Goal: Information Seeking & Learning: Learn about a topic

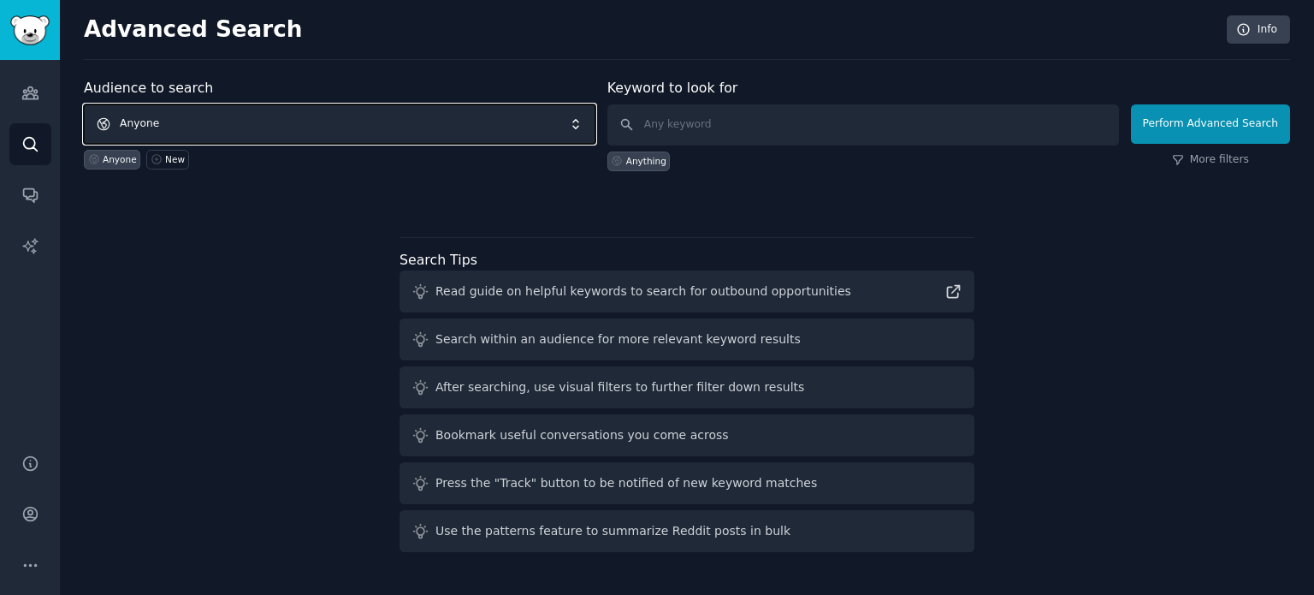
click at [306, 129] on span "Anyone" at bounding box center [340, 123] width 512 height 39
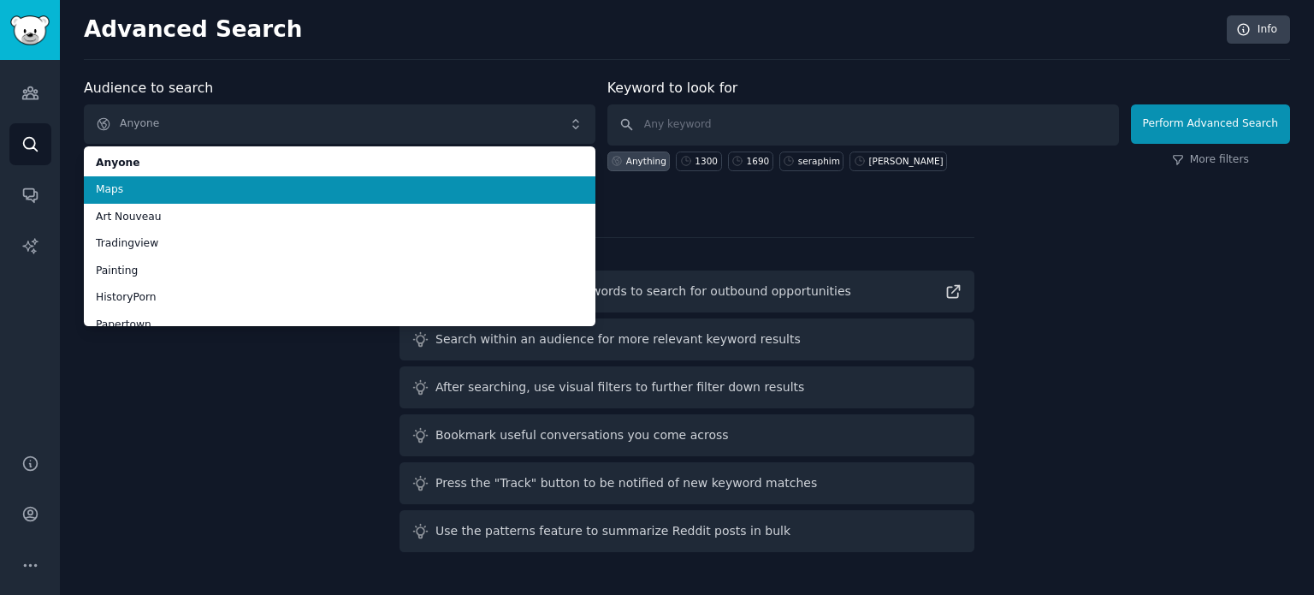
click at [216, 191] on span "Maps" at bounding box center [340, 189] width 488 height 15
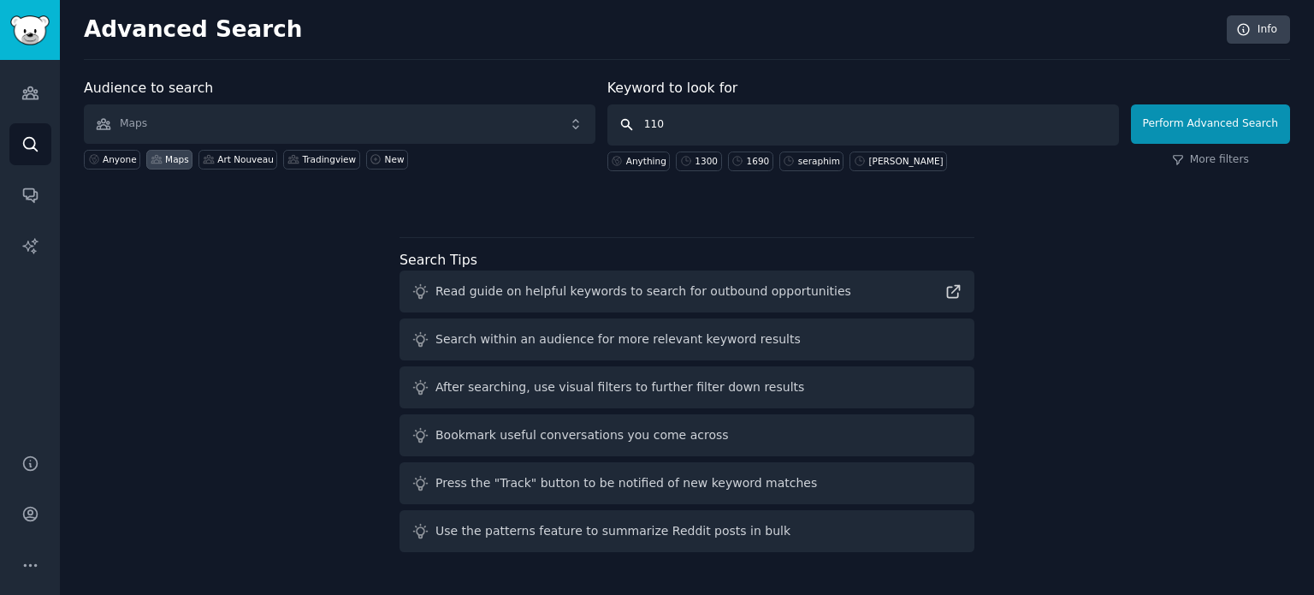
type input "1100"
click button "Perform Advanced Search" at bounding box center [1210, 123] width 159 height 39
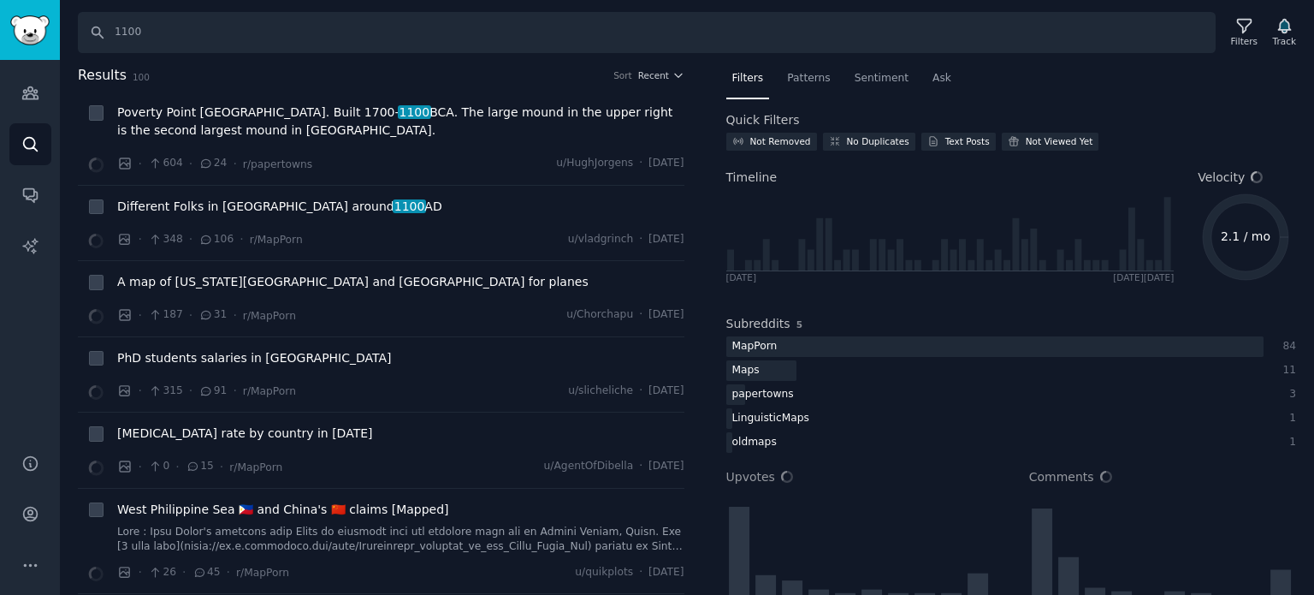
click at [637, 73] on div "Sort Recent" at bounding box center [648, 75] width 70 height 12
click at [666, 74] on button "Recent" at bounding box center [661, 75] width 46 height 12
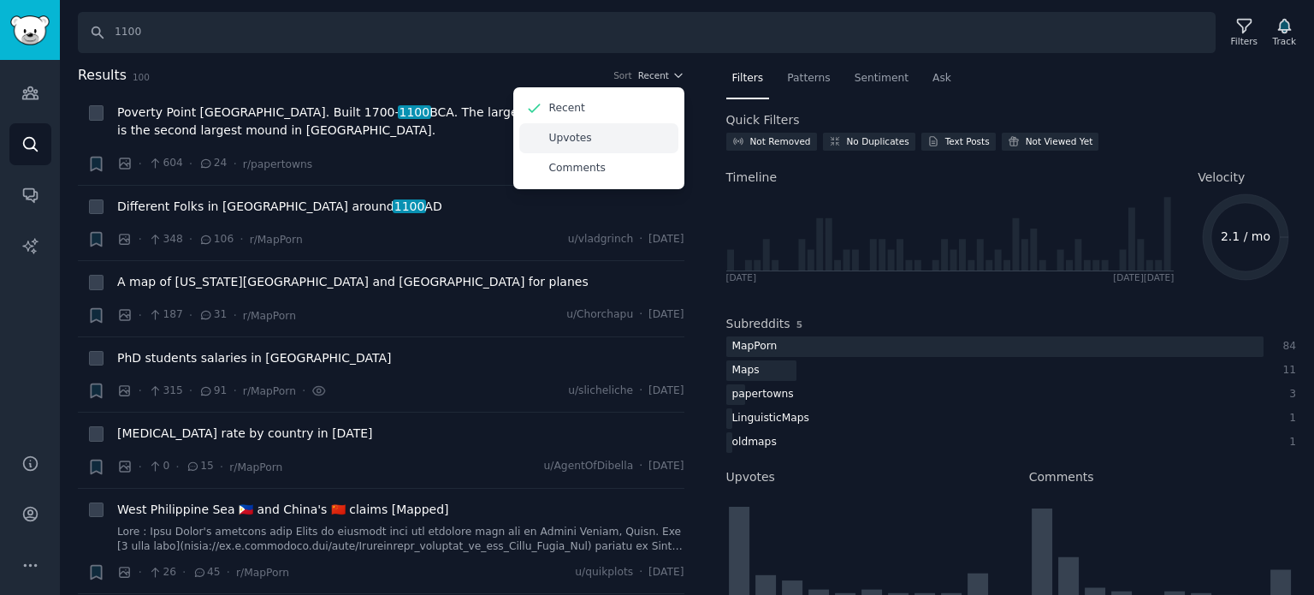
click at [572, 139] on p "Upvotes" at bounding box center [570, 138] width 43 height 15
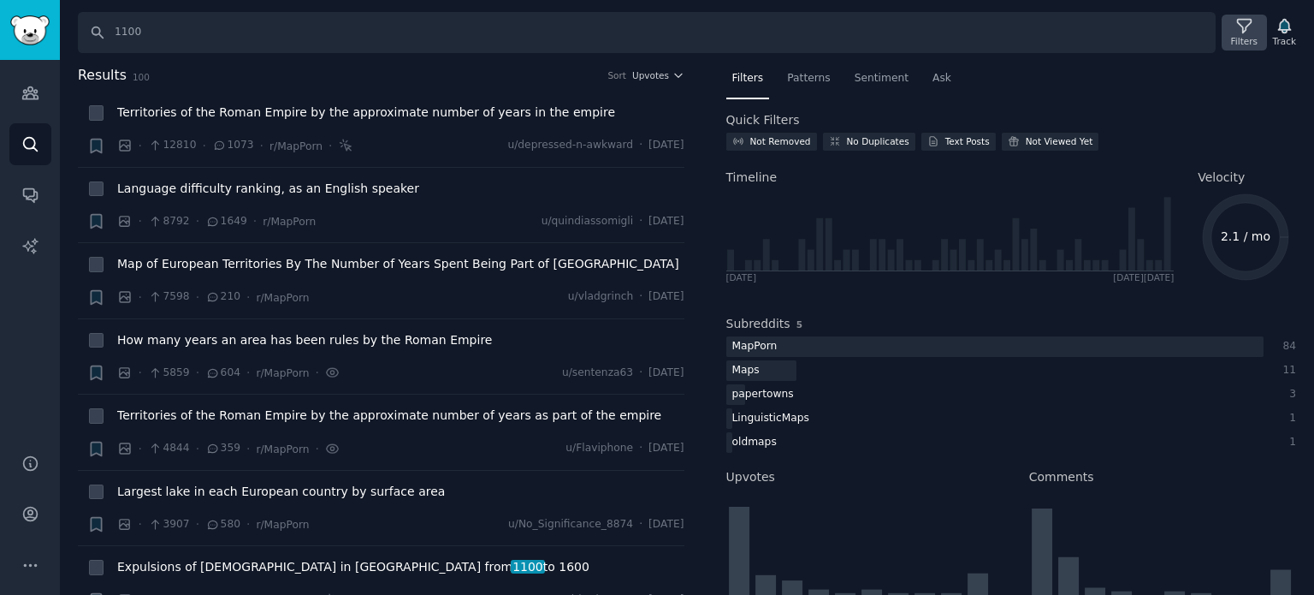
click at [1235, 36] on div "Filters" at bounding box center [1244, 41] width 27 height 12
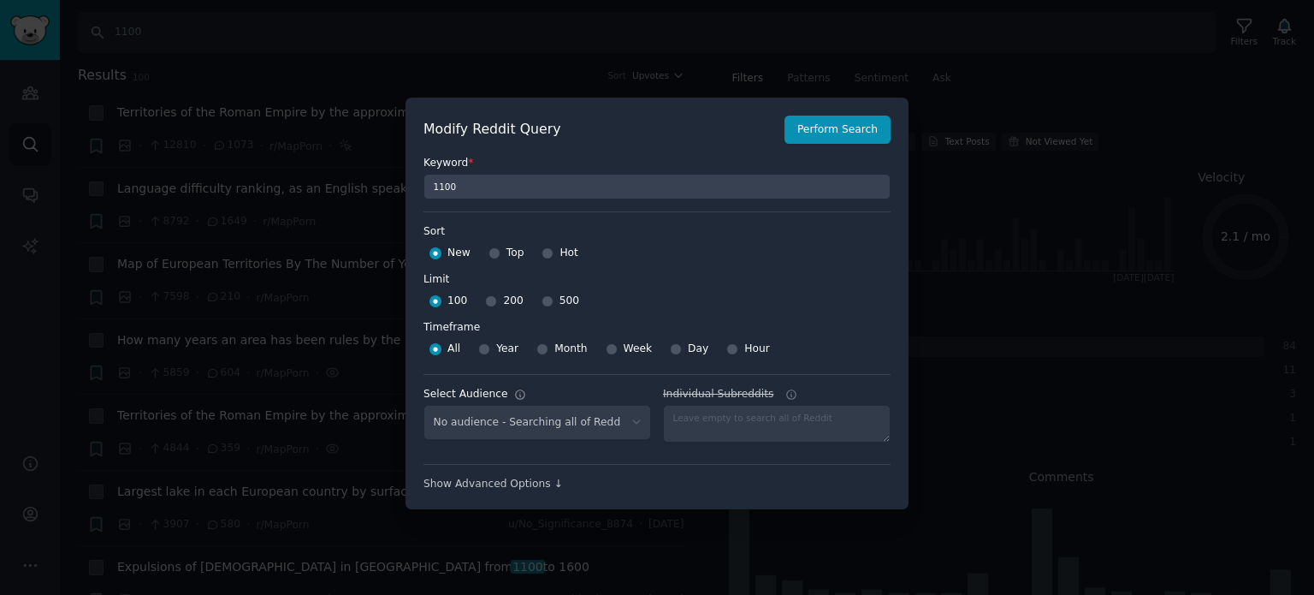
select select "f33d550f09"
click at [542, 299] on input "500" at bounding box center [548, 301] width 12 height 12
radio input "true"
click at [829, 127] on button "Perform Search" at bounding box center [838, 129] width 106 height 29
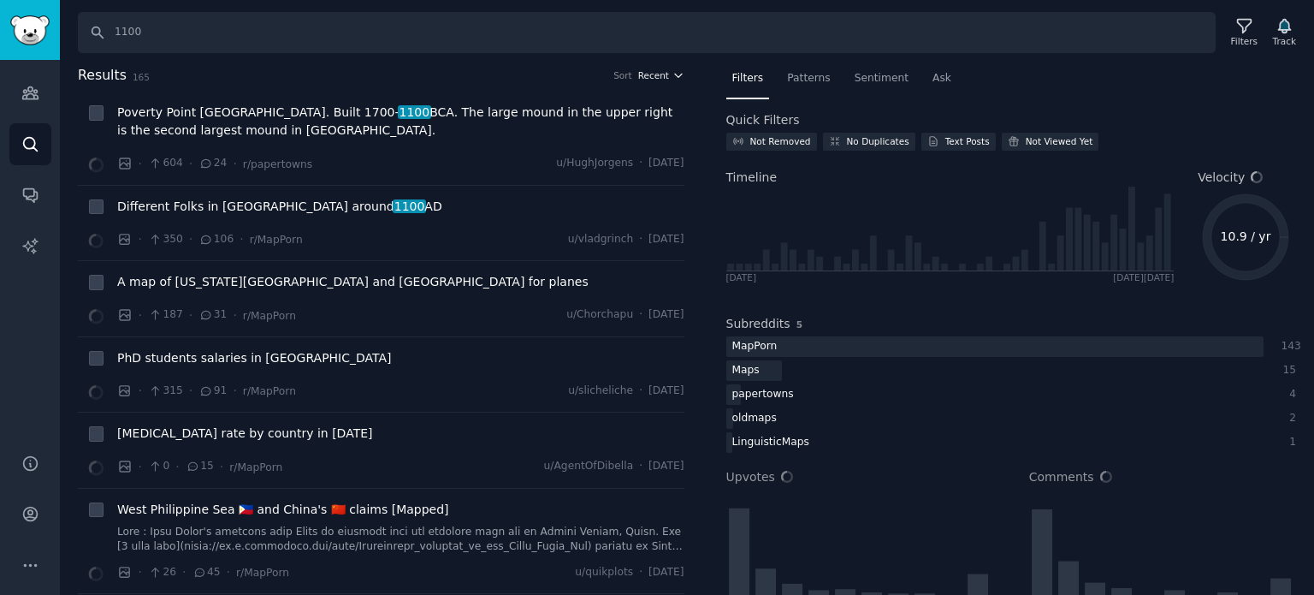
click at [640, 78] on span "Recent" at bounding box center [653, 75] width 31 height 12
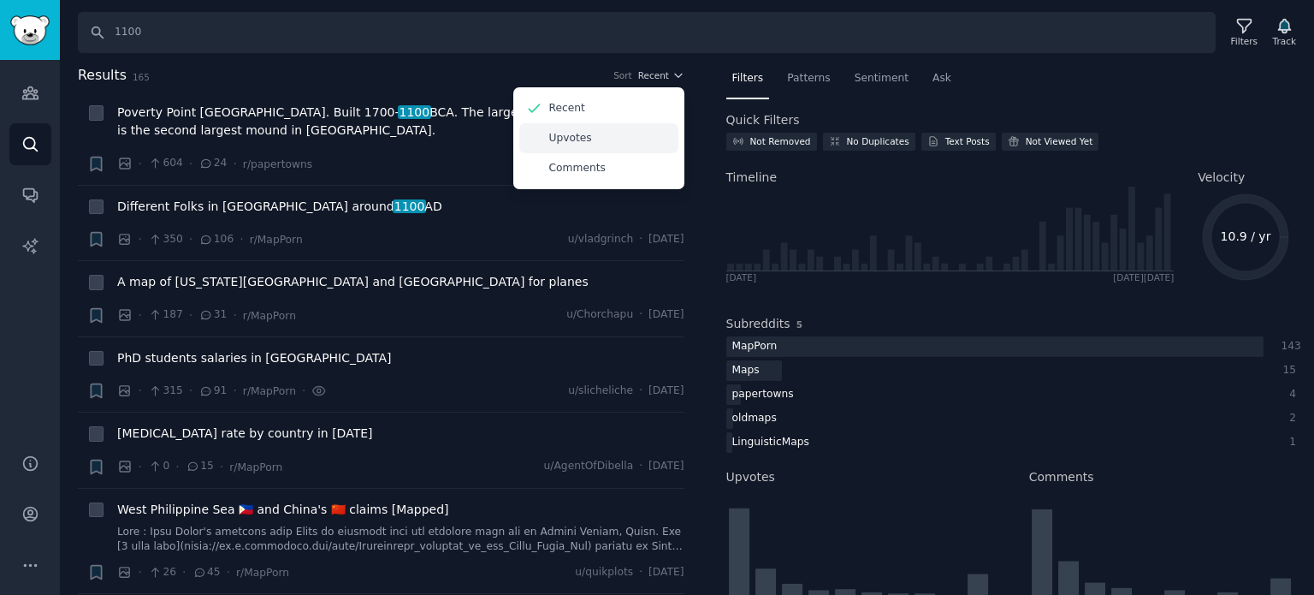
click at [611, 132] on div "Upvotes" at bounding box center [598, 138] width 159 height 30
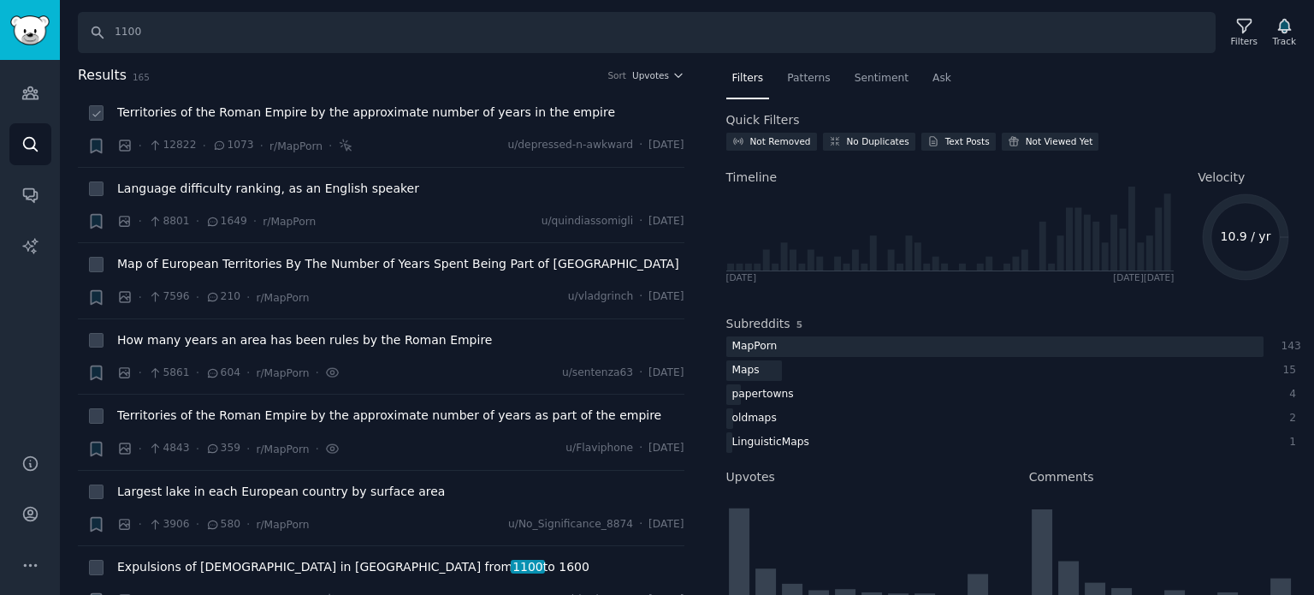
click at [343, 115] on span "Territories of the Roman Empire by the approximate number of years in the empire" at bounding box center [366, 113] width 498 height 18
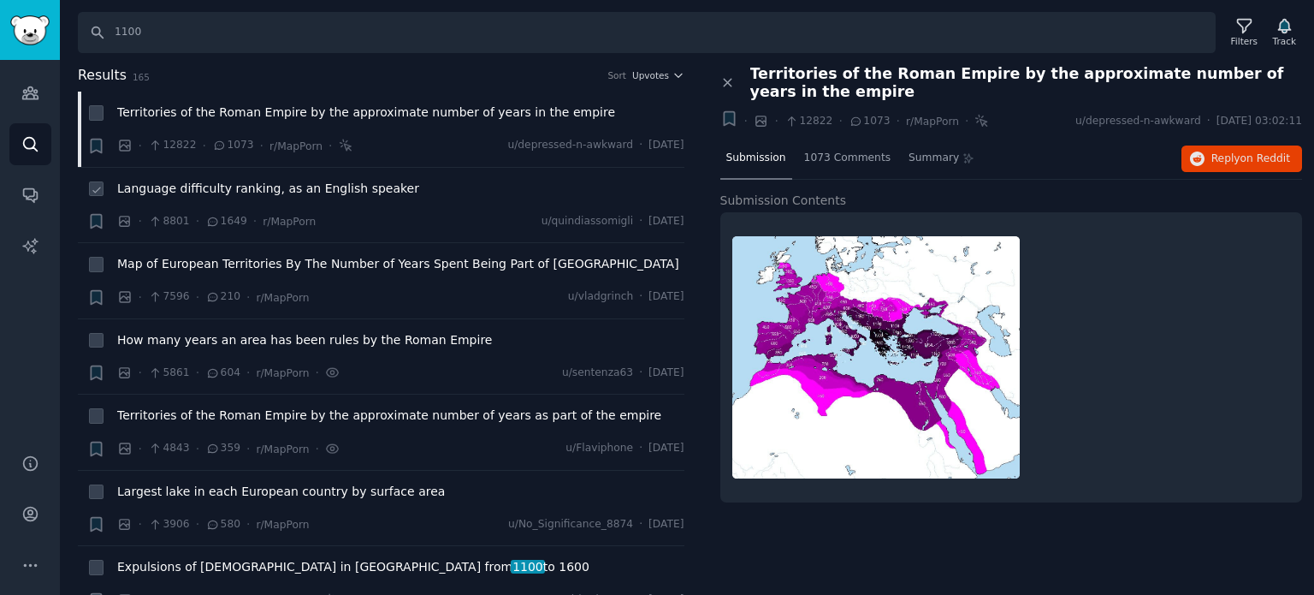
click at [293, 190] on span "Language difficulty ranking, as an English speaker" at bounding box center [268, 189] width 302 height 18
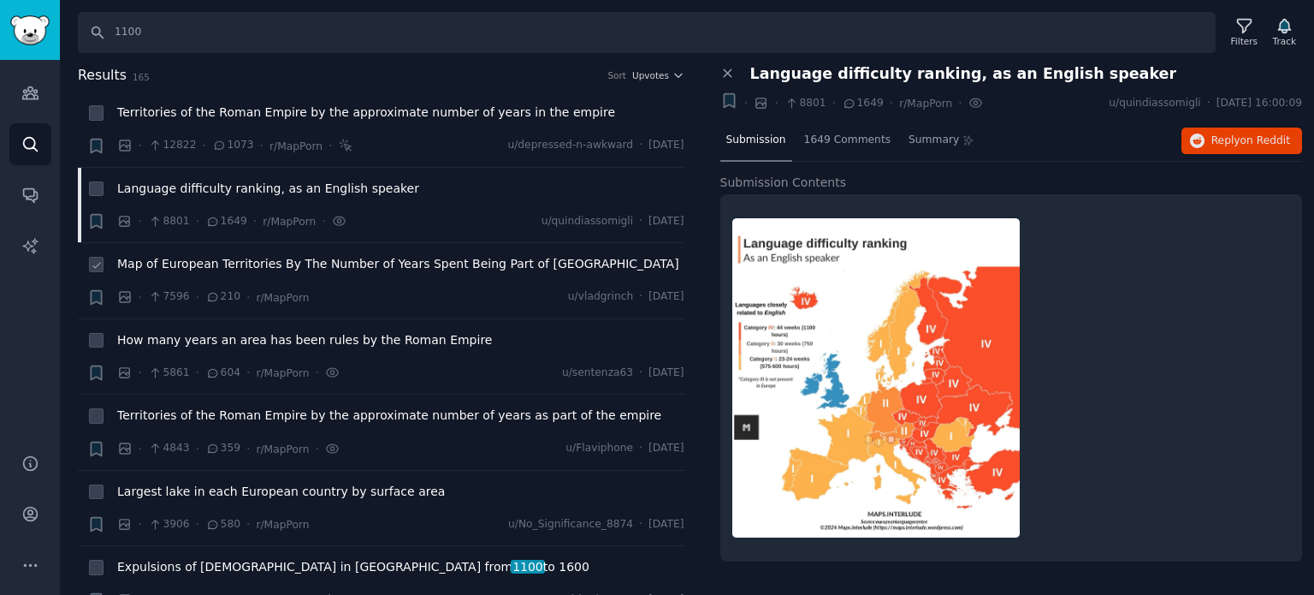
click at [243, 263] on span "Map of European Territories By The Number of Years Spent Being Part of [GEOGRAP…" at bounding box center [398, 264] width 562 height 18
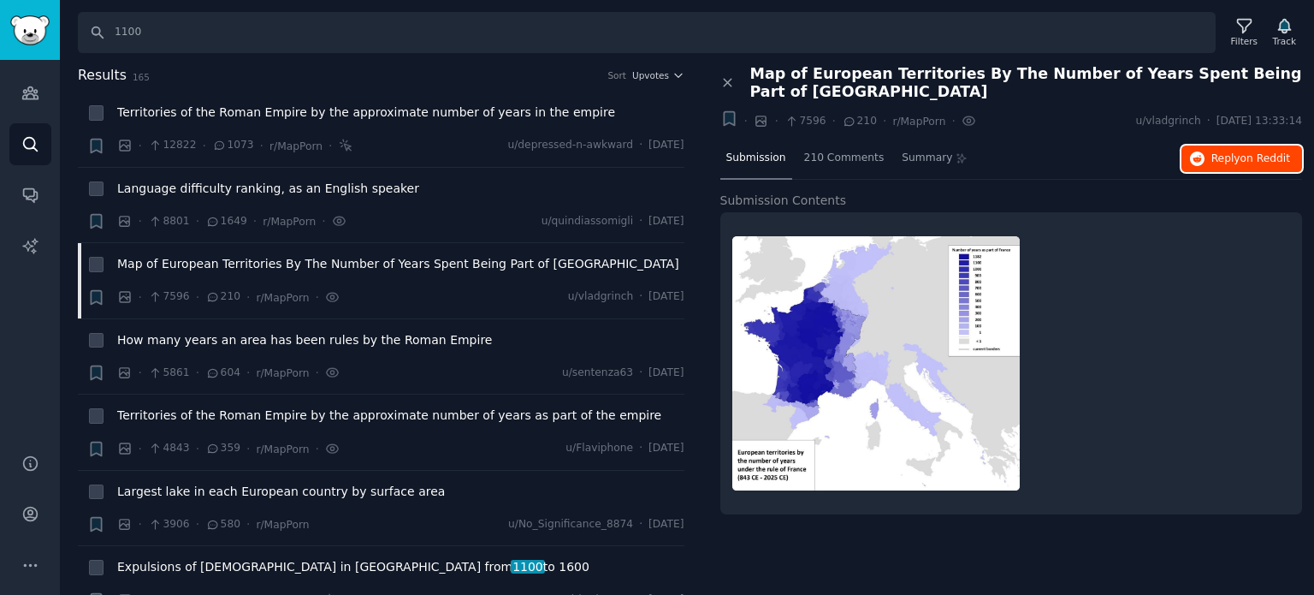
click at [1235, 151] on span "Reply on Reddit" at bounding box center [1250, 158] width 79 height 15
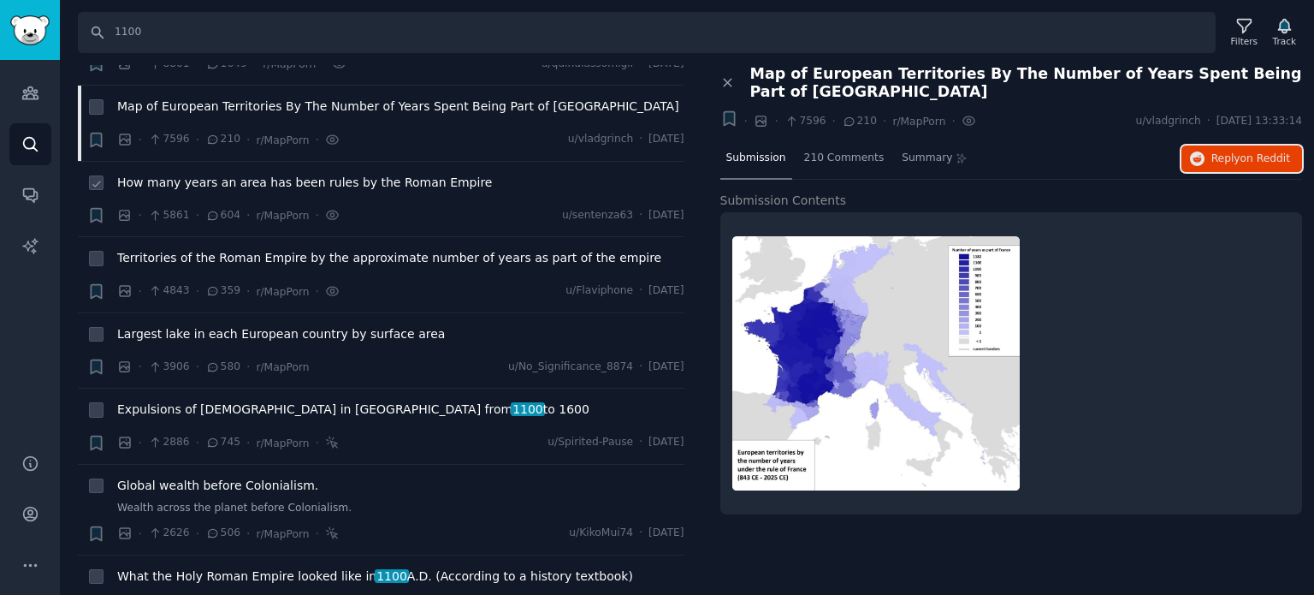
scroll to position [171, 0]
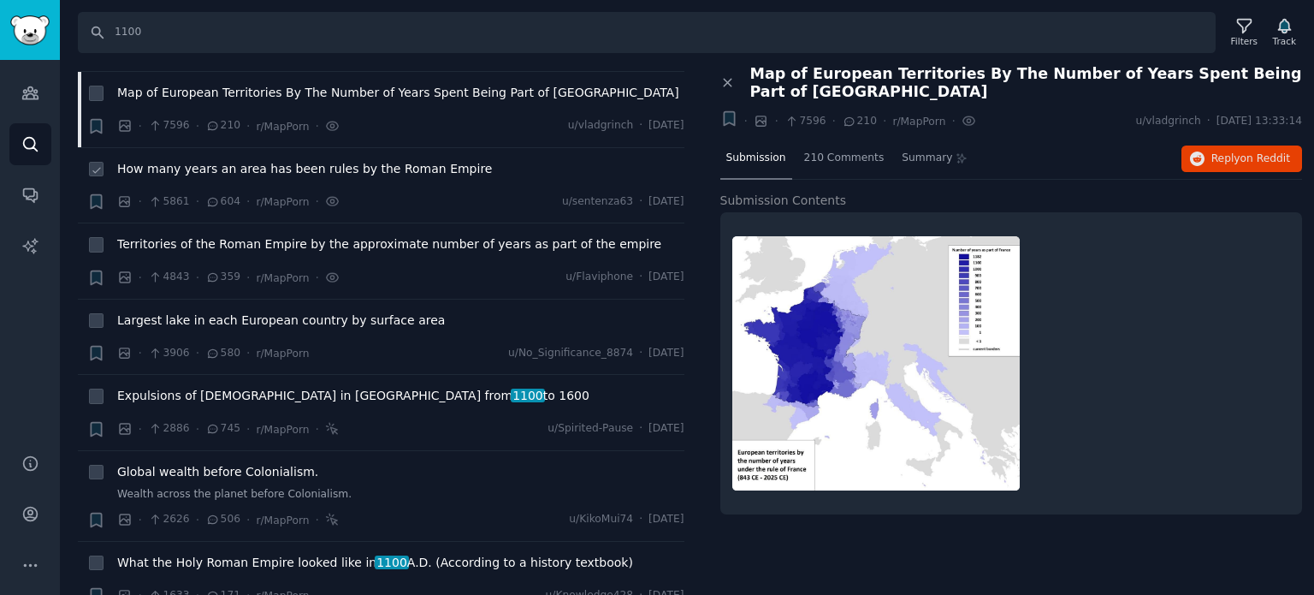
click at [208, 167] on span "How many years an area has been rules by the Roman Empire" at bounding box center [304, 169] width 375 height 18
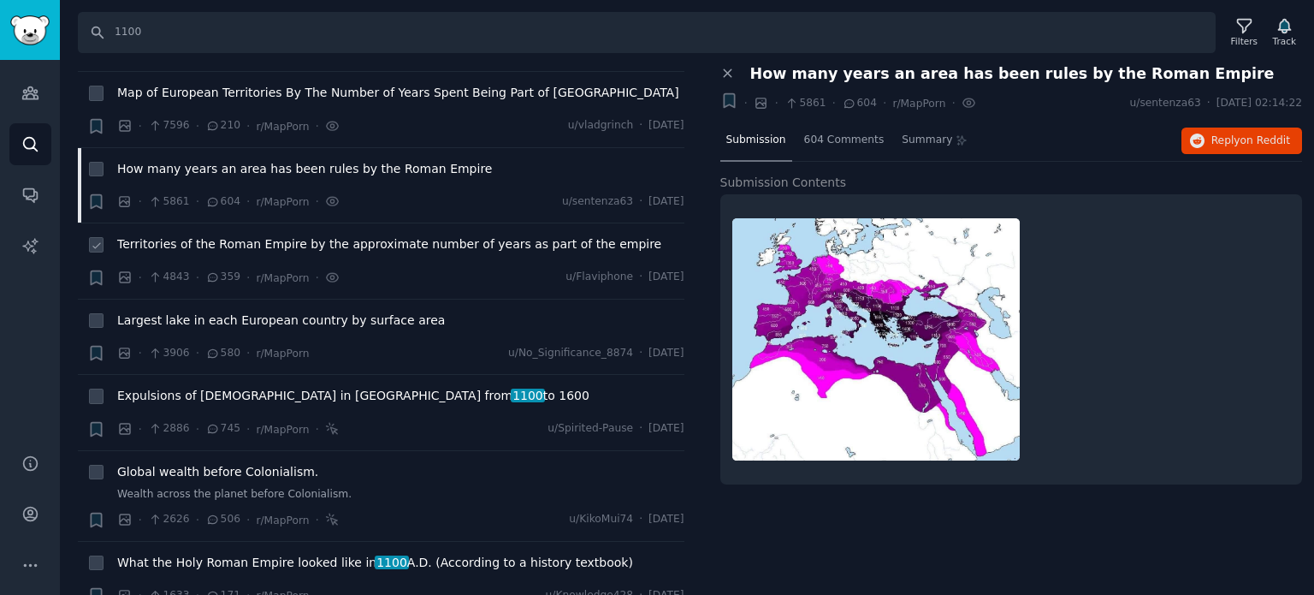
click at [282, 242] on span "Territories of the Roman Empire by the approximate number of years as part of t…" at bounding box center [389, 244] width 544 height 18
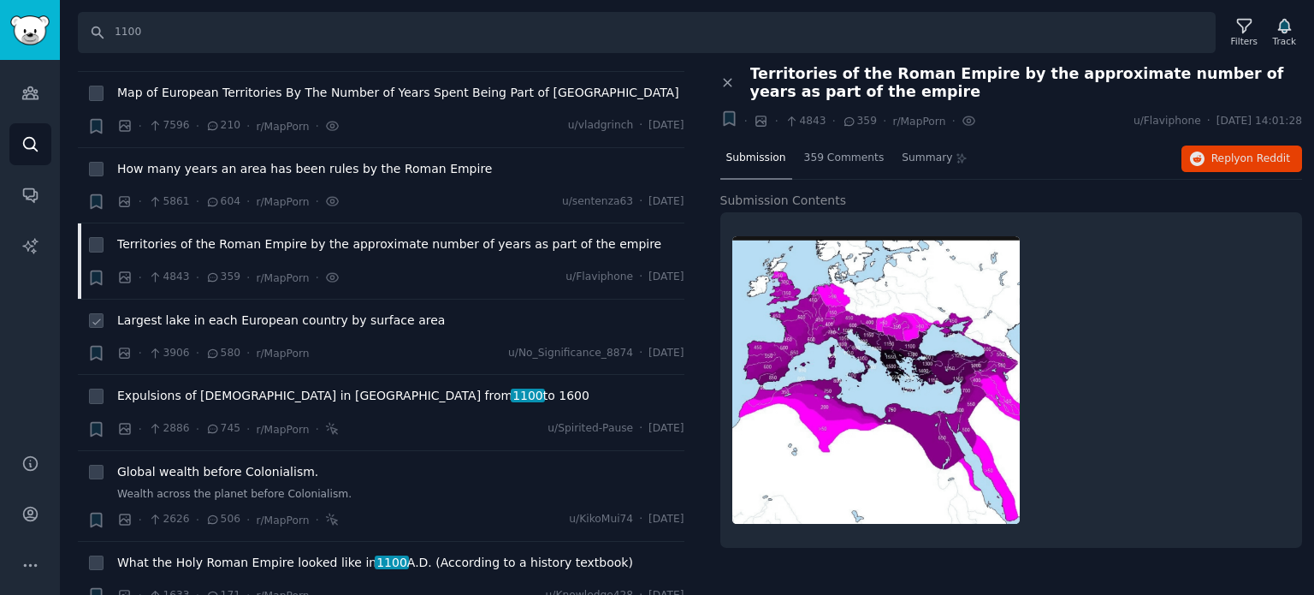
click at [298, 317] on span "Largest lake in each European country by surface area" at bounding box center [281, 320] width 328 height 18
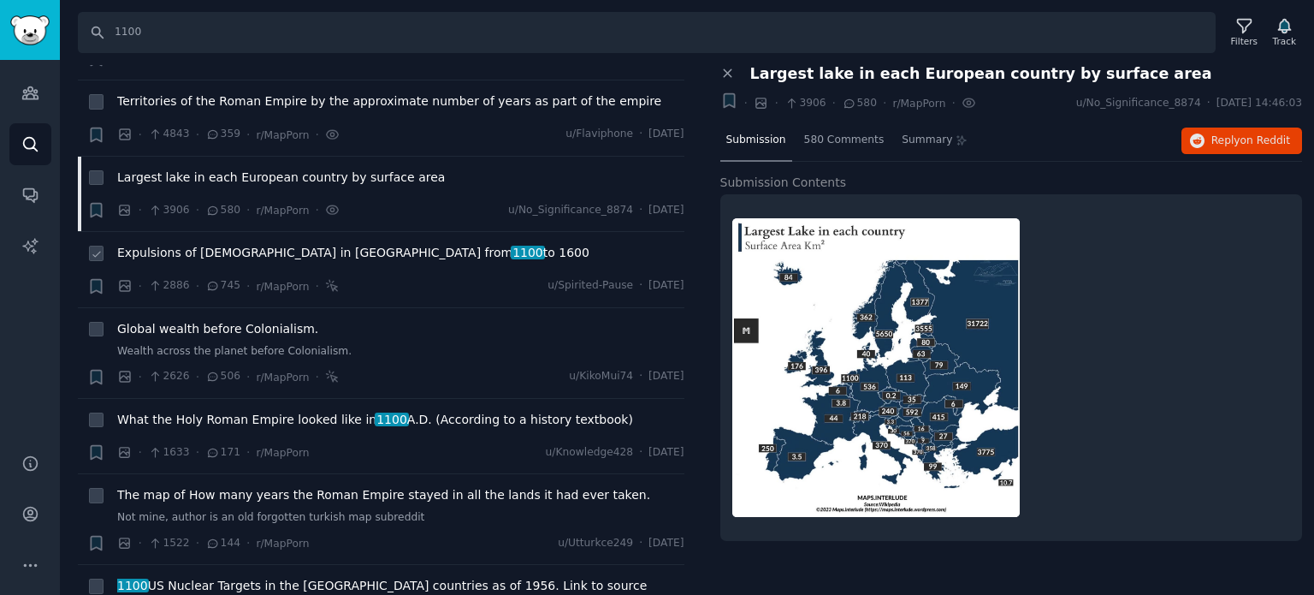
scroll to position [342, 0]
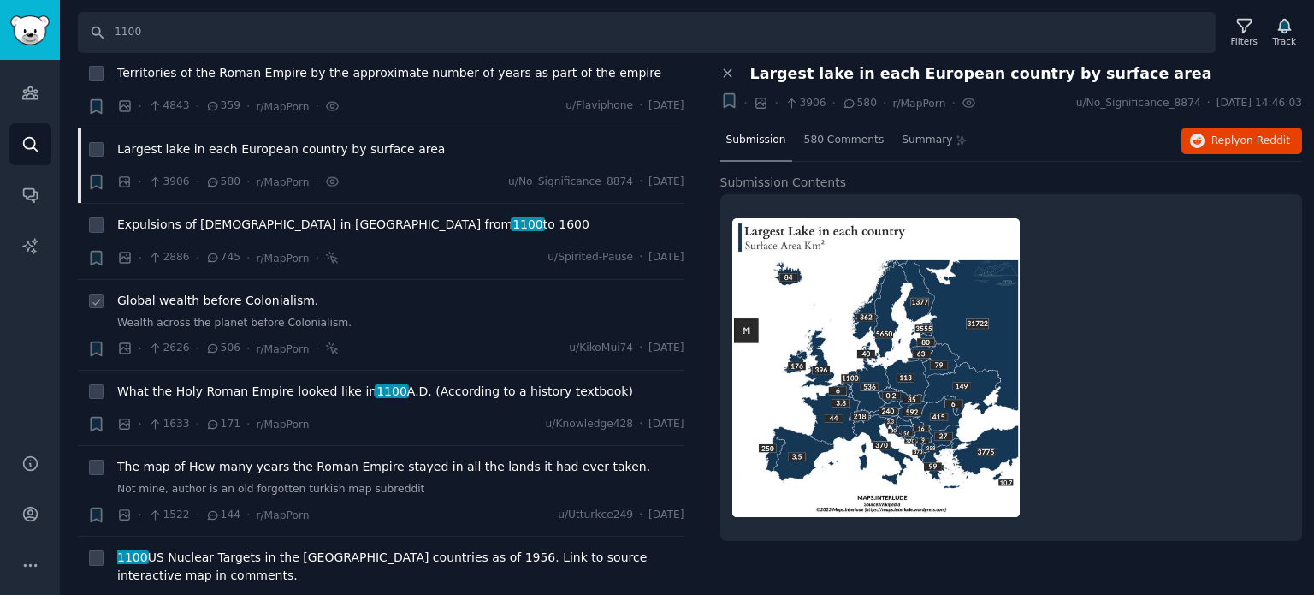
click at [232, 300] on span "Global wealth before Colonialism." at bounding box center [217, 301] width 201 height 18
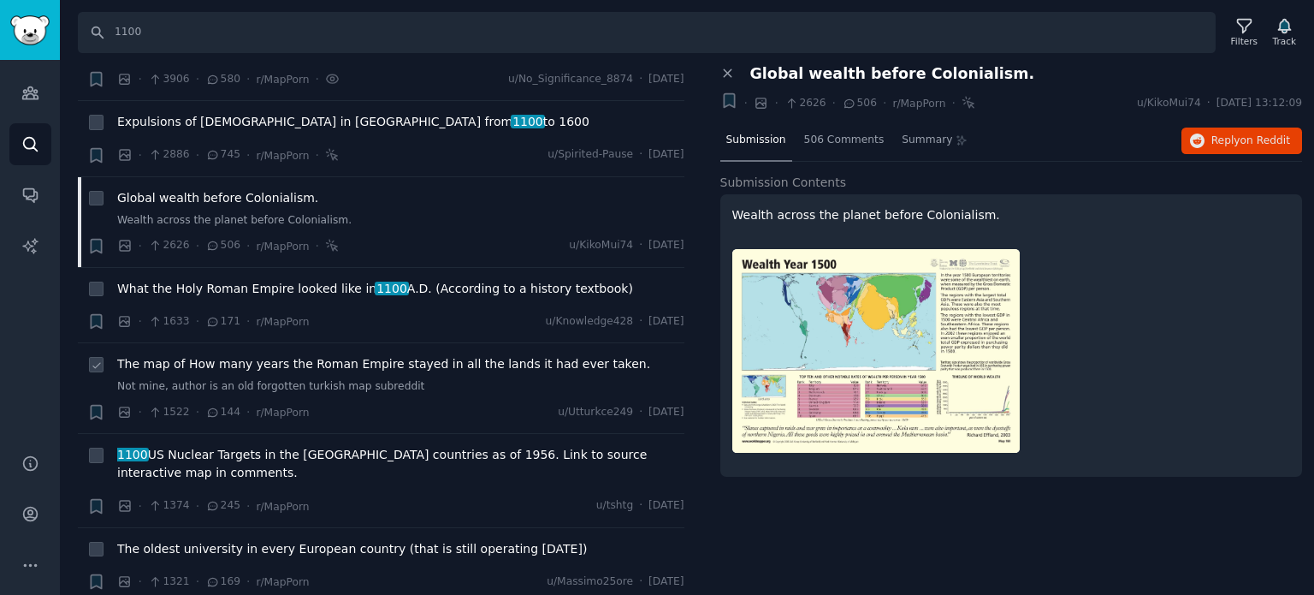
scroll to position [513, 0]
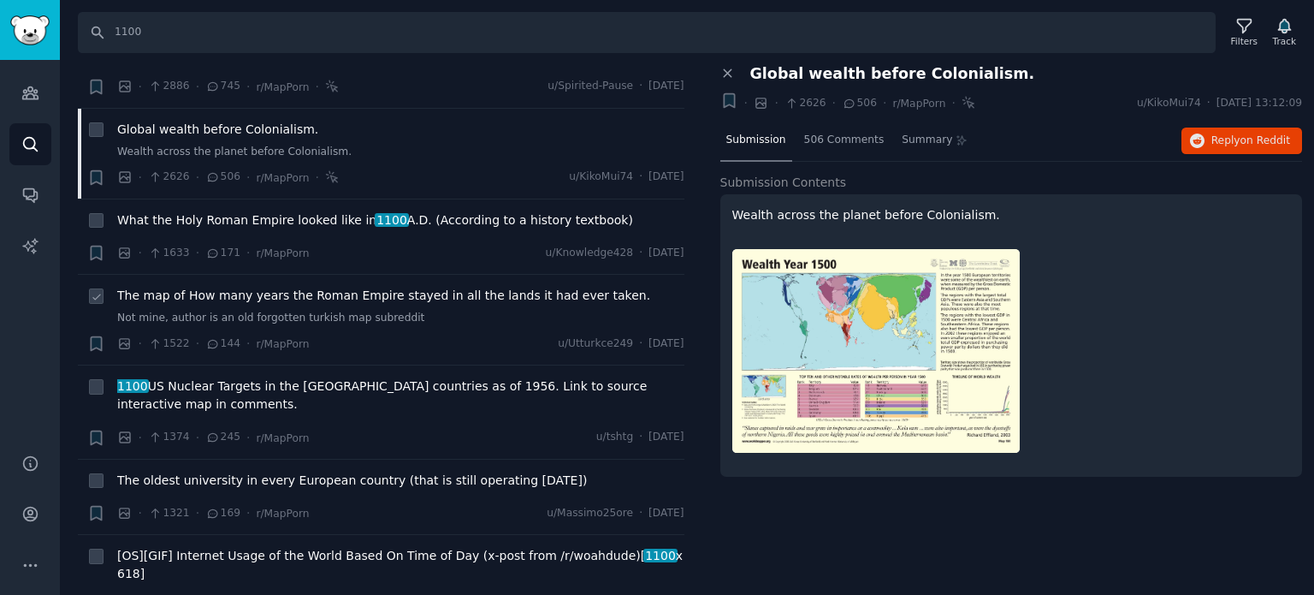
click at [229, 293] on span "The map of How many years the Roman Empire stayed in all the lands it had ever …" at bounding box center [383, 296] width 533 height 18
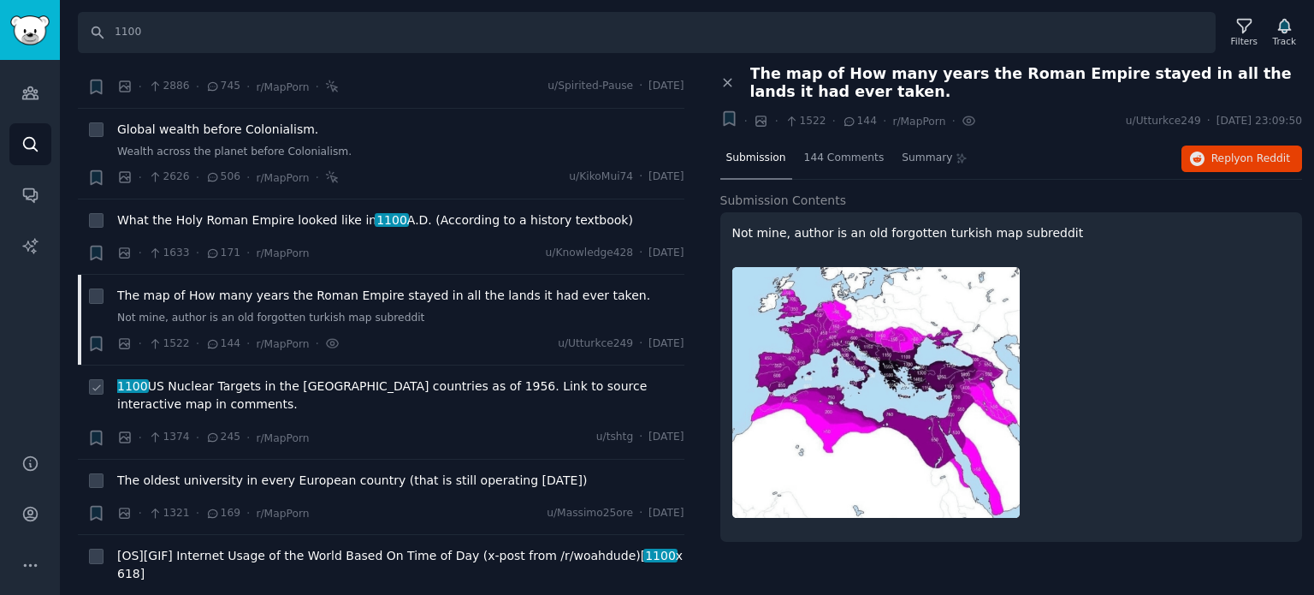
click at [261, 370] on li "+ 1100 US Nuclear Targets in the [GEOGRAPHIC_DATA] countries as of 1956. Link t…" at bounding box center [381, 411] width 607 height 93
click at [263, 380] on span "1100 US Nuclear Targets in the [GEOGRAPHIC_DATA] countries as of 1956. Link to …" at bounding box center [400, 395] width 567 height 36
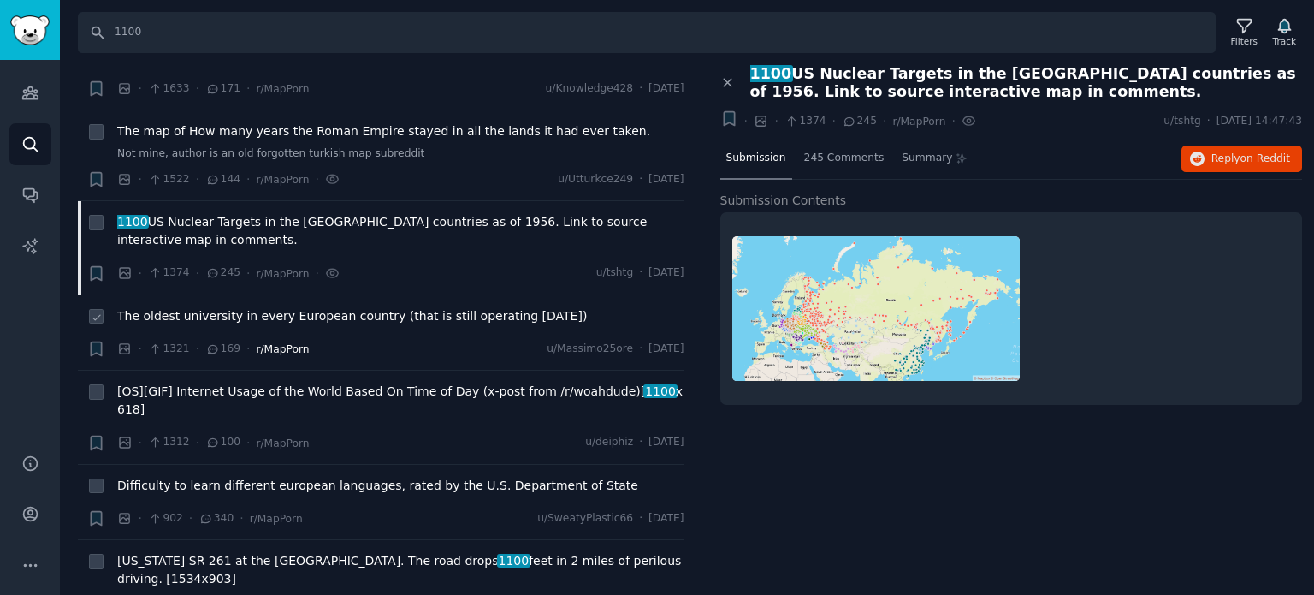
scroll to position [684, 0]
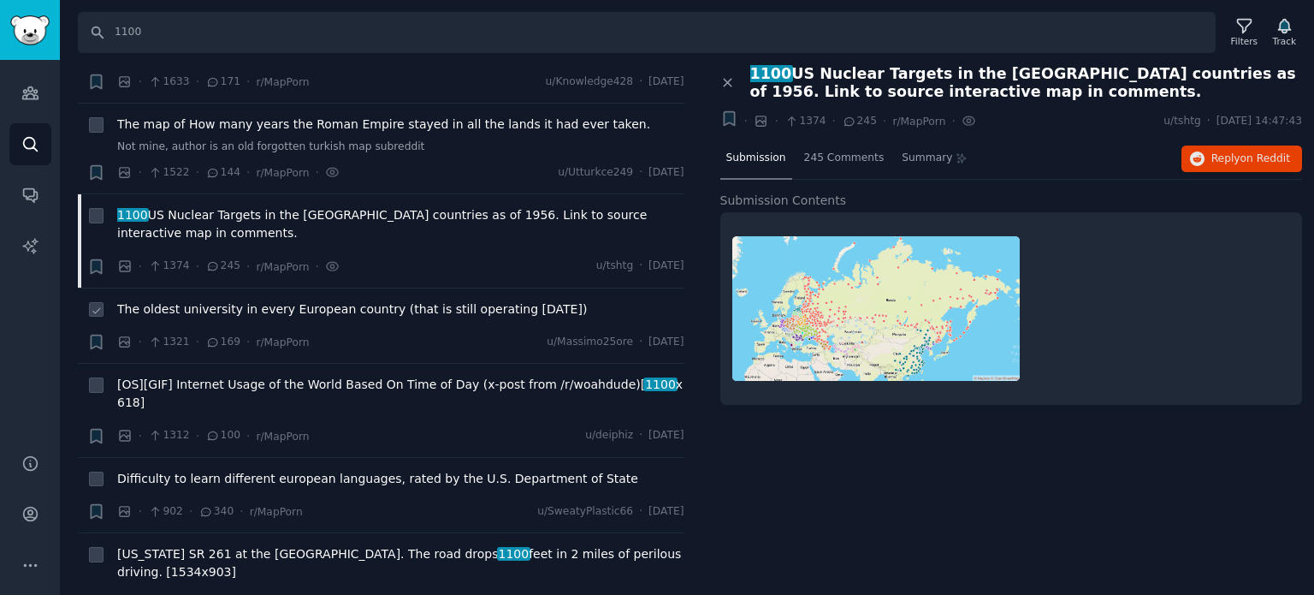
click at [264, 308] on span "The oldest university in every European country (that is still operating [DATE])" at bounding box center [352, 309] width 470 height 18
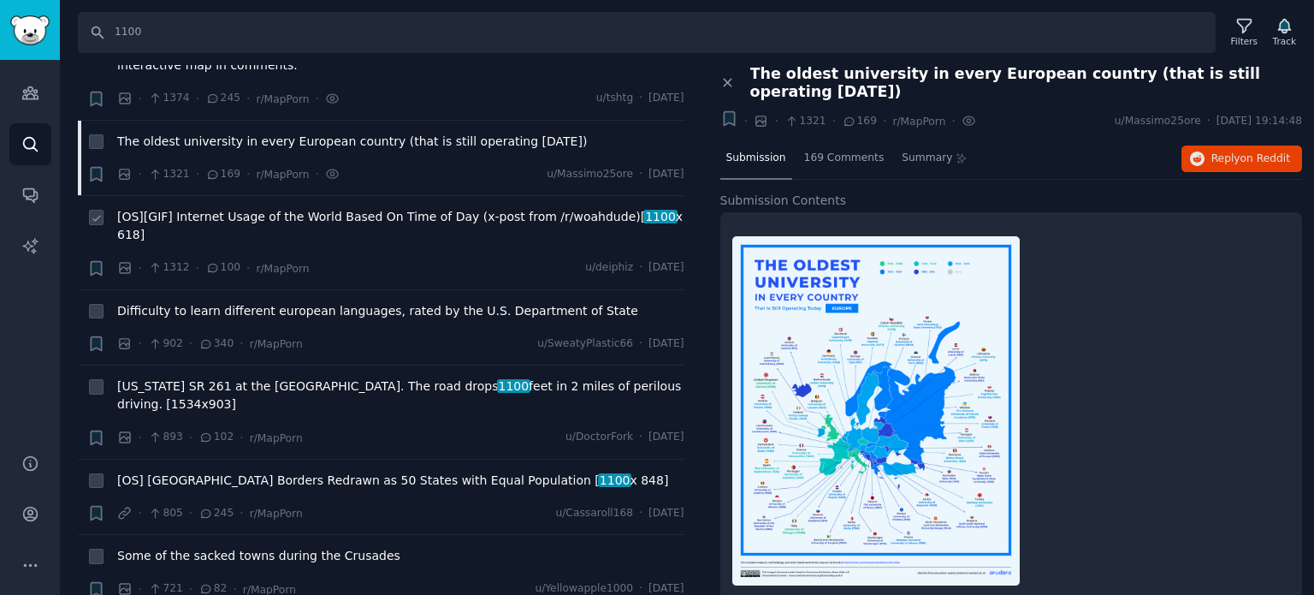
scroll to position [856, 0]
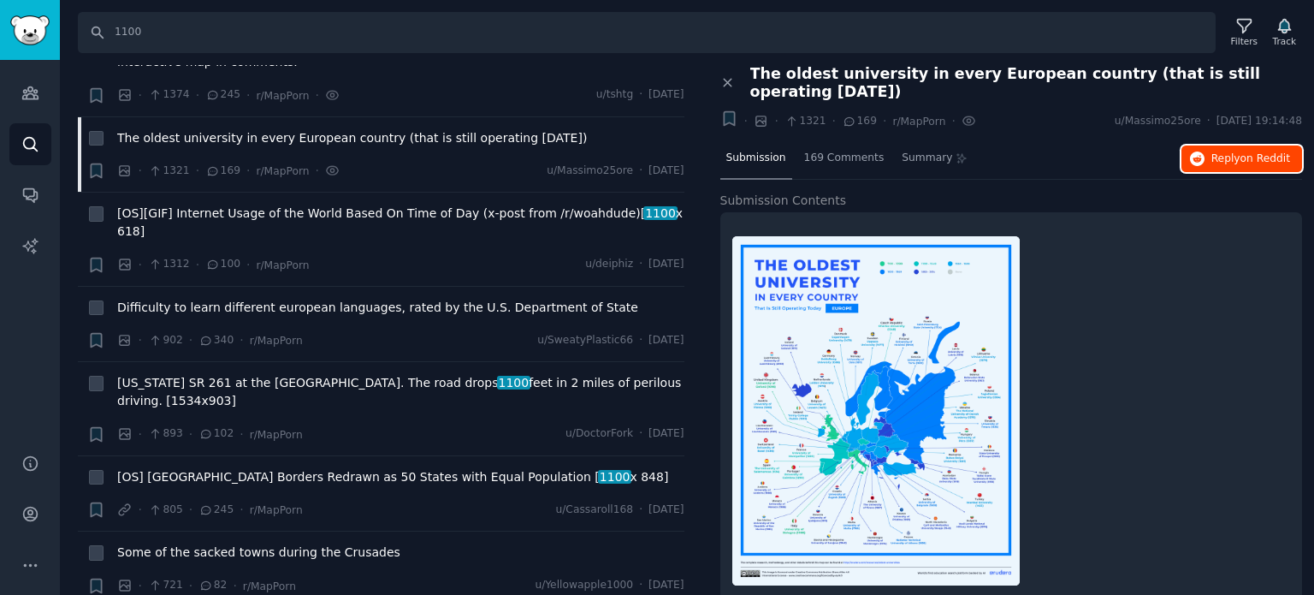
click at [1223, 151] on span "Reply on Reddit" at bounding box center [1250, 158] width 79 height 15
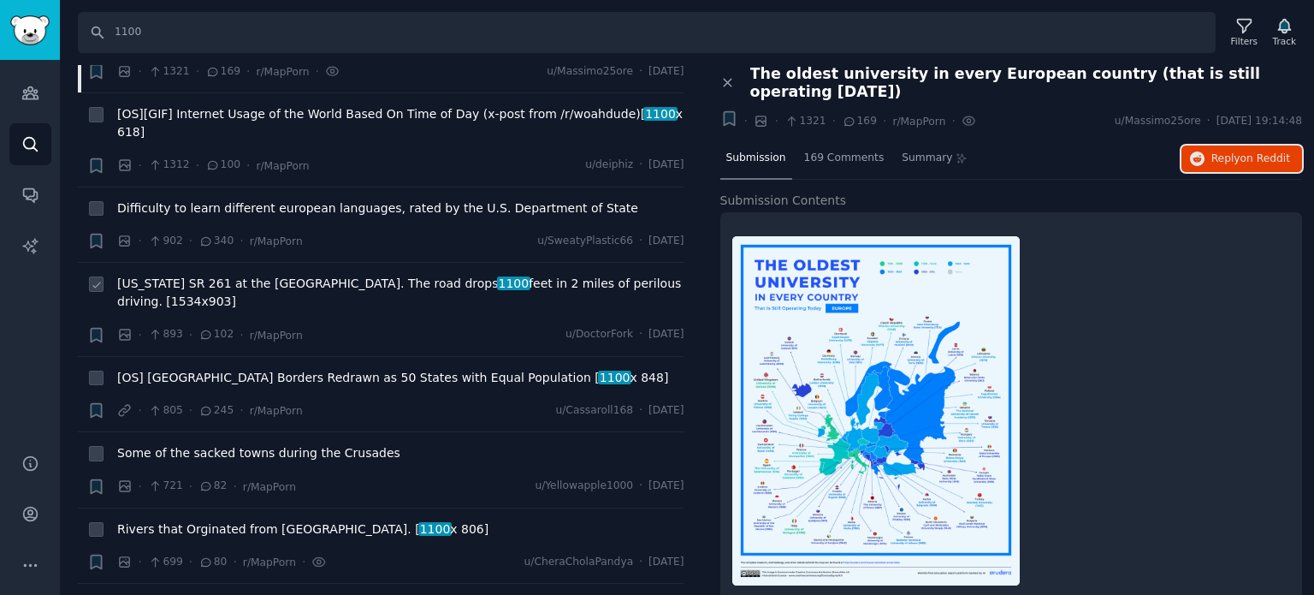
scroll to position [1027, 0]
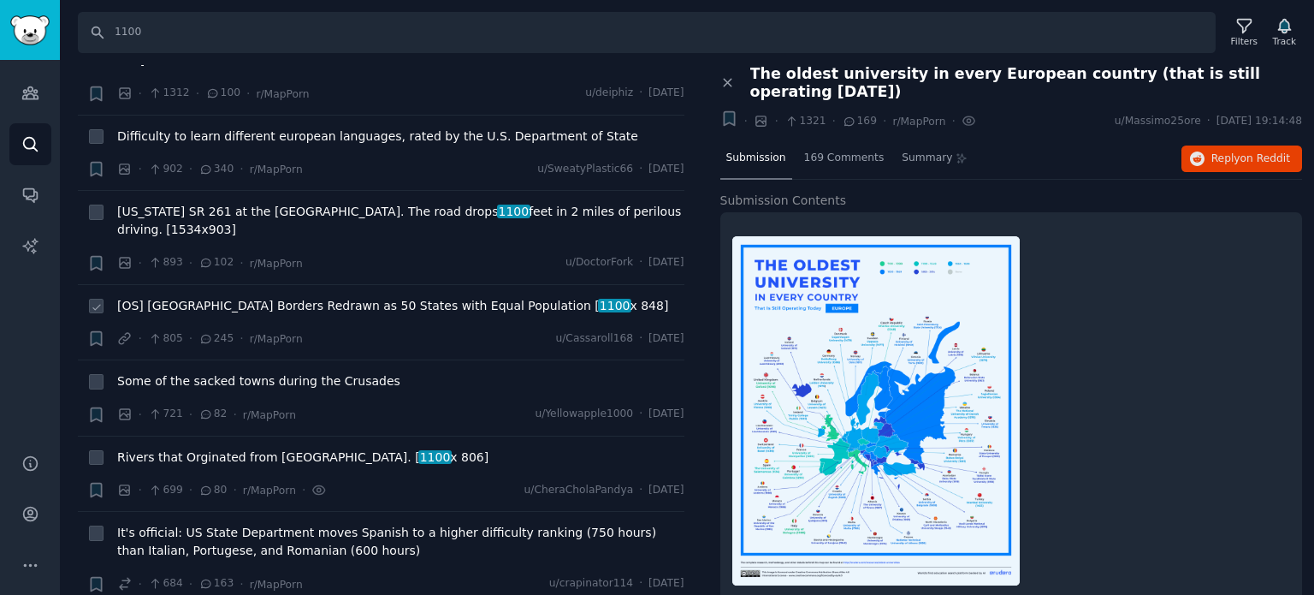
click at [236, 297] on span "[OS] [GEOGRAPHIC_DATA] Borders Redrawn as 50 States with Equal Population [ 110…" at bounding box center [392, 306] width 551 height 18
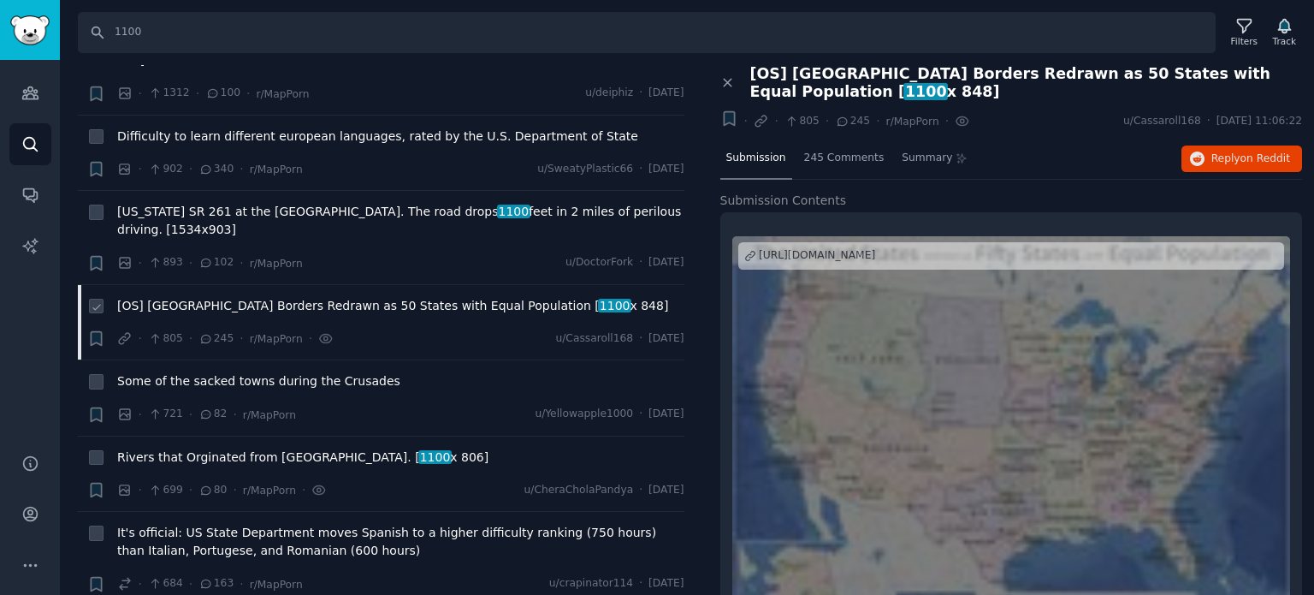
scroll to position [1112, 0]
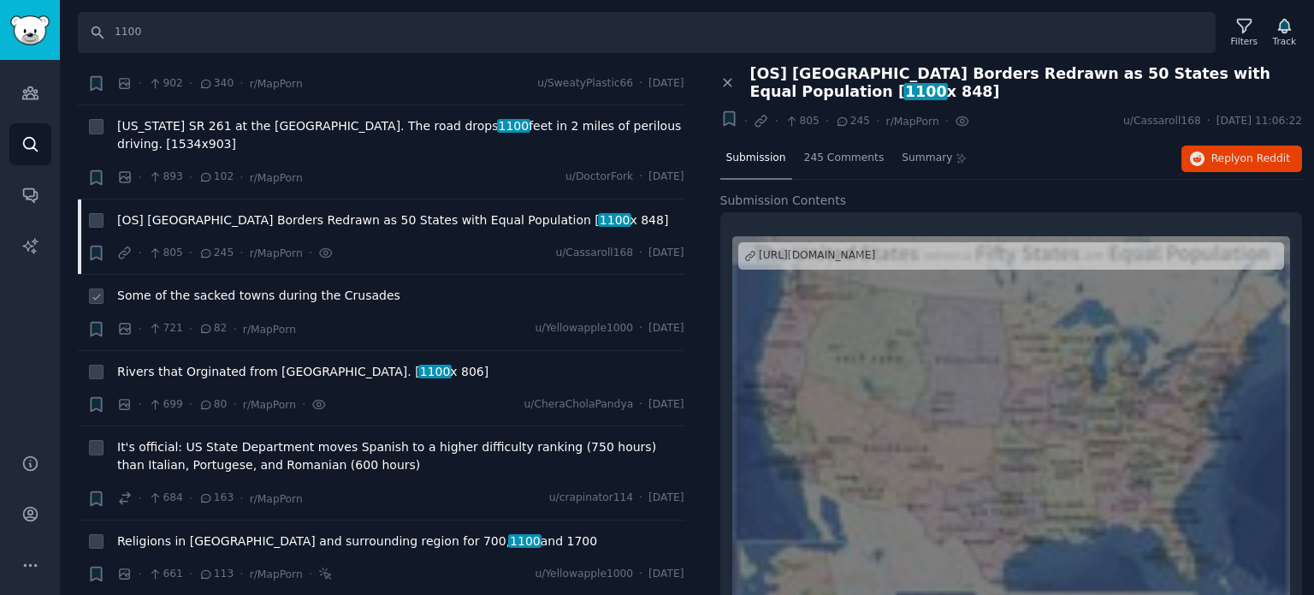
click at [239, 287] on span "Some of the sacked towns during the Crusades" at bounding box center [258, 296] width 283 height 18
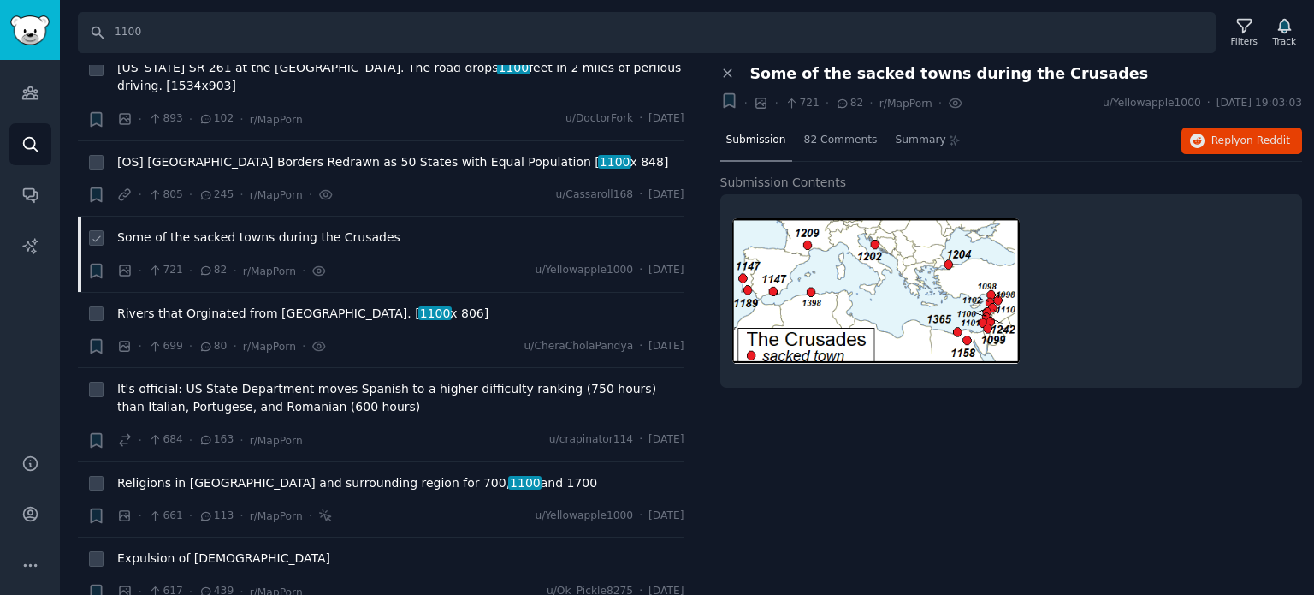
scroll to position [1198, 0]
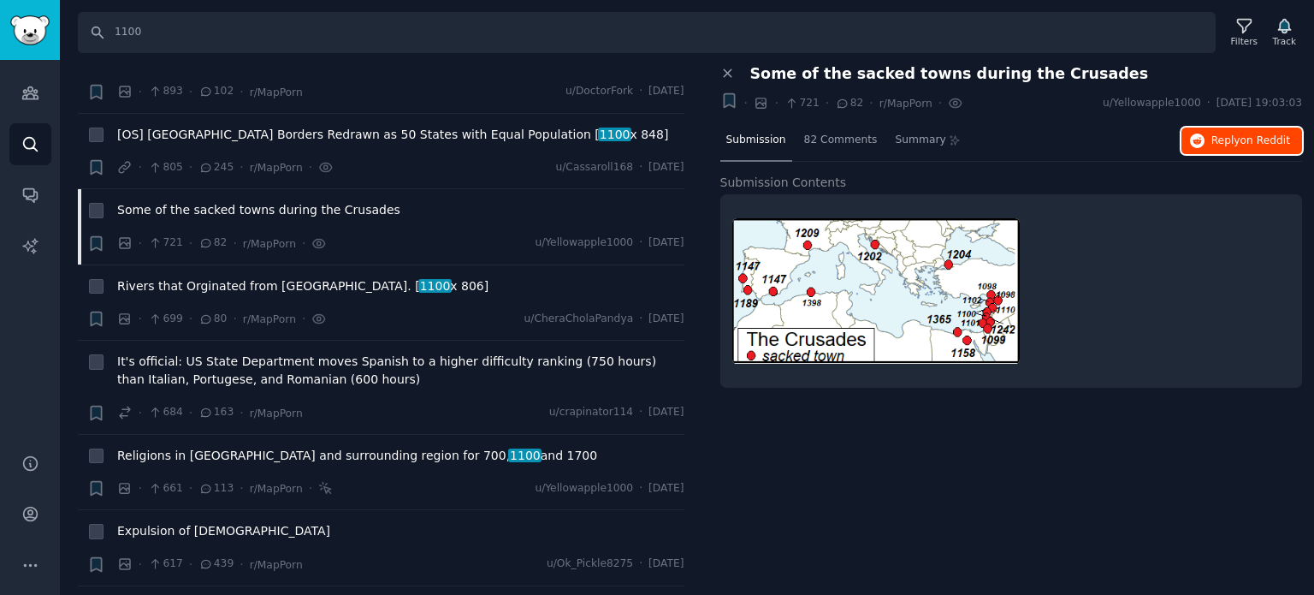
click at [1213, 136] on button "Reply on Reddit" at bounding box center [1242, 140] width 121 height 27
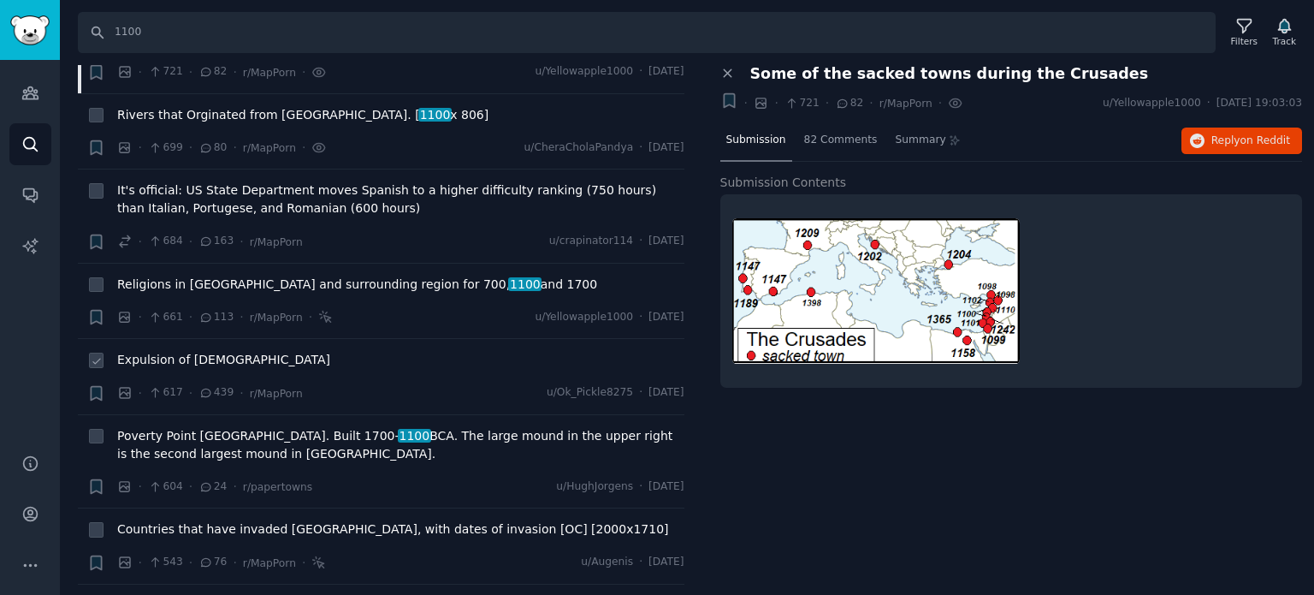
click at [181, 351] on span "Expulsion of [DEMOGRAPHIC_DATA]" at bounding box center [223, 360] width 213 height 18
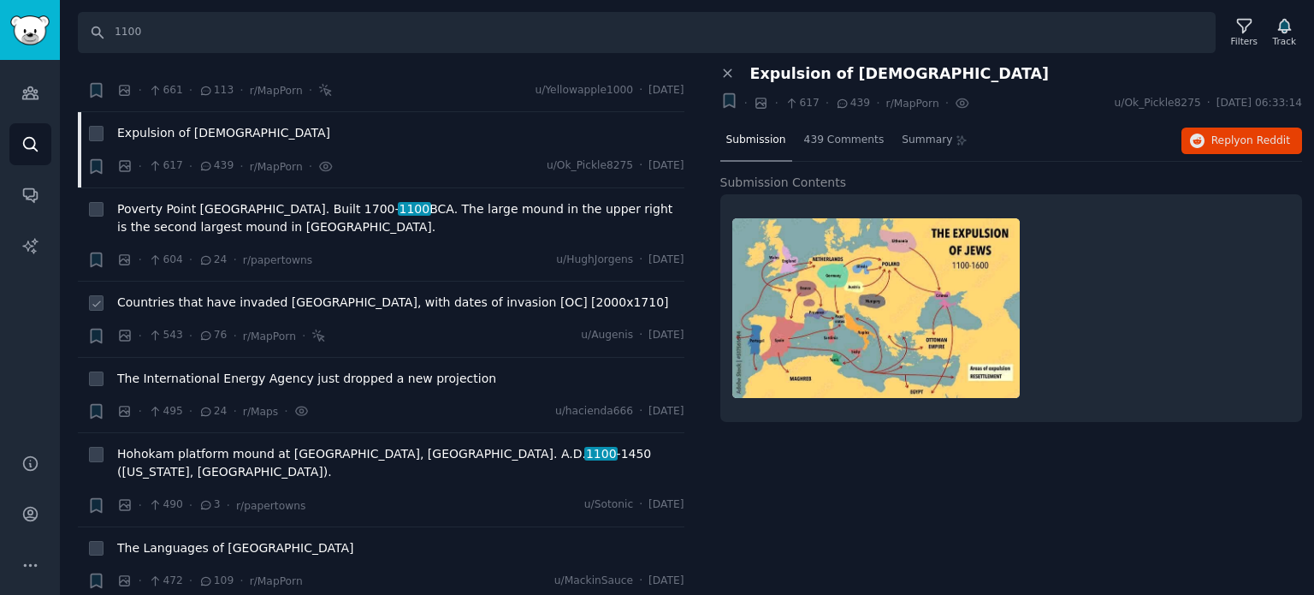
scroll to position [1626, 0]
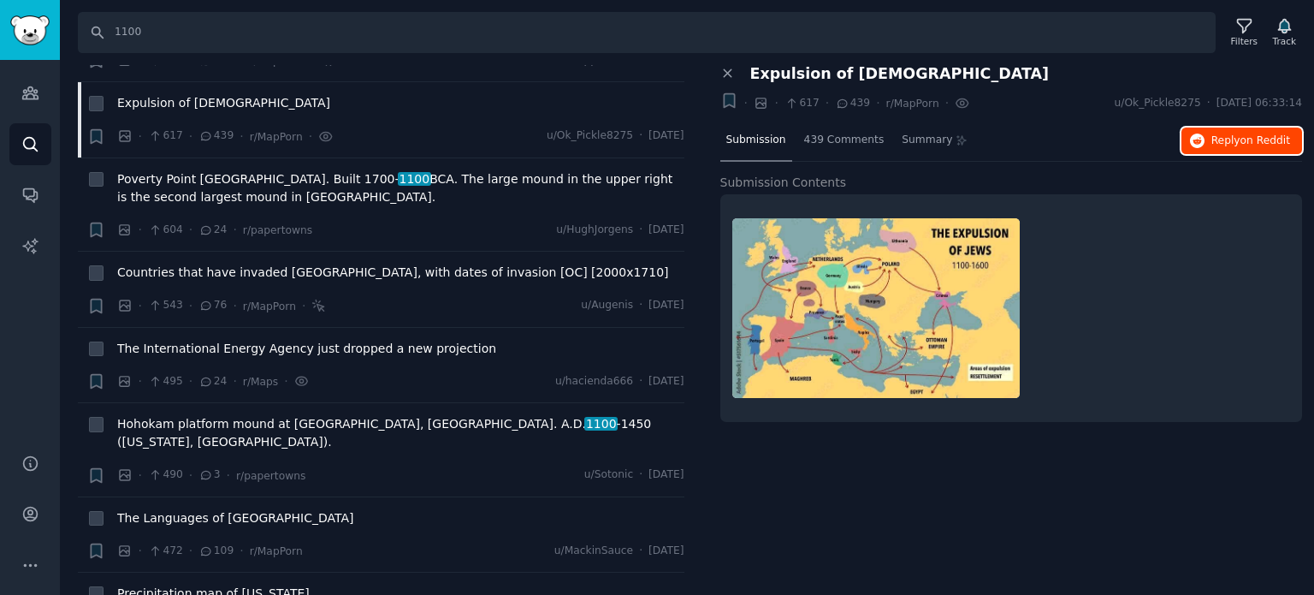
click at [1222, 140] on span "Reply on Reddit" at bounding box center [1250, 140] width 79 height 15
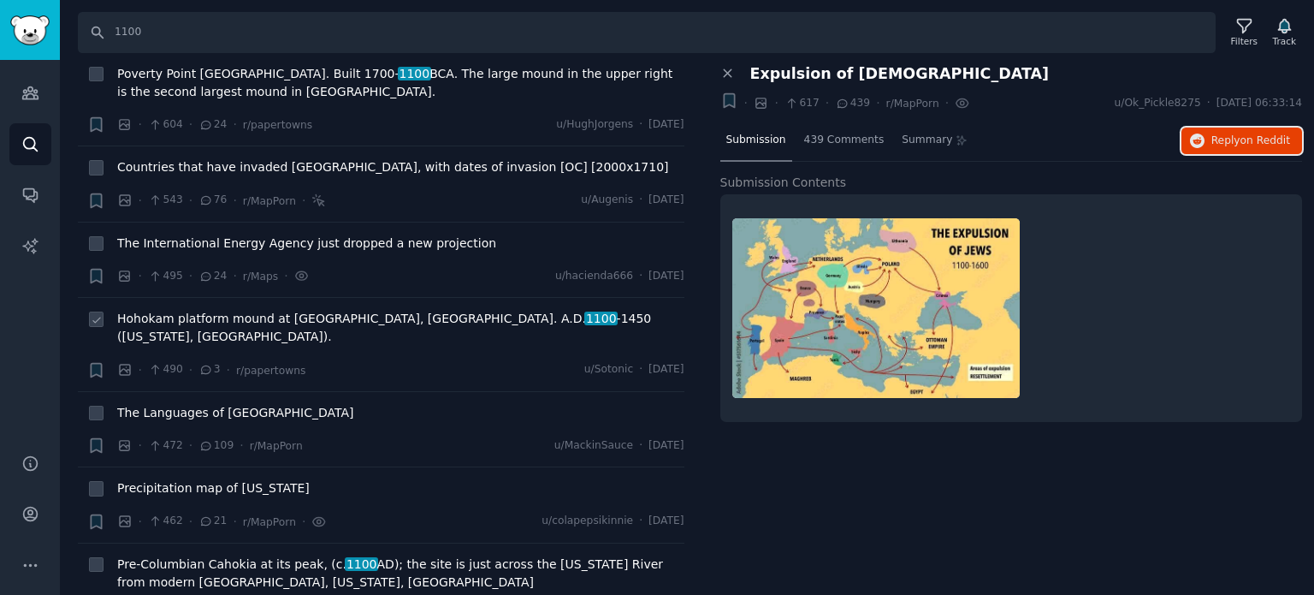
scroll to position [1797, 0]
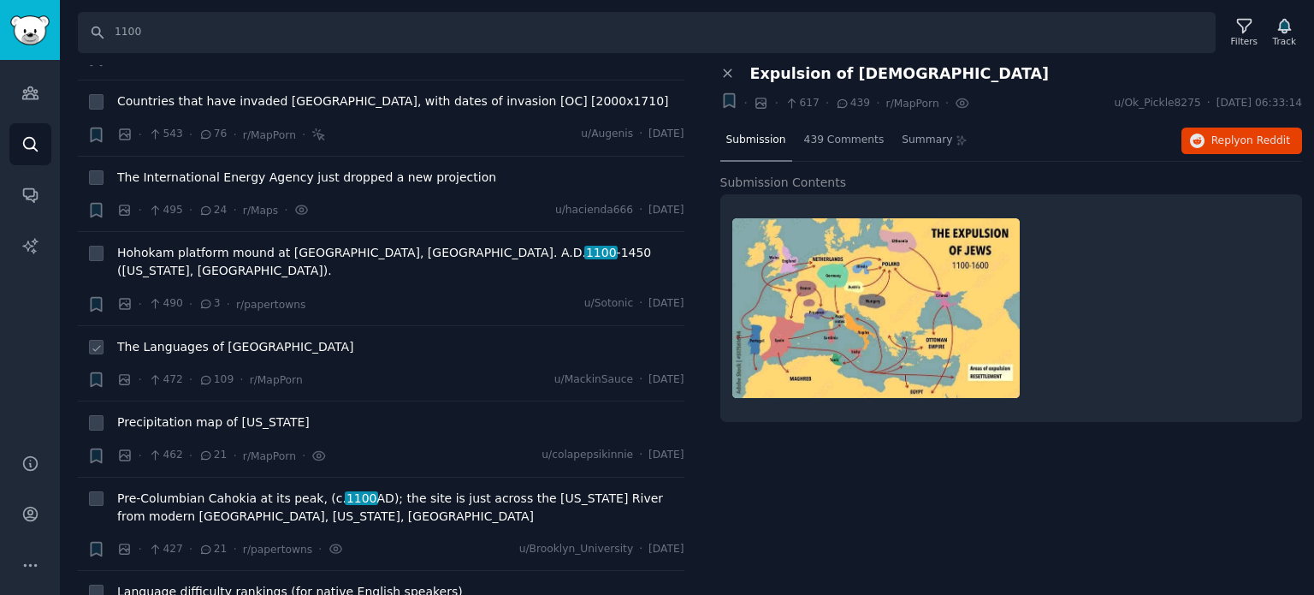
click at [197, 338] on span "The Languages of [GEOGRAPHIC_DATA]" at bounding box center [235, 347] width 236 height 18
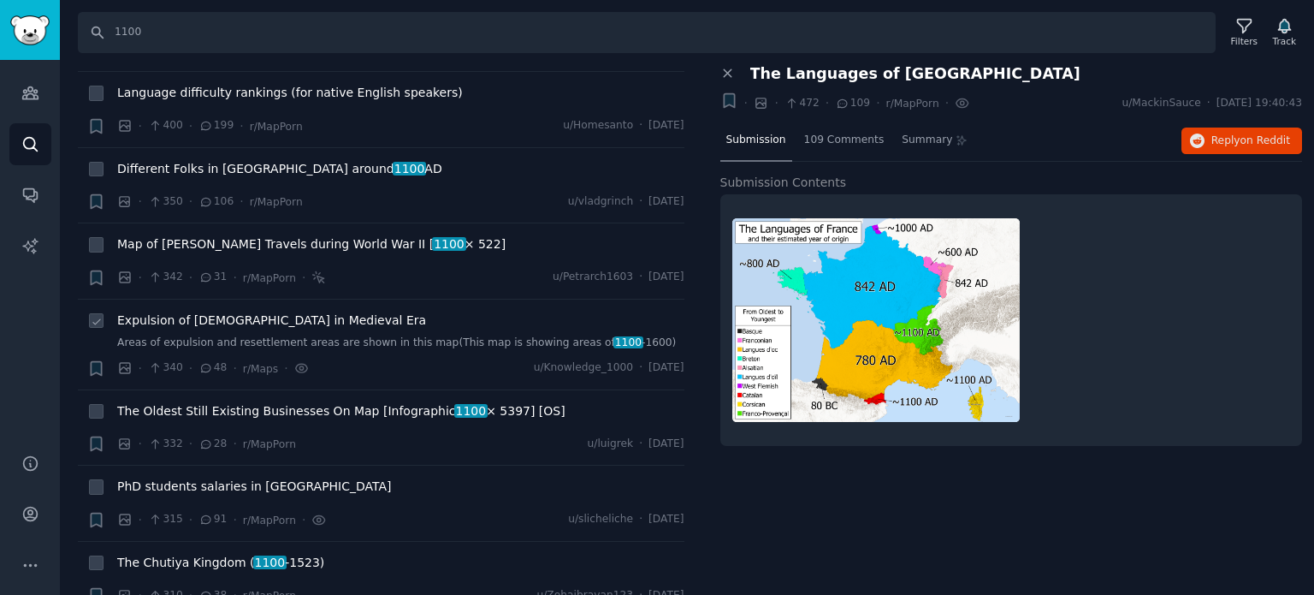
scroll to position [2396, 0]
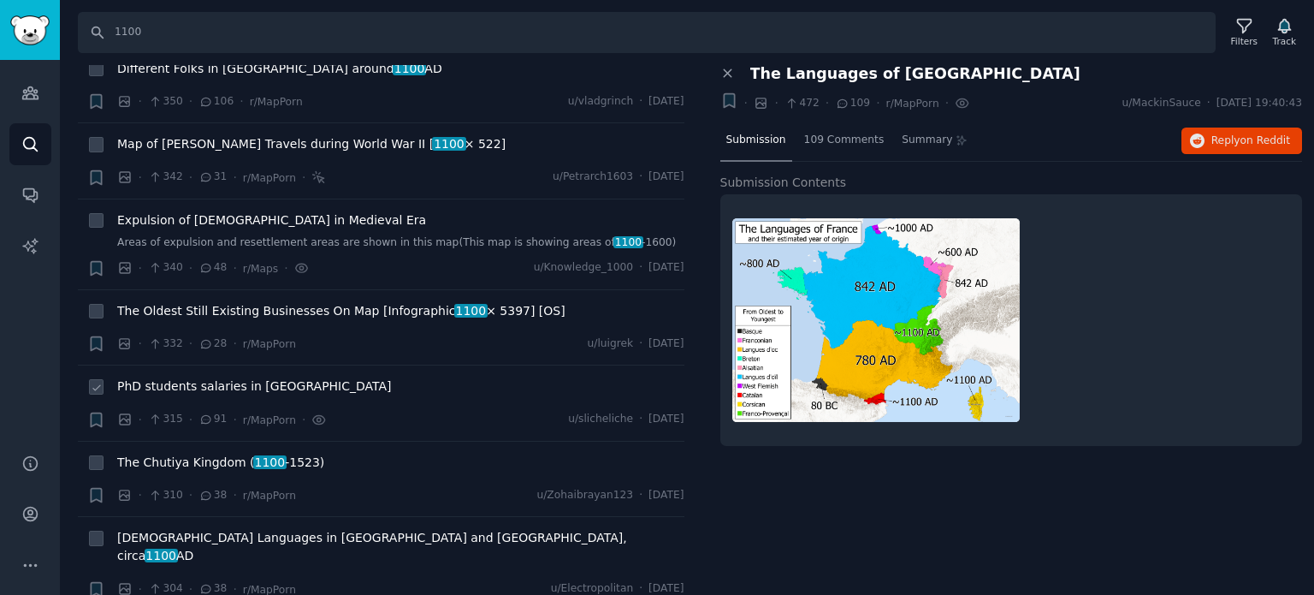
click at [186, 377] on span "PhD students salaries in [GEOGRAPHIC_DATA]" at bounding box center [254, 386] width 275 height 18
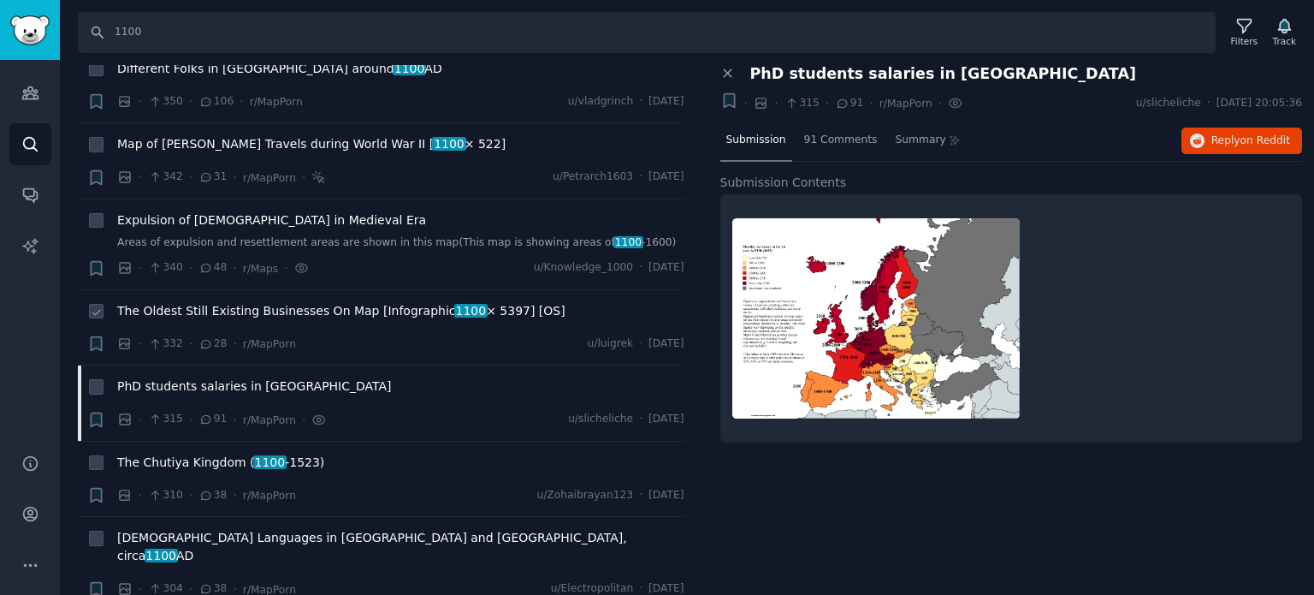
click at [221, 302] on span "The Oldest Still Existing Businesses On Map [Infographic 1100 × 5397] [OS]" at bounding box center [341, 311] width 448 height 18
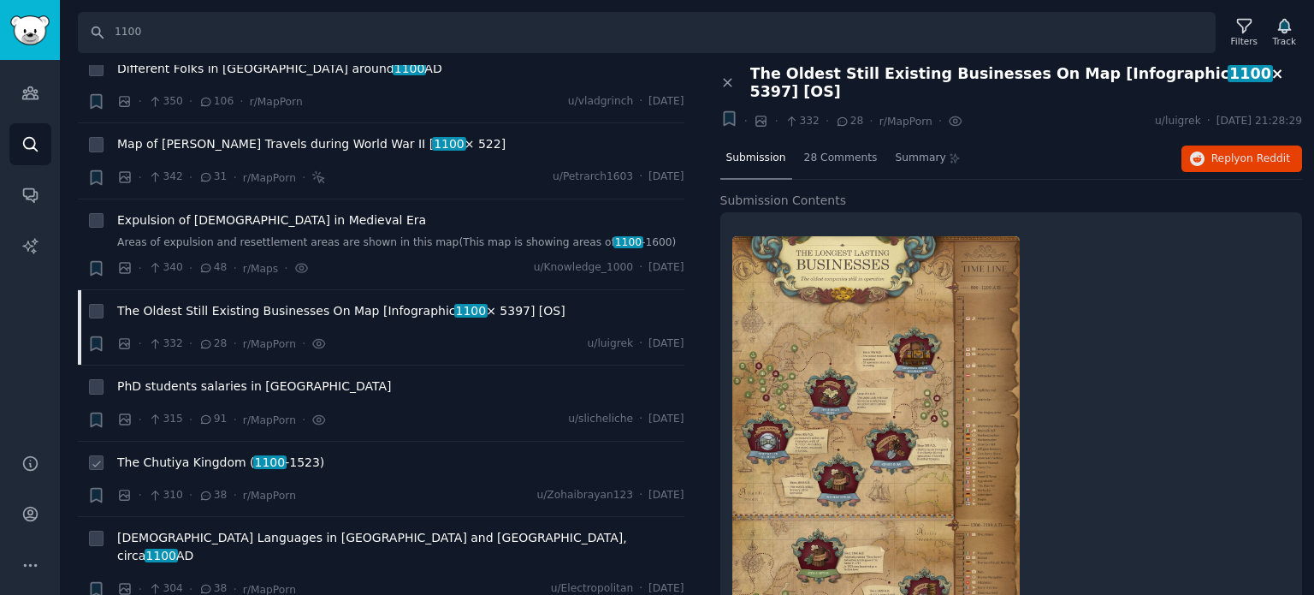
click at [236, 453] on span "The Chutiya Kingdom ( [DATE] -[DATE])" at bounding box center [220, 462] width 207 height 18
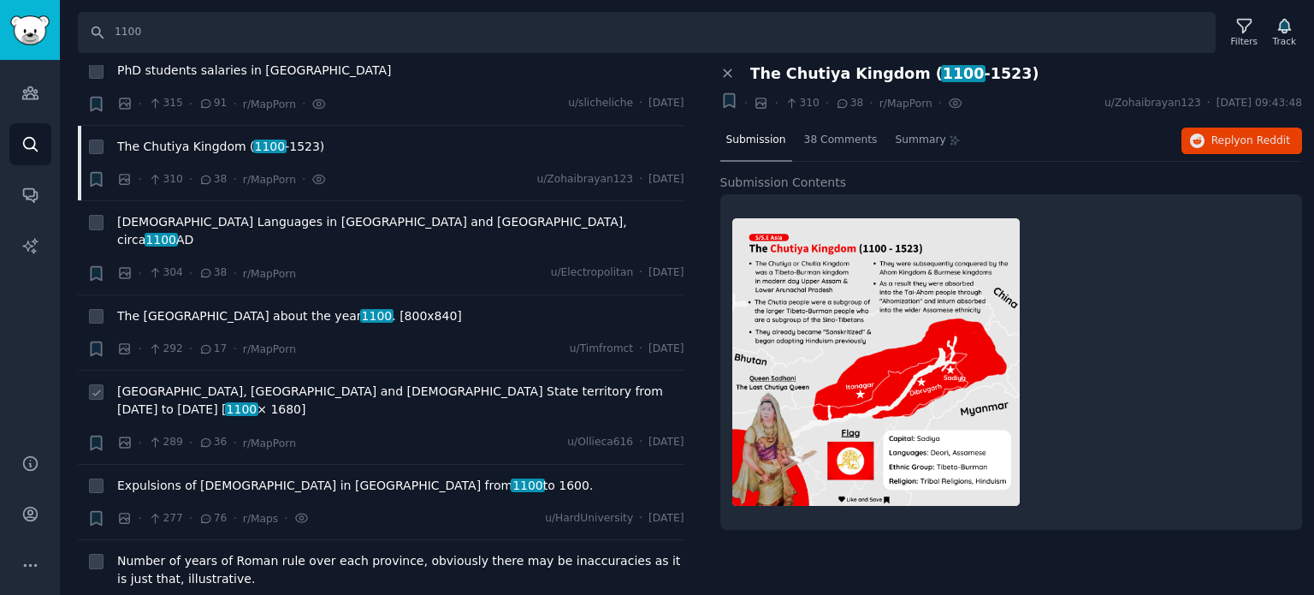
scroll to position [2738, 0]
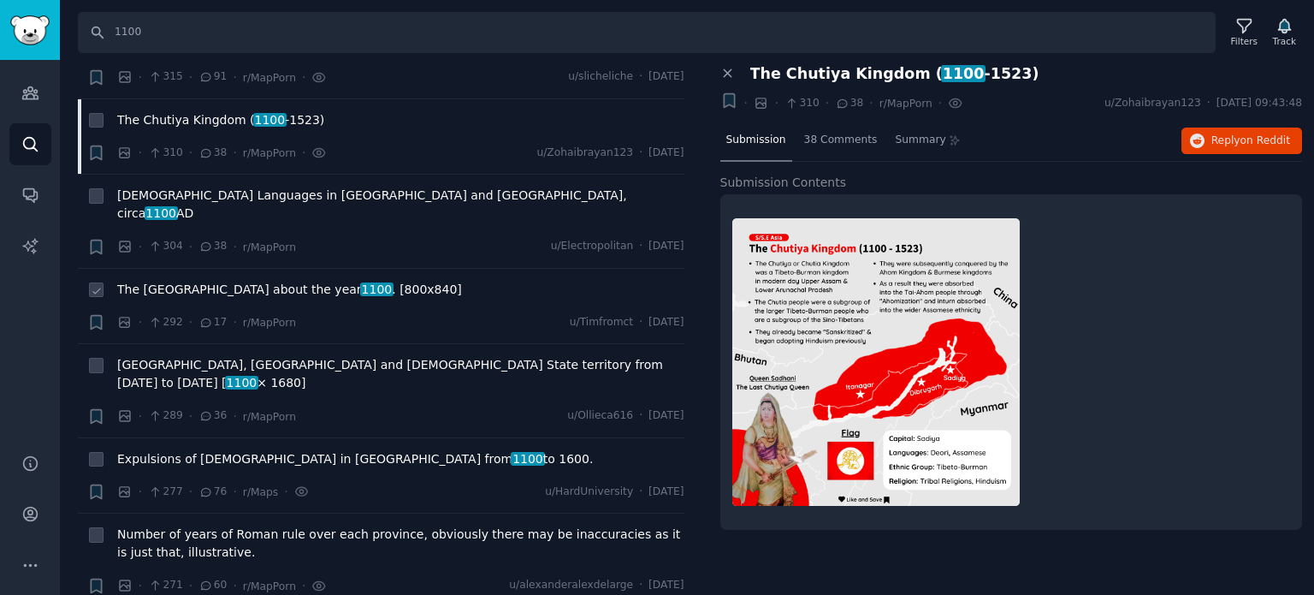
click at [197, 281] on span "The [GEOGRAPHIC_DATA] about the year [DATE] . [800x840]" at bounding box center [289, 290] width 345 height 18
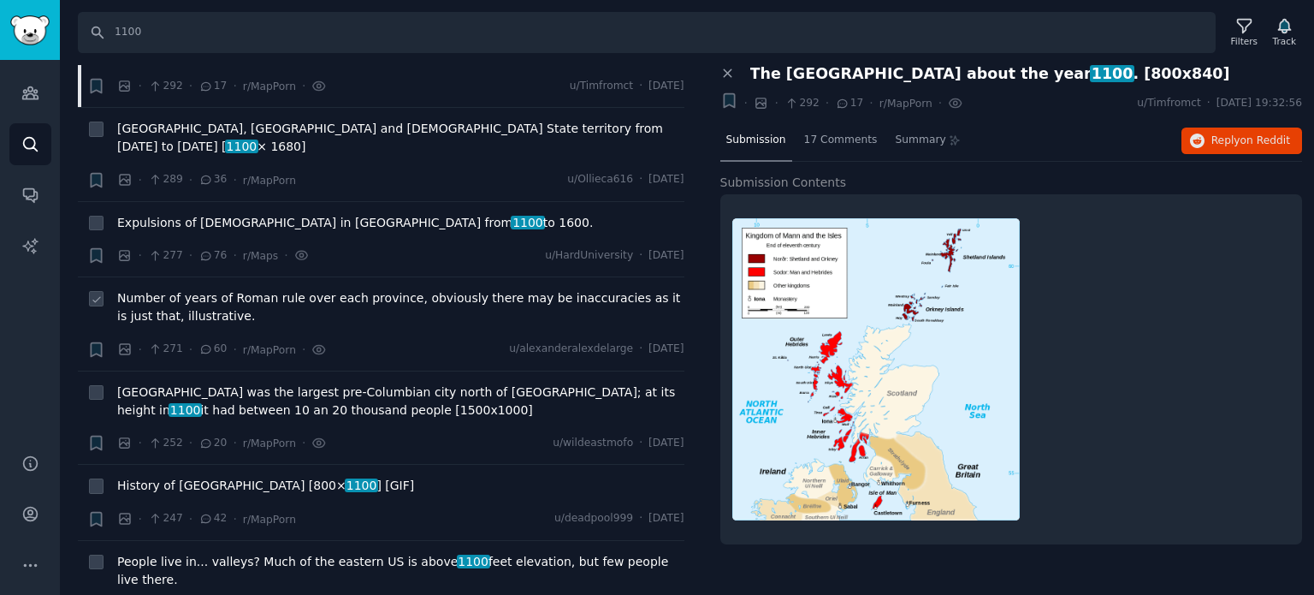
scroll to position [2994, 0]
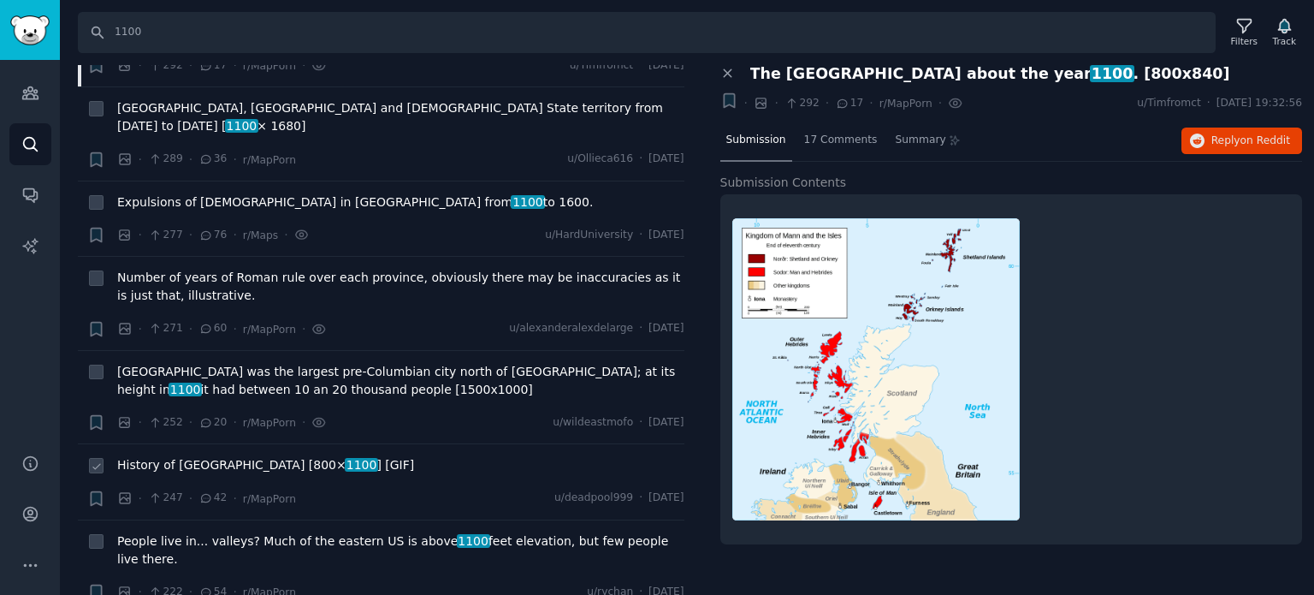
click at [205, 456] on span "History of [GEOGRAPHIC_DATA] [800× 1100 ] [GIF]" at bounding box center [265, 465] width 297 height 18
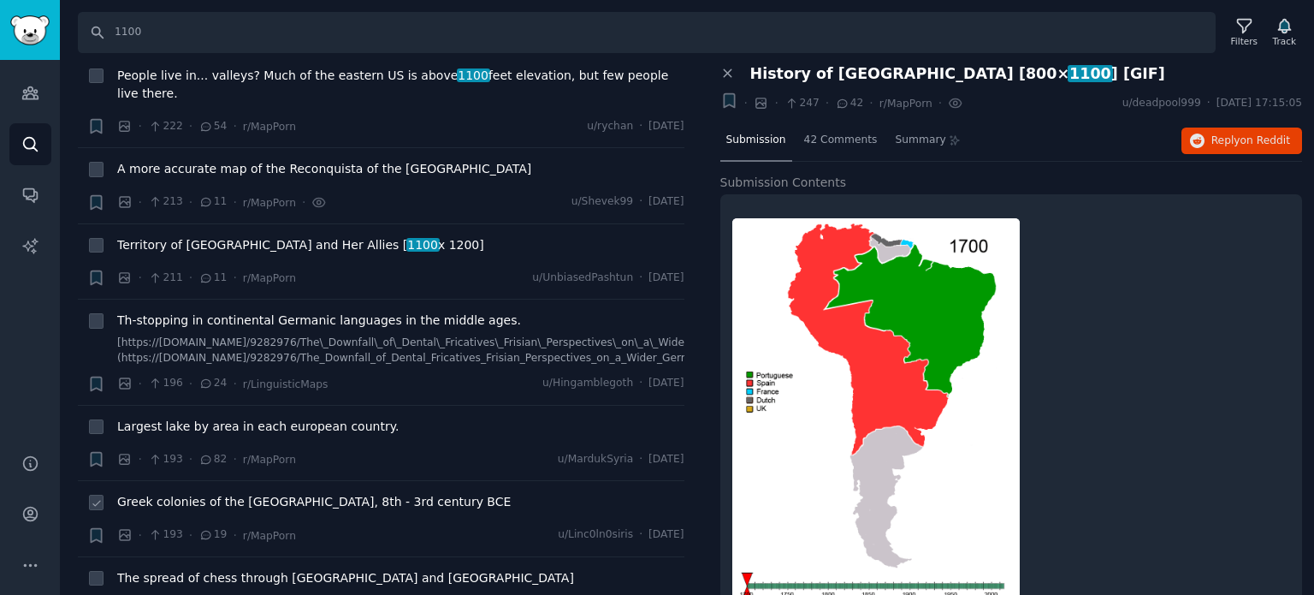
scroll to position [3508, 0]
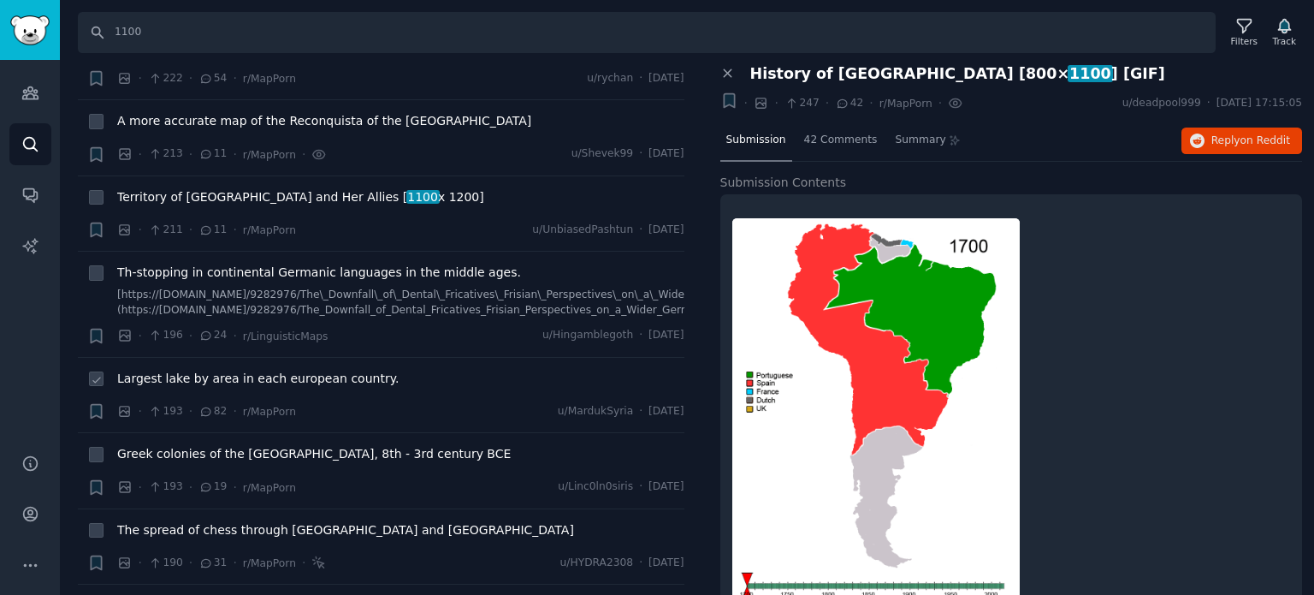
click at [194, 370] on span "Largest lake by area in each european country." at bounding box center [257, 379] width 281 height 18
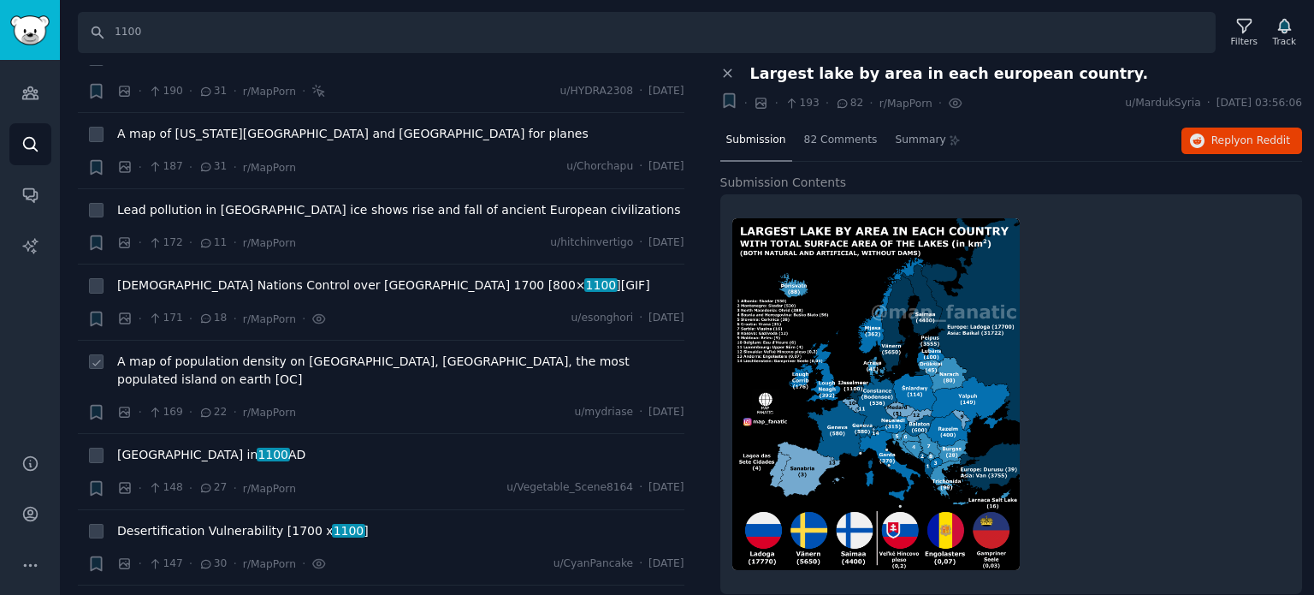
scroll to position [4107, 0]
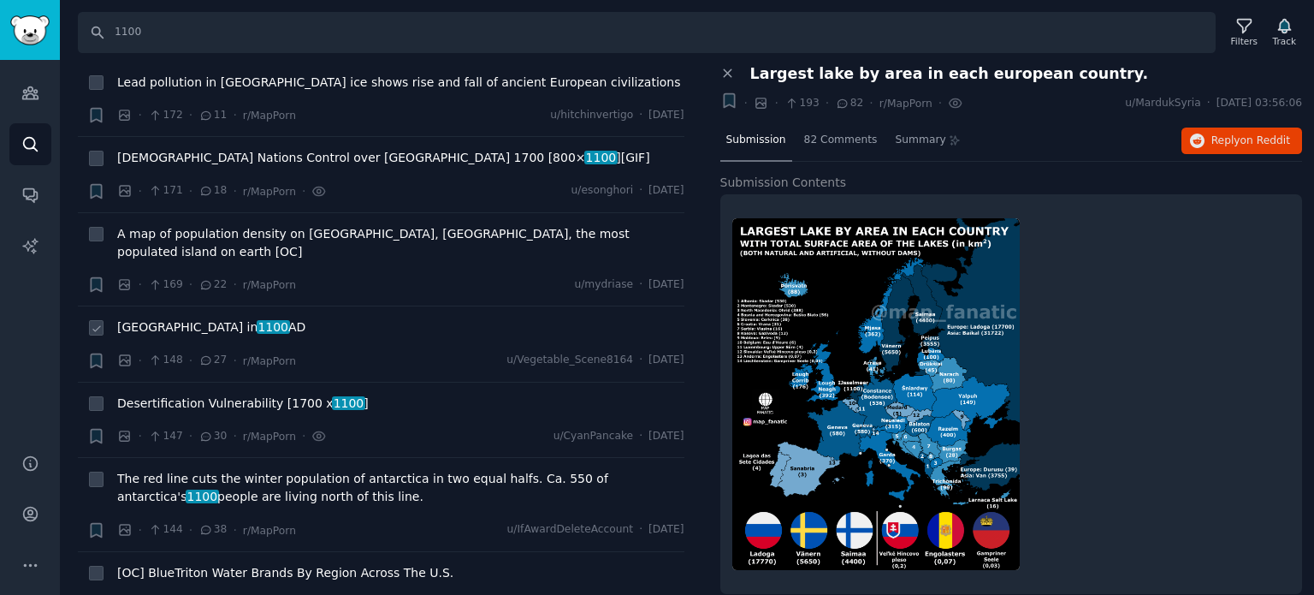
click at [194, 318] on span "[GEOGRAPHIC_DATA] in [DATE]" at bounding box center [211, 327] width 188 height 18
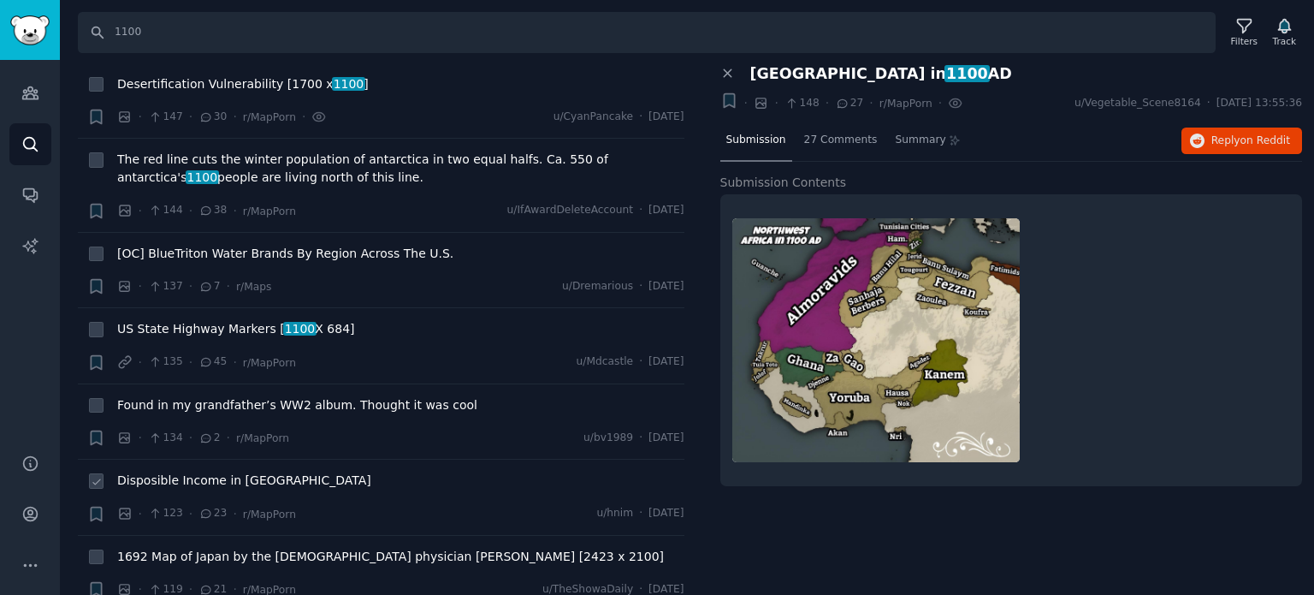
scroll to position [4534, 0]
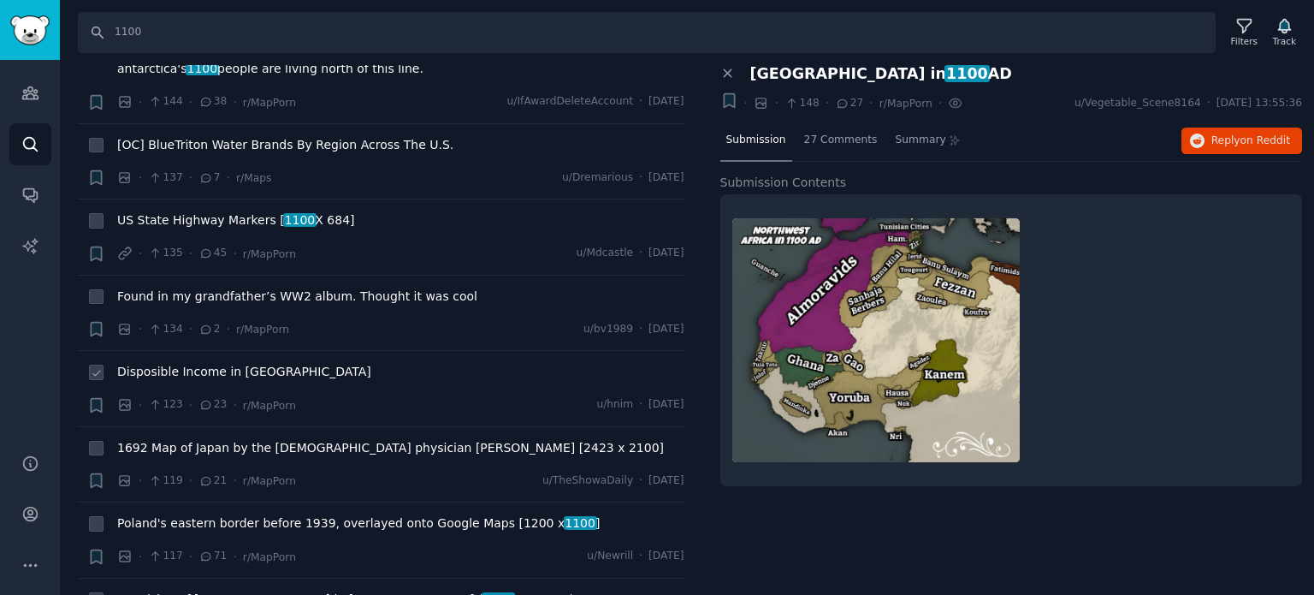
click at [212, 363] on span "Disposible Income in [GEOGRAPHIC_DATA]" at bounding box center [244, 372] width 254 height 18
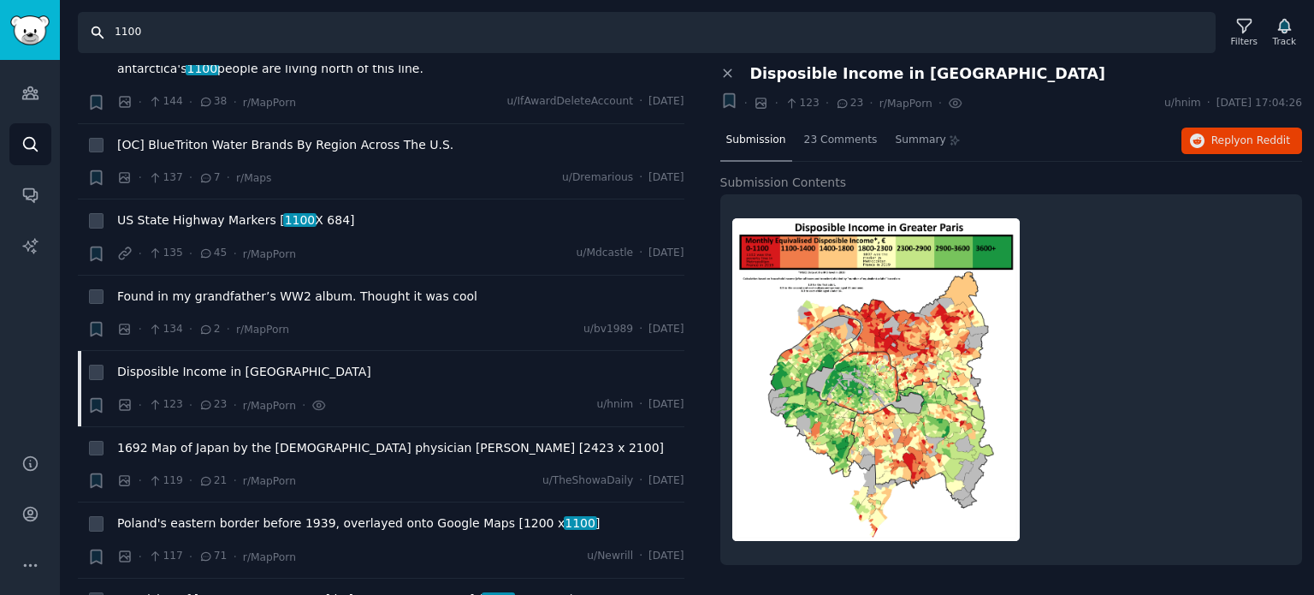
drag, startPoint x: 179, startPoint y: 40, endPoint x: 27, endPoint y: 36, distance: 151.5
click at [27, 35] on div "Audiences Search Conversations AI Reports Help Account More Search 1100 Filters…" at bounding box center [657, 297] width 1314 height 595
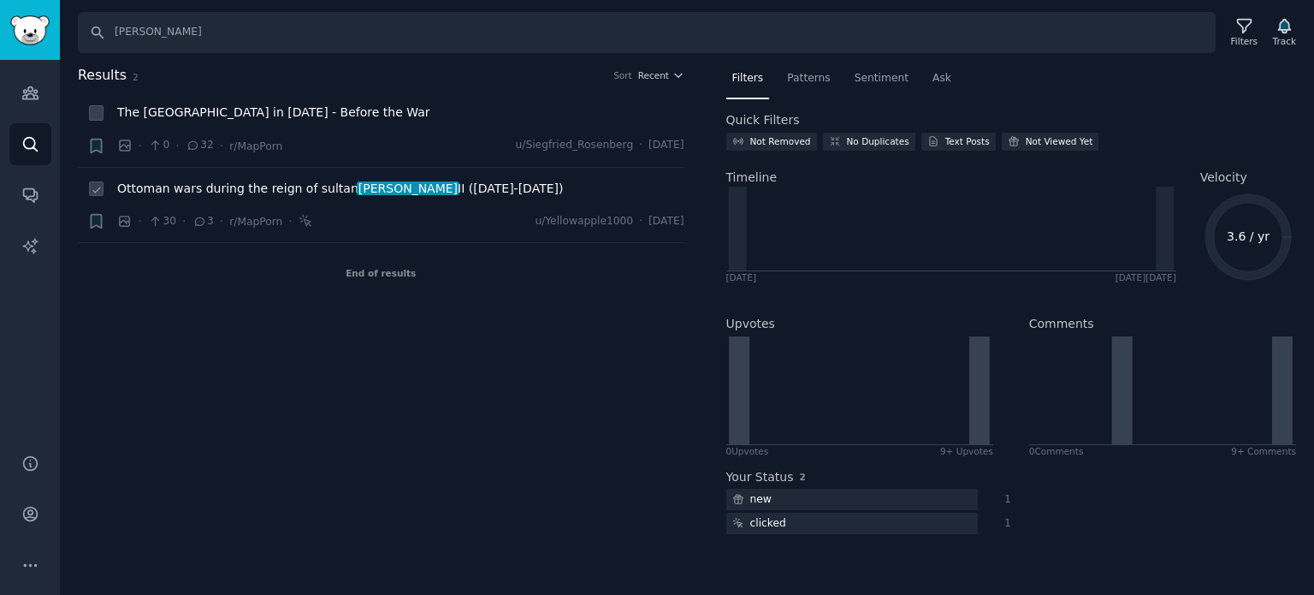
click at [241, 191] on span "Ottoman wars during the reign of sultan [PERSON_NAME] ([DATE]-[DATE])" at bounding box center [340, 189] width 446 height 18
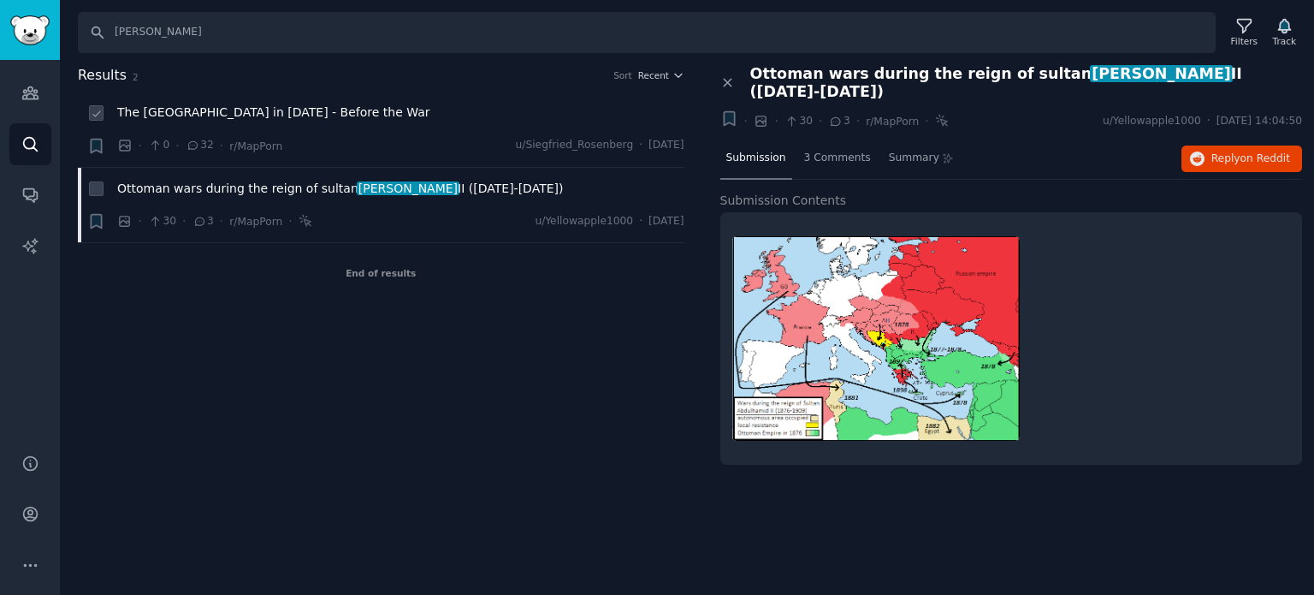
click at [204, 108] on span "The [GEOGRAPHIC_DATA] in [DATE] - Before the War" at bounding box center [273, 113] width 313 height 18
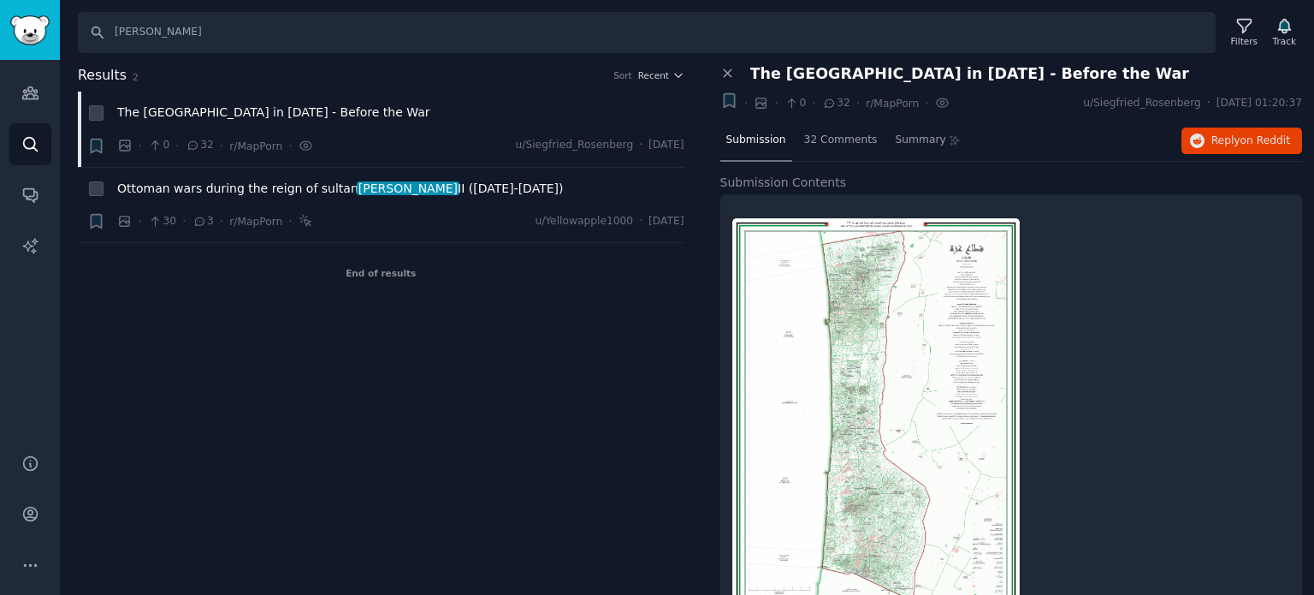
scroll to position [58, 0]
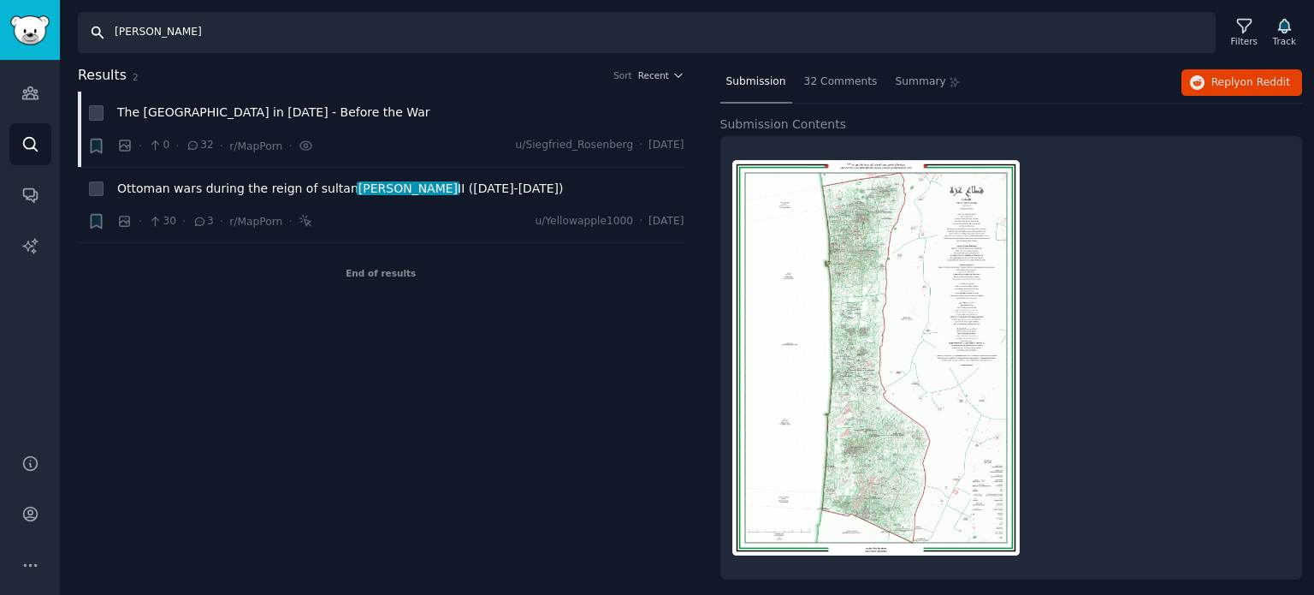
drag, startPoint x: 204, startPoint y: 41, endPoint x: 66, endPoint y: 36, distance: 138.7
click at [68, 36] on div "Search [PERSON_NAME] Filters Track" at bounding box center [687, 26] width 1254 height 53
type input "[DEMOGRAPHIC_DATA]"
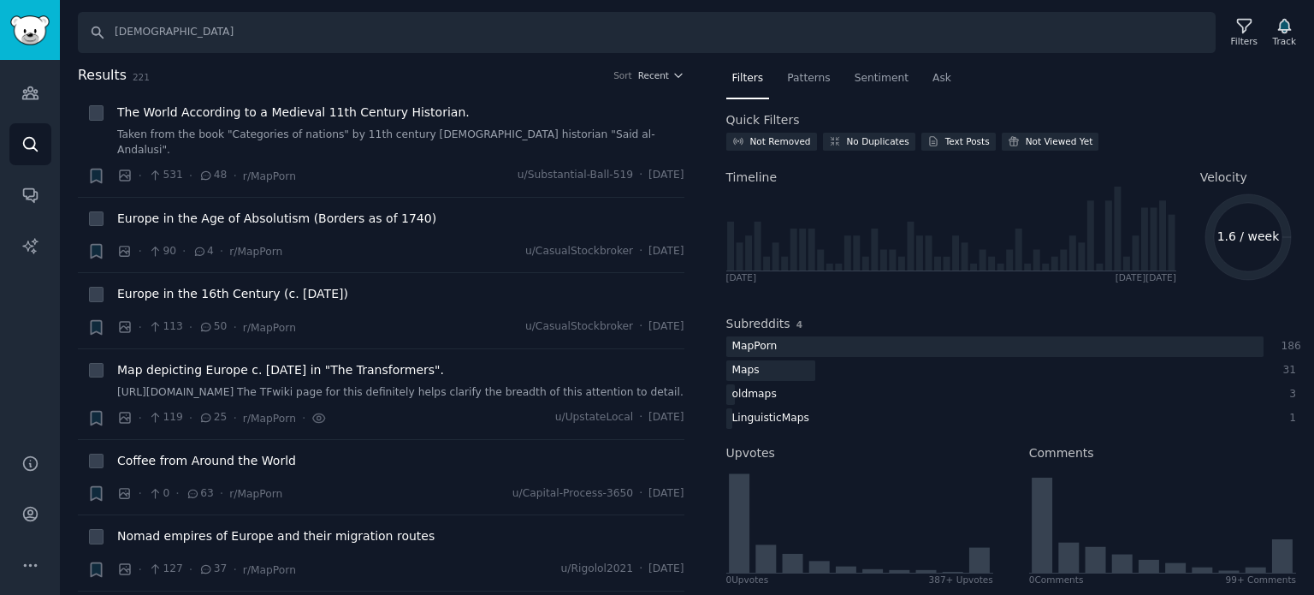
click at [637, 71] on div "Sort Recent" at bounding box center [648, 75] width 70 height 12
click at [655, 71] on span "Recent" at bounding box center [653, 75] width 31 height 12
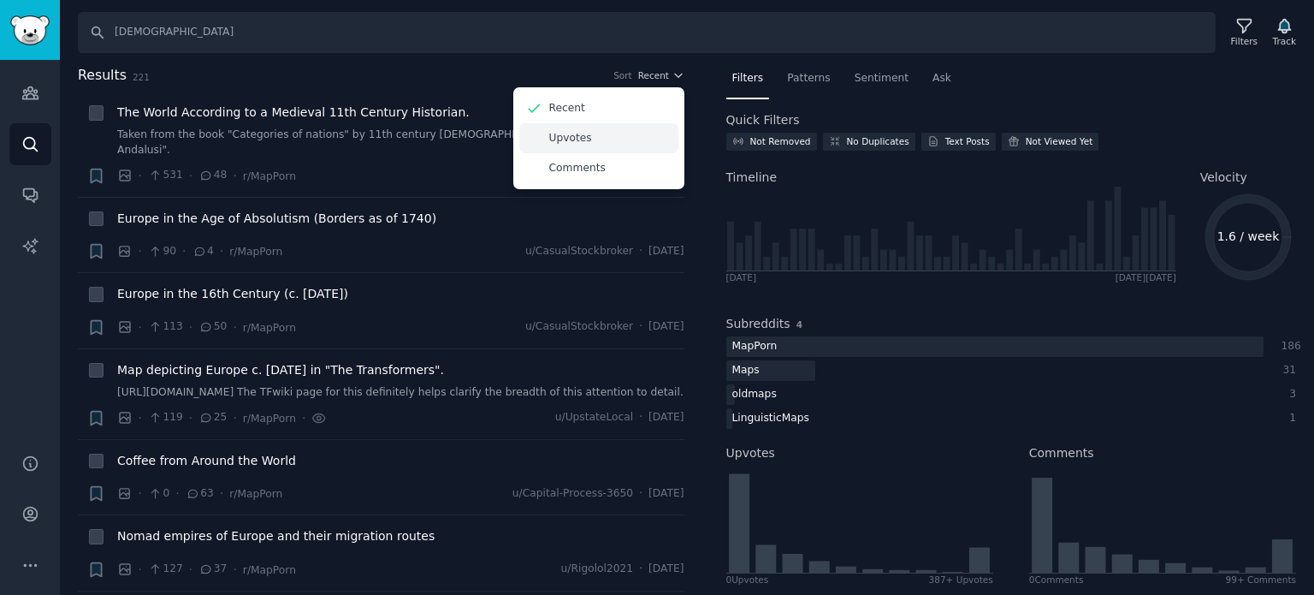
click at [628, 127] on div "Upvotes" at bounding box center [598, 138] width 159 height 30
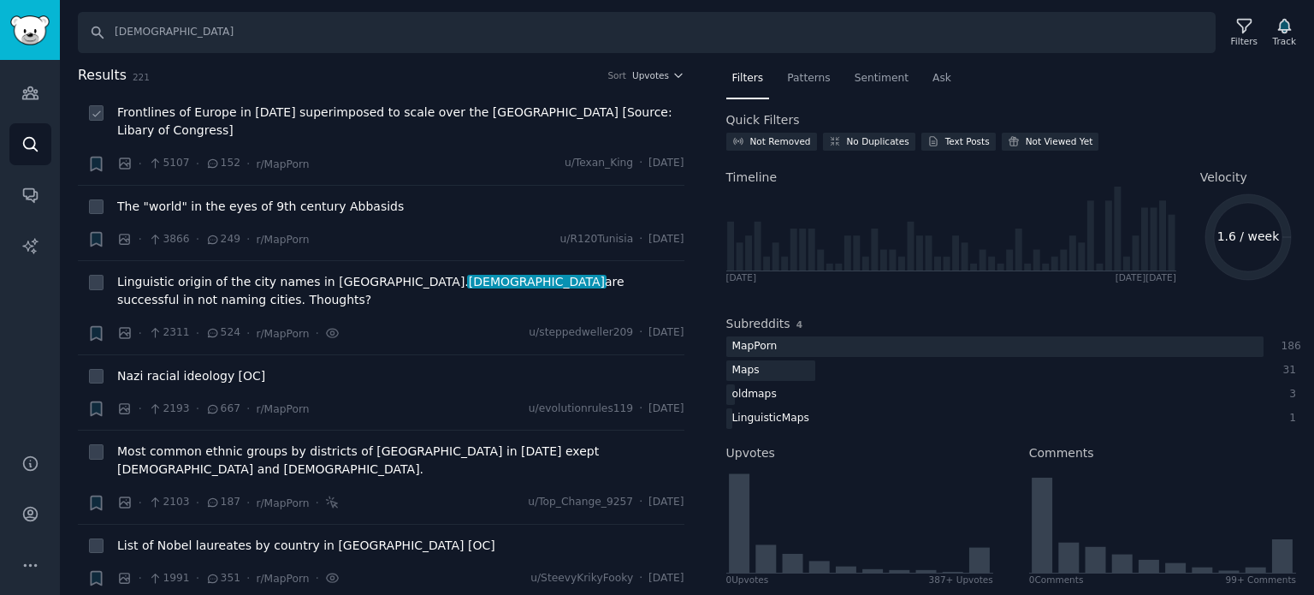
click at [301, 110] on span "Frontlines of Europe in [DATE] superimposed to scale over the [GEOGRAPHIC_DATA]…" at bounding box center [400, 122] width 567 height 36
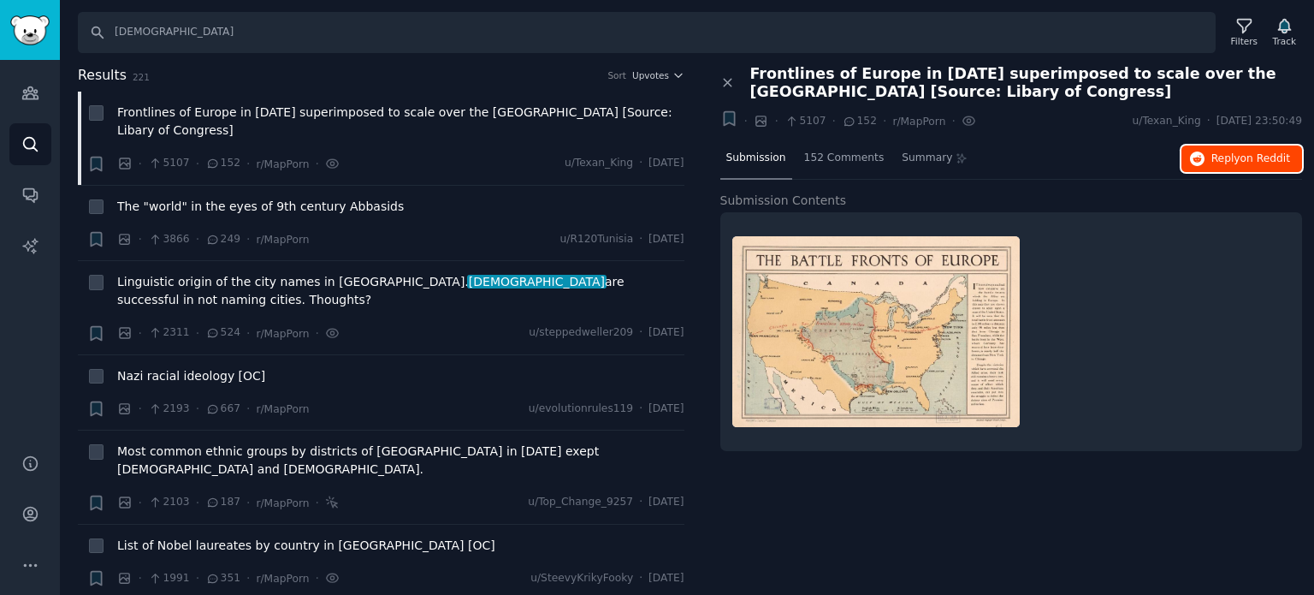
click at [1230, 163] on span "Reply on Reddit" at bounding box center [1250, 158] width 79 height 15
click at [262, 200] on span "The "world" in the eyes of 9th century Abbasids" at bounding box center [260, 207] width 287 height 18
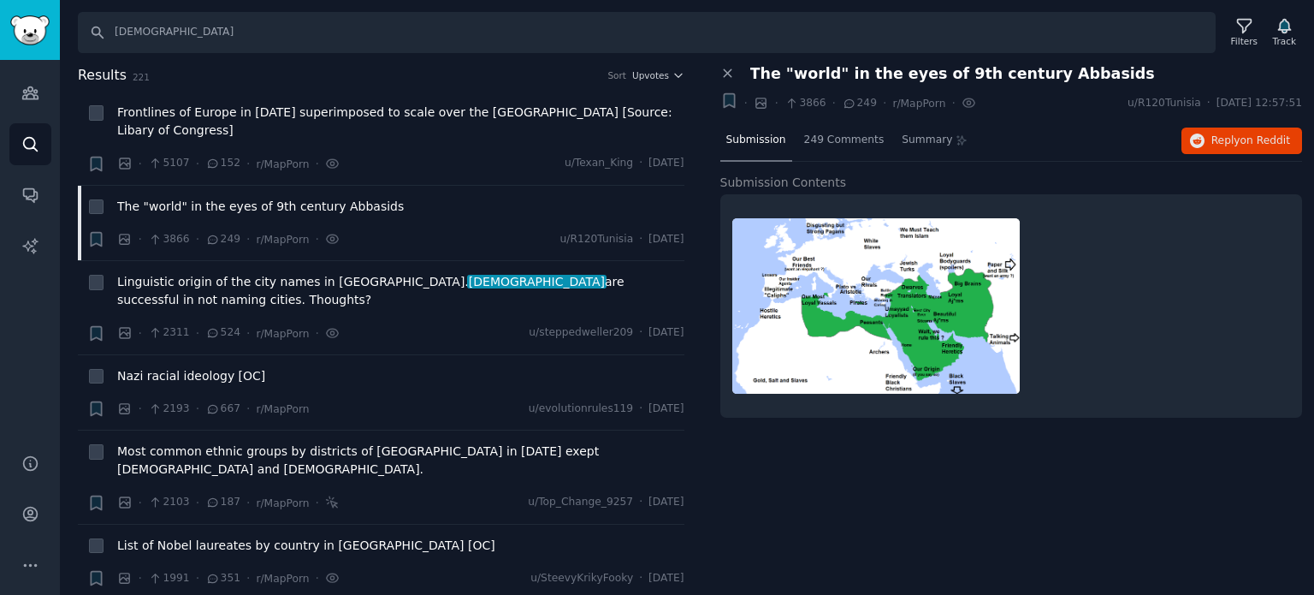
click at [941, 461] on div "Close panel The "world" in the eyes of 9th century Abbasids + · · 3866 · 249 · …" at bounding box center [1011, 330] width 607 height 530
click at [198, 367] on span "Nazi racial ideology [OC]" at bounding box center [191, 376] width 148 height 18
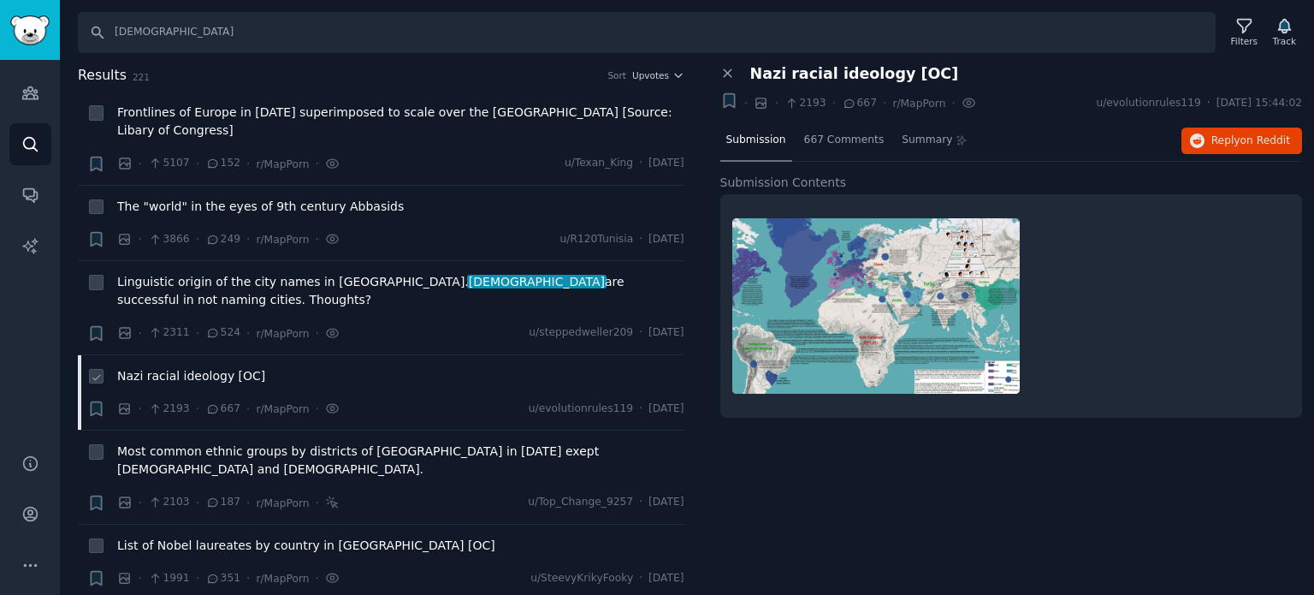
scroll to position [86, 0]
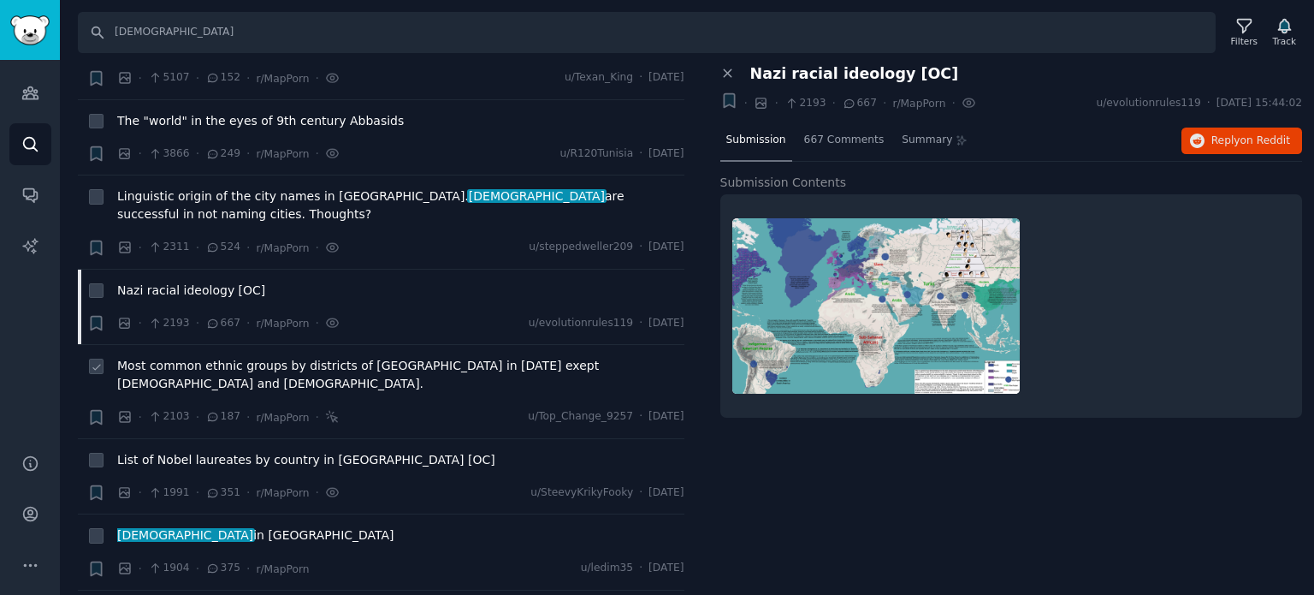
click at [199, 357] on span "Most common ethnic groups by districts of [GEOGRAPHIC_DATA] in [DATE] exept [DE…" at bounding box center [400, 375] width 567 height 36
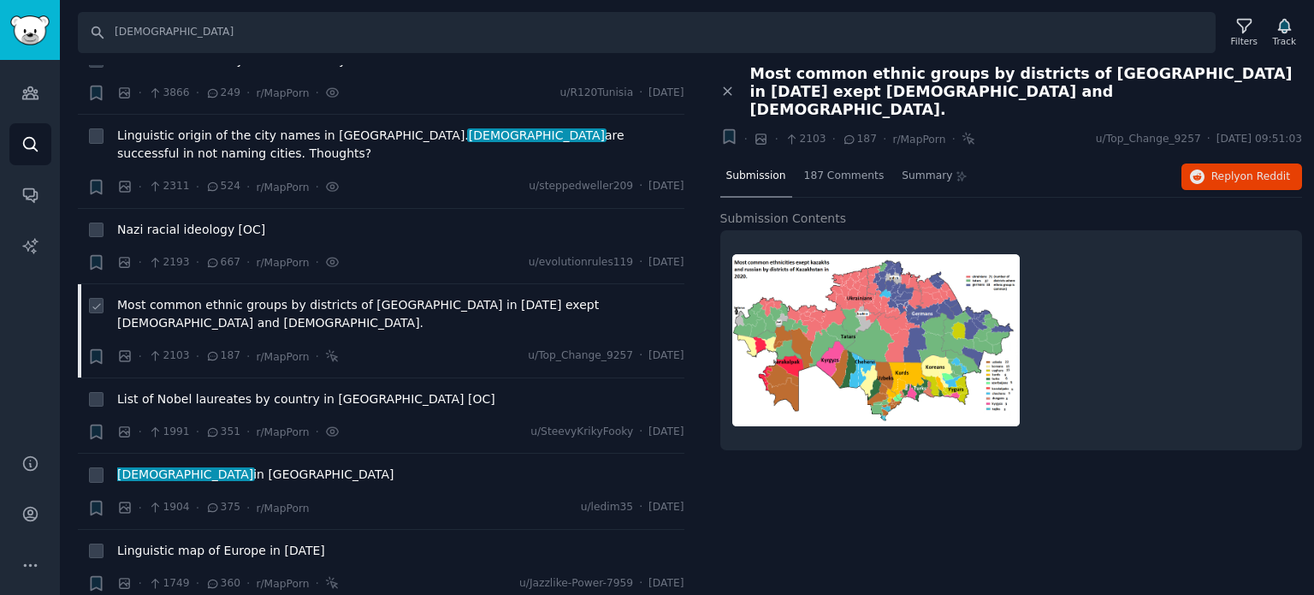
scroll to position [171, 0]
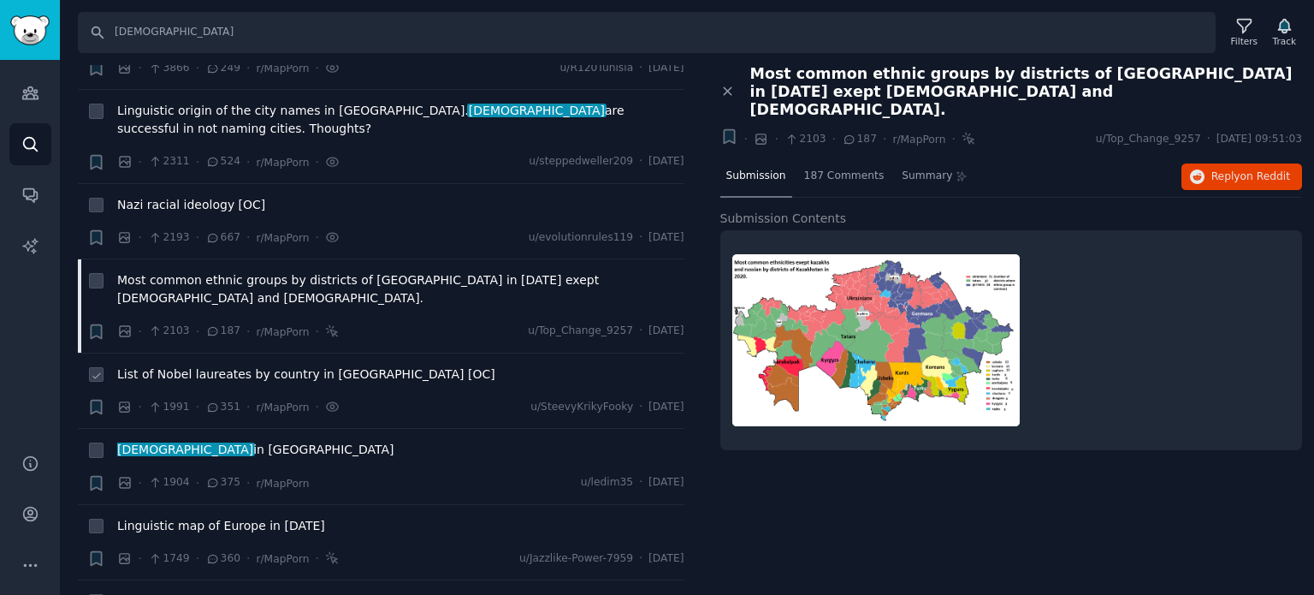
click at [210, 365] on span "List of Nobel laureates by country in [GEOGRAPHIC_DATA] [OC]" at bounding box center [306, 374] width 378 height 18
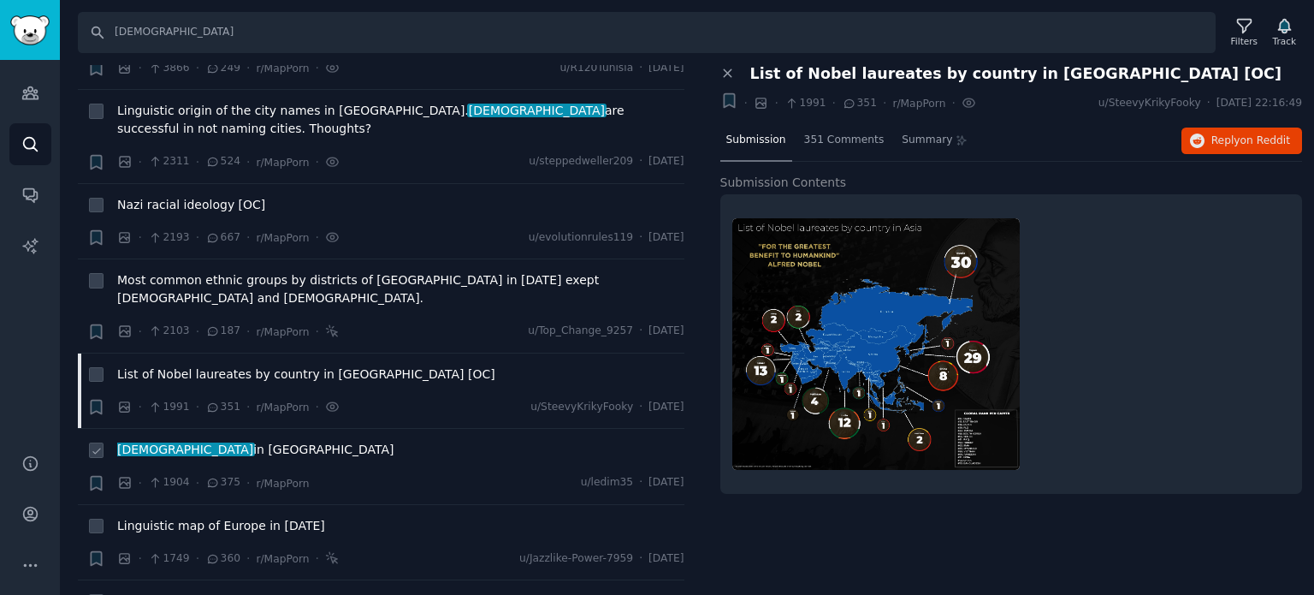
click at [161, 441] on span "turks in [GEOGRAPHIC_DATA]" at bounding box center [255, 450] width 277 height 18
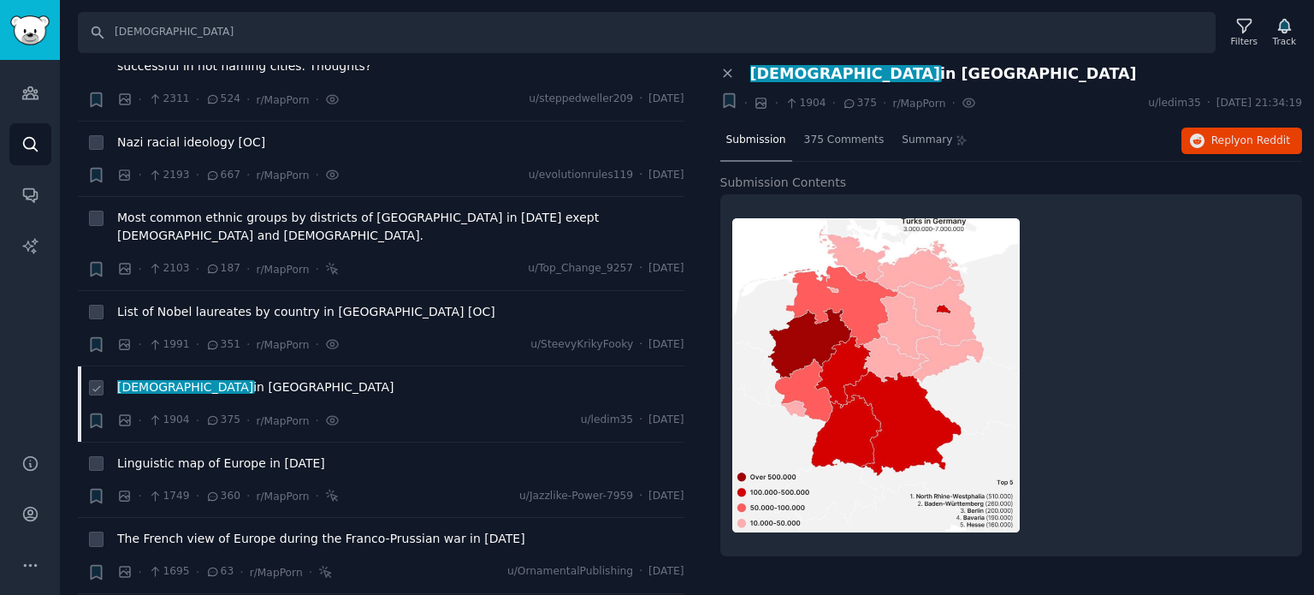
scroll to position [342, 0]
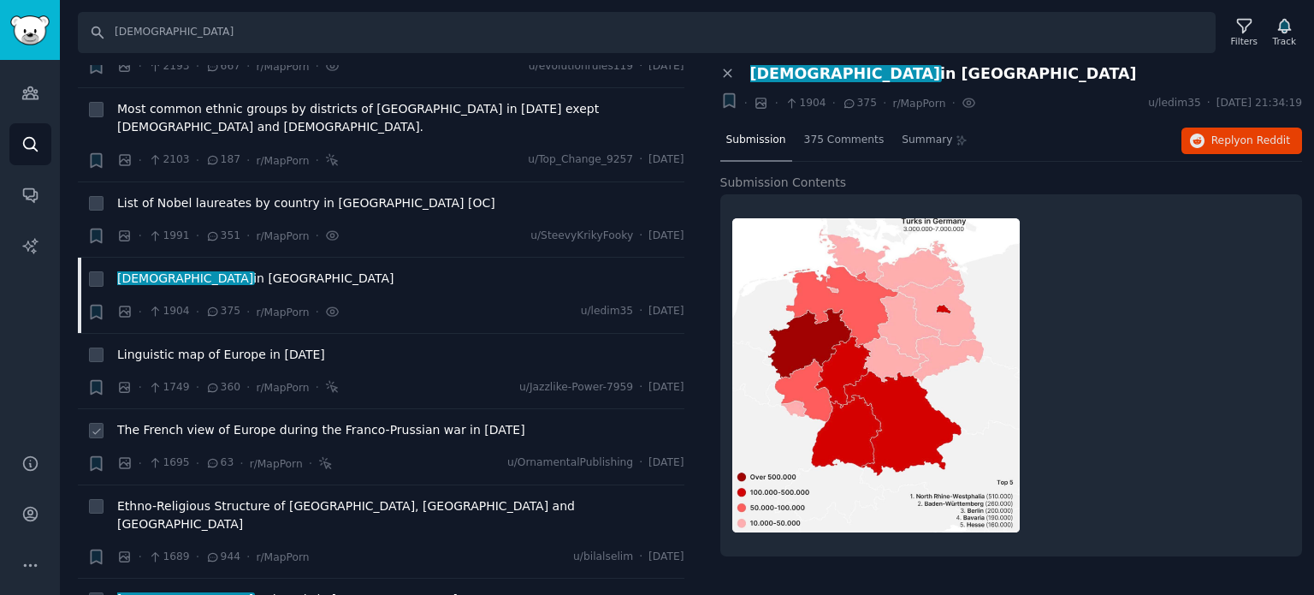
click at [201, 421] on span "The French view of Europe during the Franco-Prussian war in [DATE]" at bounding box center [321, 430] width 408 height 18
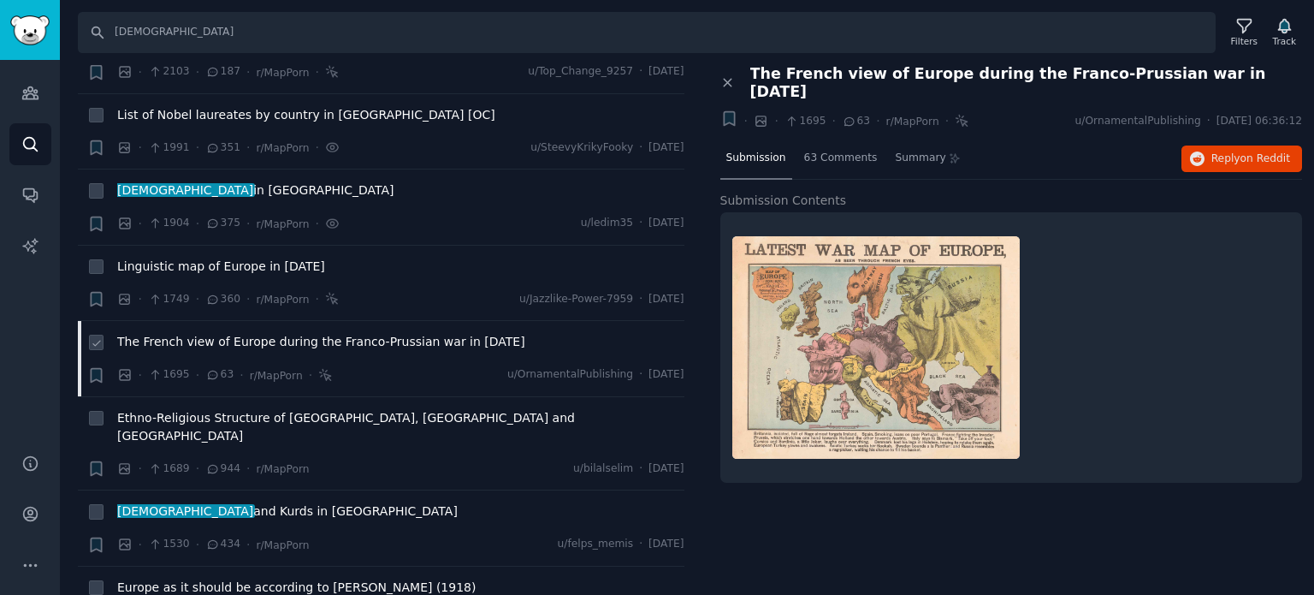
scroll to position [513, 0]
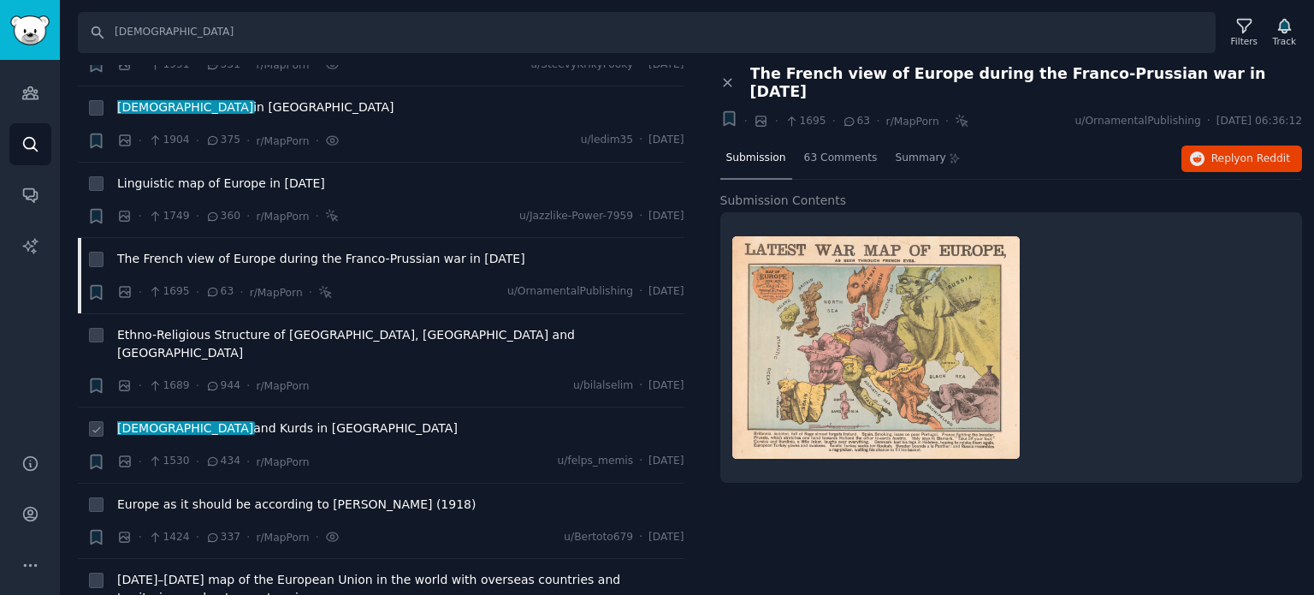
click at [187, 419] on span "turks and Kurds in [GEOGRAPHIC_DATA]" at bounding box center [287, 428] width 341 height 18
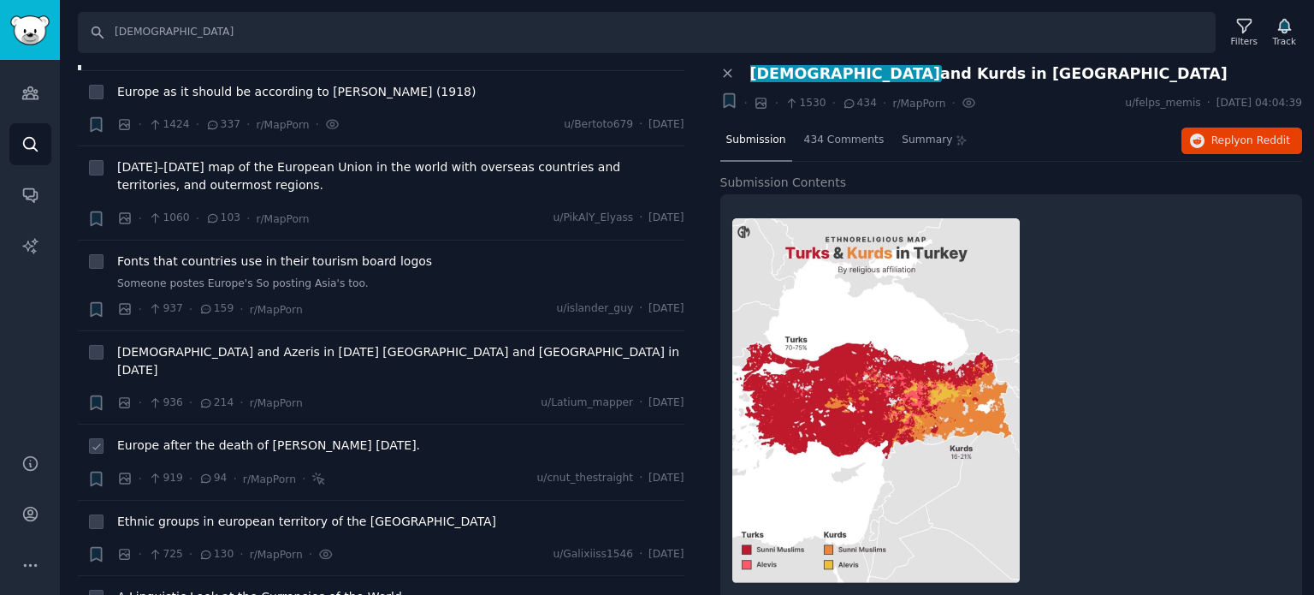
scroll to position [941, 0]
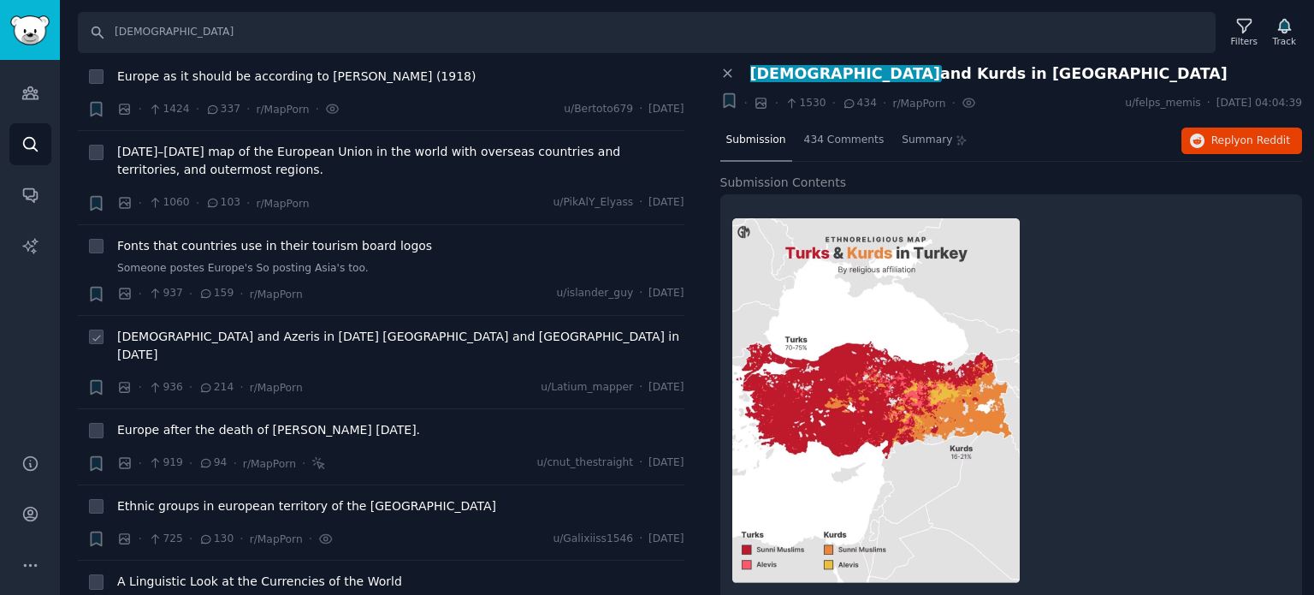
click at [229, 328] on span "[DEMOGRAPHIC_DATA] and Azeris in [DATE] [GEOGRAPHIC_DATA] and [GEOGRAPHIC_DATA]…" at bounding box center [400, 346] width 567 height 36
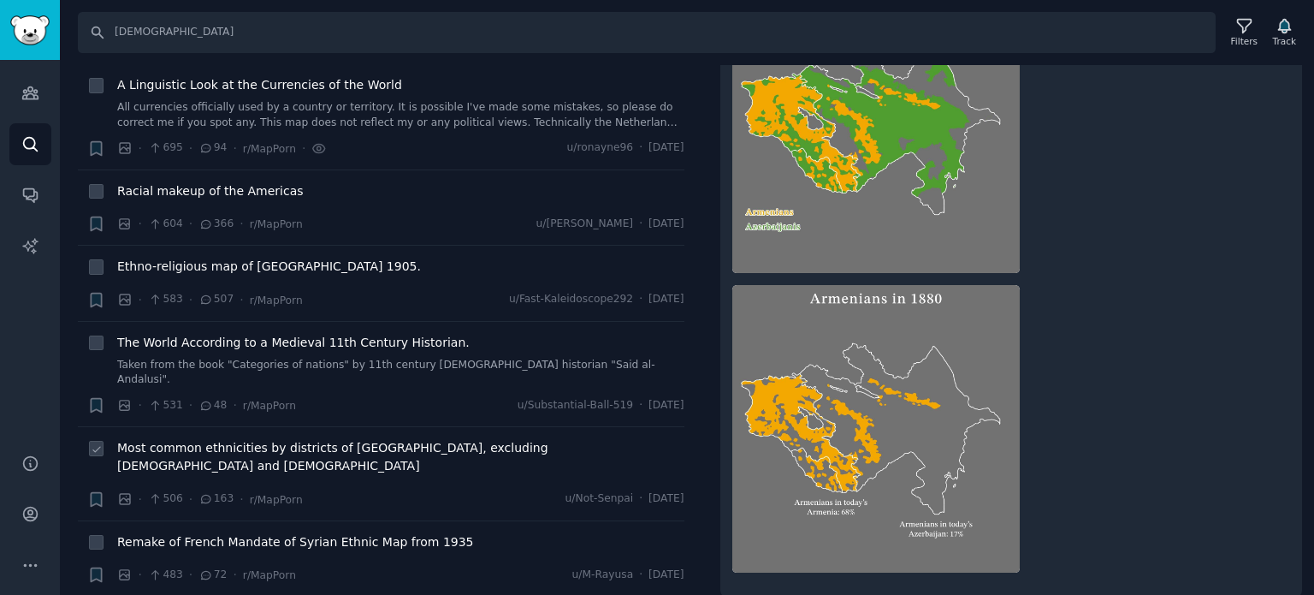
scroll to position [1454, 0]
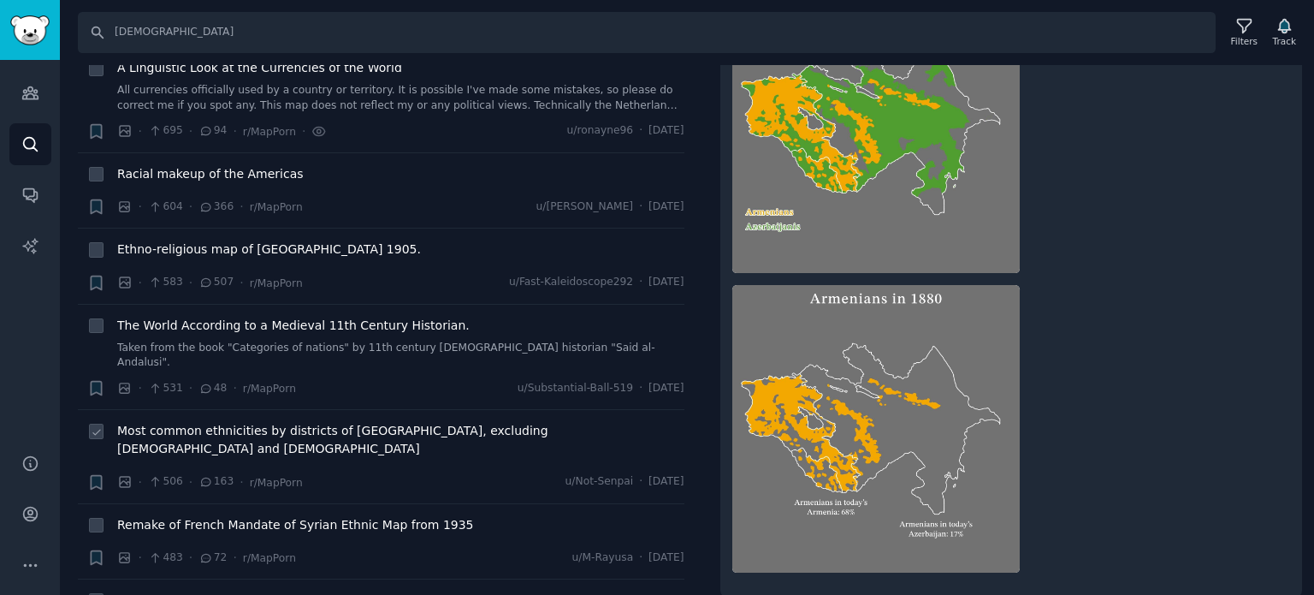
click at [208, 422] on span "Most common ethnicities by districts of [GEOGRAPHIC_DATA], excluding [DEMOGRAPH…" at bounding box center [400, 440] width 567 height 36
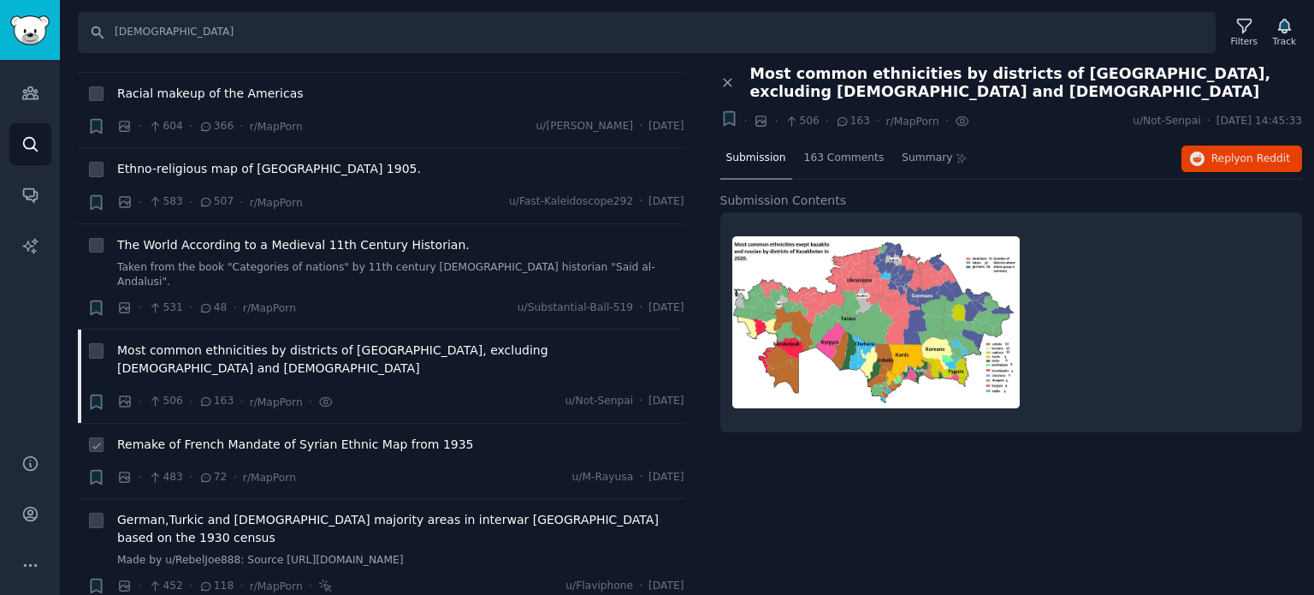
scroll to position [1626, 0]
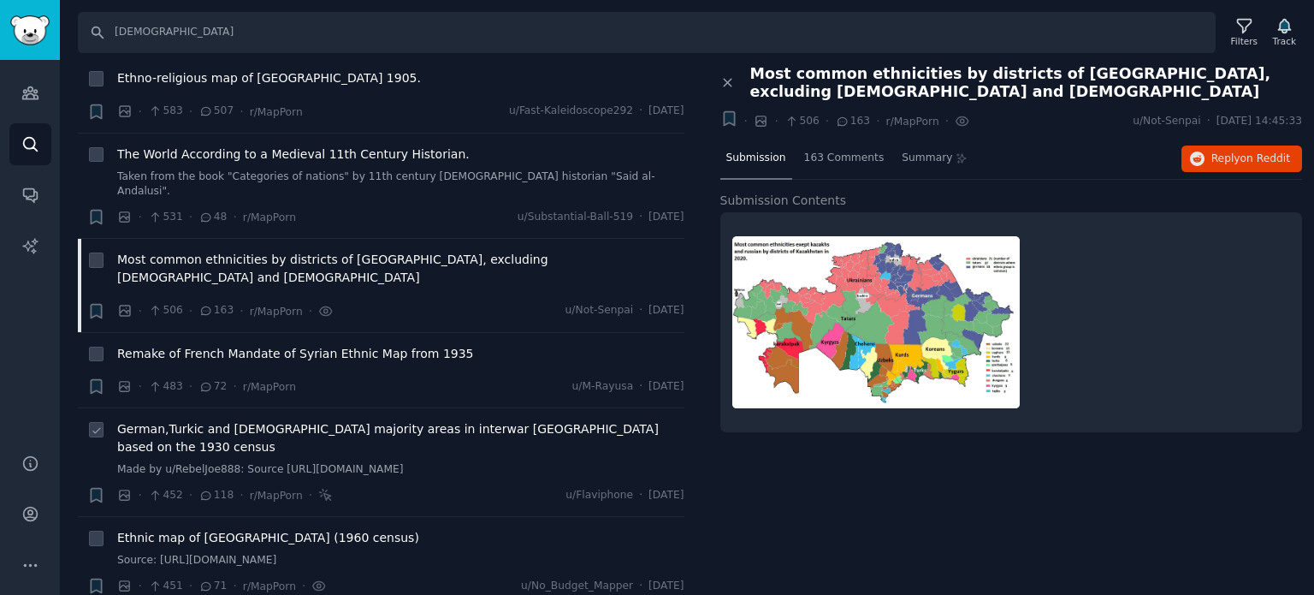
click at [195, 420] on span "German,Turkic and [DEMOGRAPHIC_DATA] majority areas in interwar [GEOGRAPHIC_DAT…" at bounding box center [400, 438] width 567 height 36
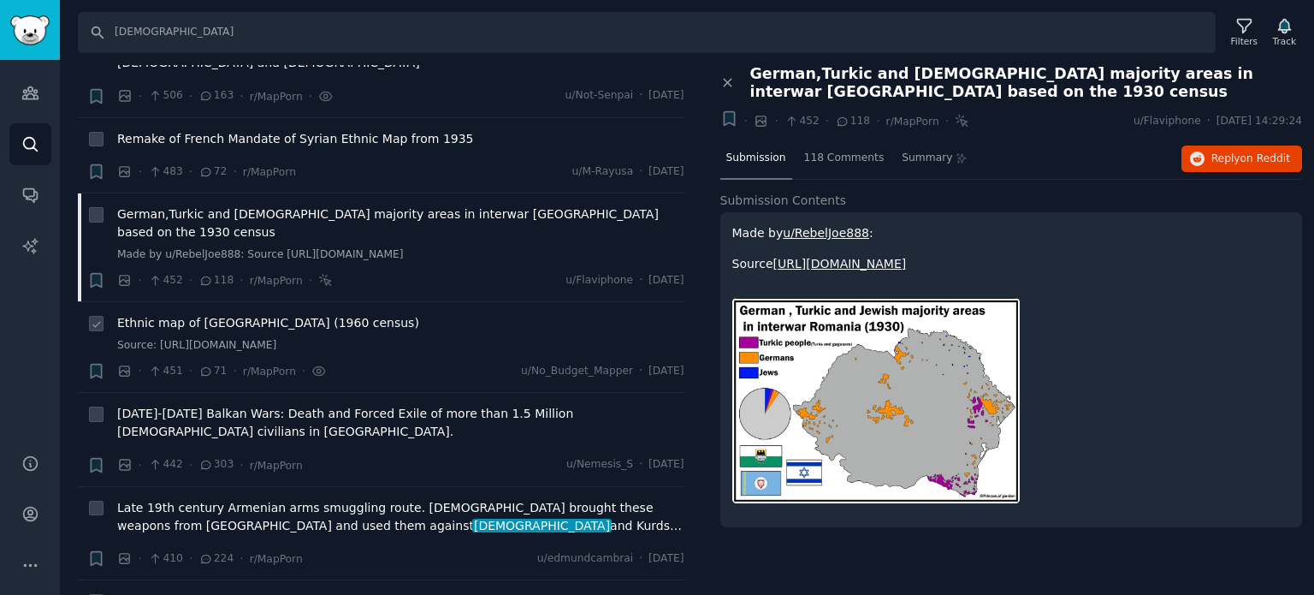
scroll to position [1882, 0]
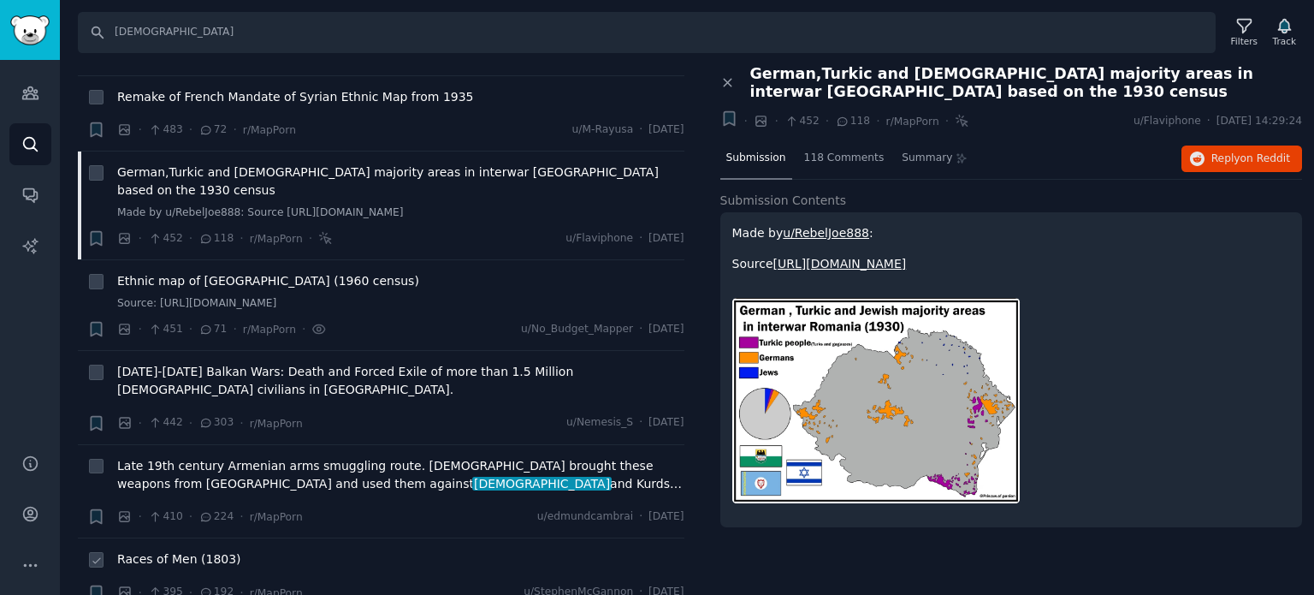
click at [171, 550] on span "Races of Men (1803)" at bounding box center [179, 559] width 124 height 18
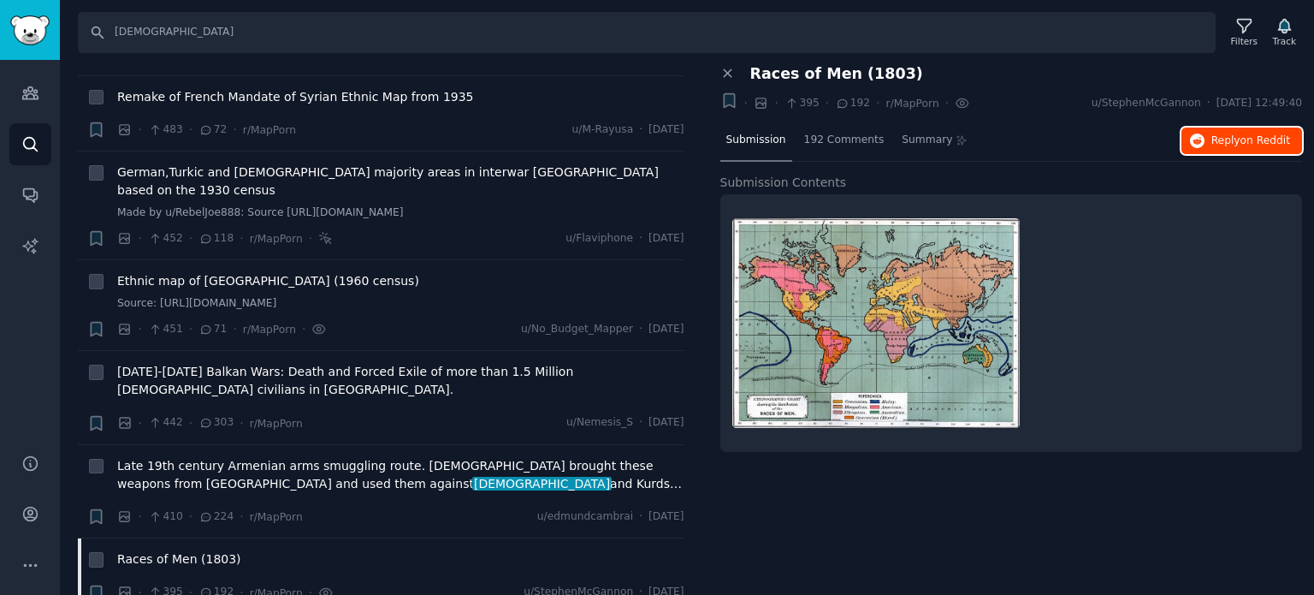
click at [1192, 138] on button "Reply on Reddit" at bounding box center [1242, 140] width 121 height 27
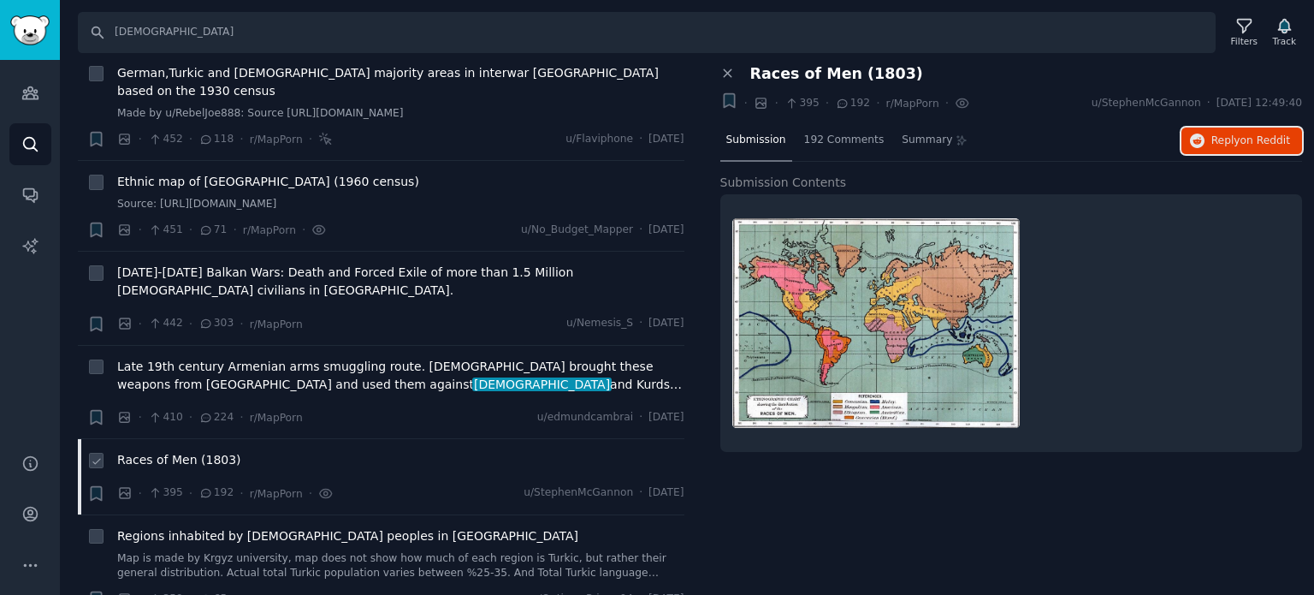
scroll to position [2053, 0]
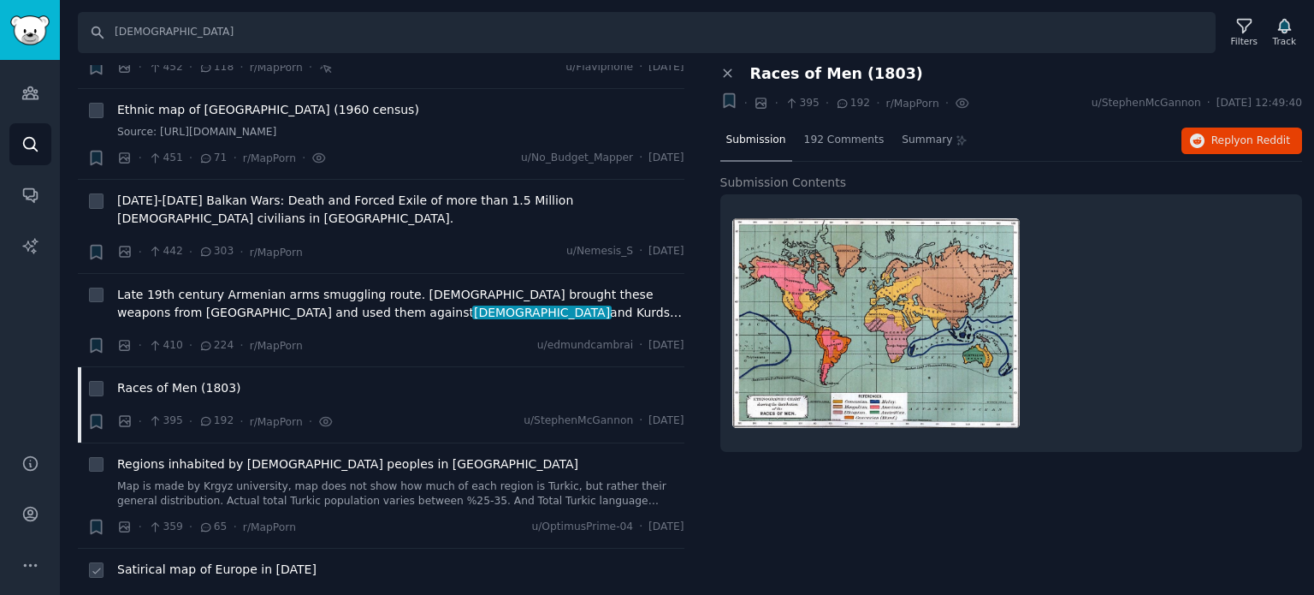
click at [181, 560] on span "Satirical map of Europe in [DATE]" at bounding box center [216, 569] width 199 height 18
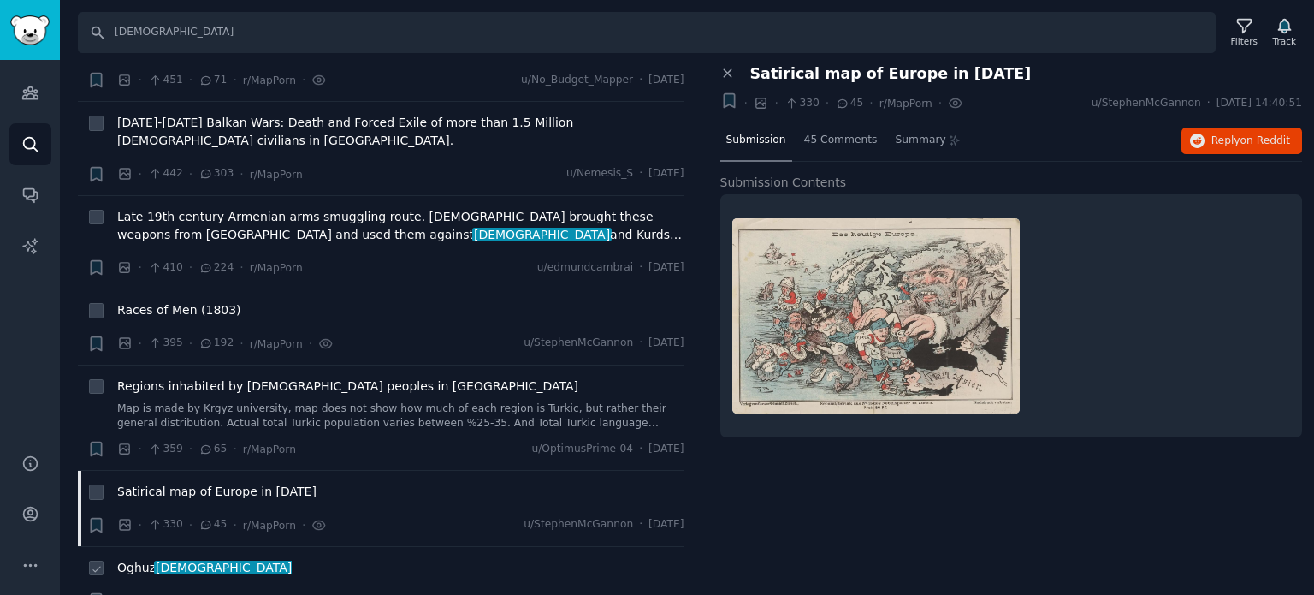
scroll to position [2224, 0]
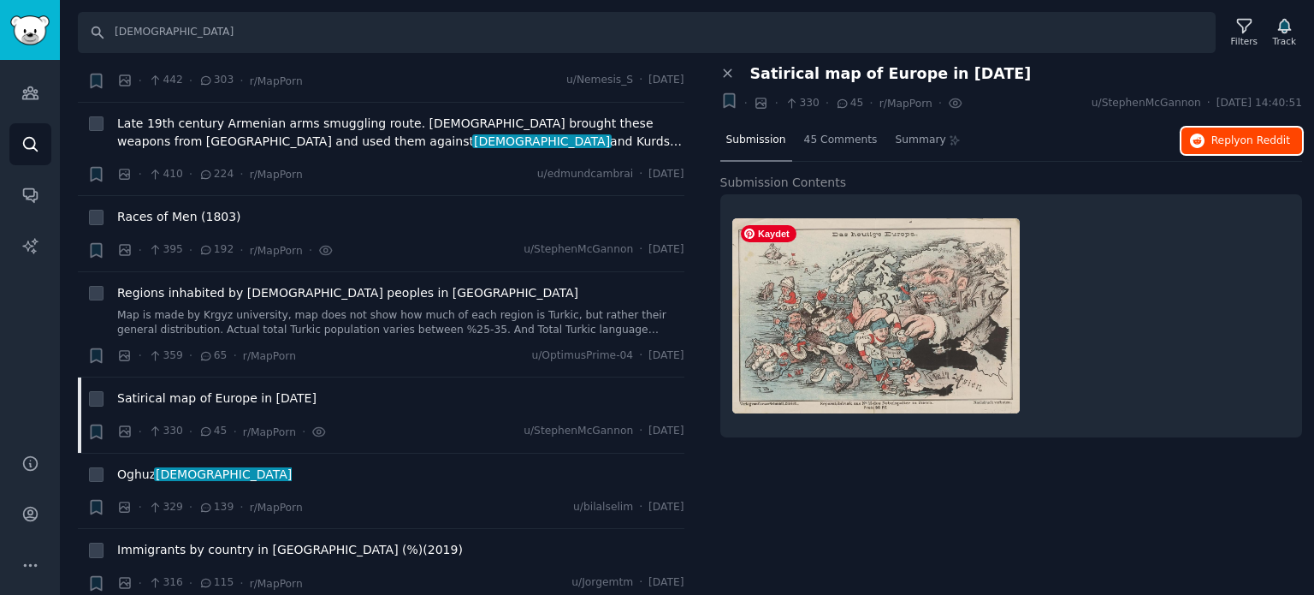
click at [1196, 143] on icon "button" at bounding box center [1197, 140] width 15 height 15
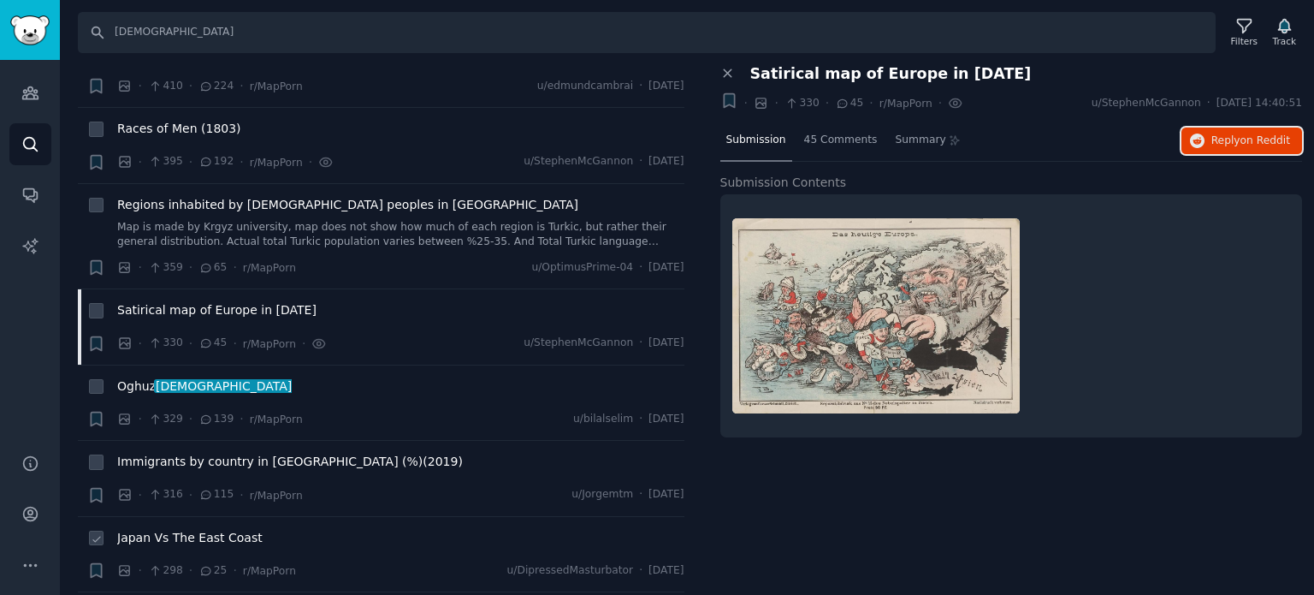
scroll to position [2396, 0]
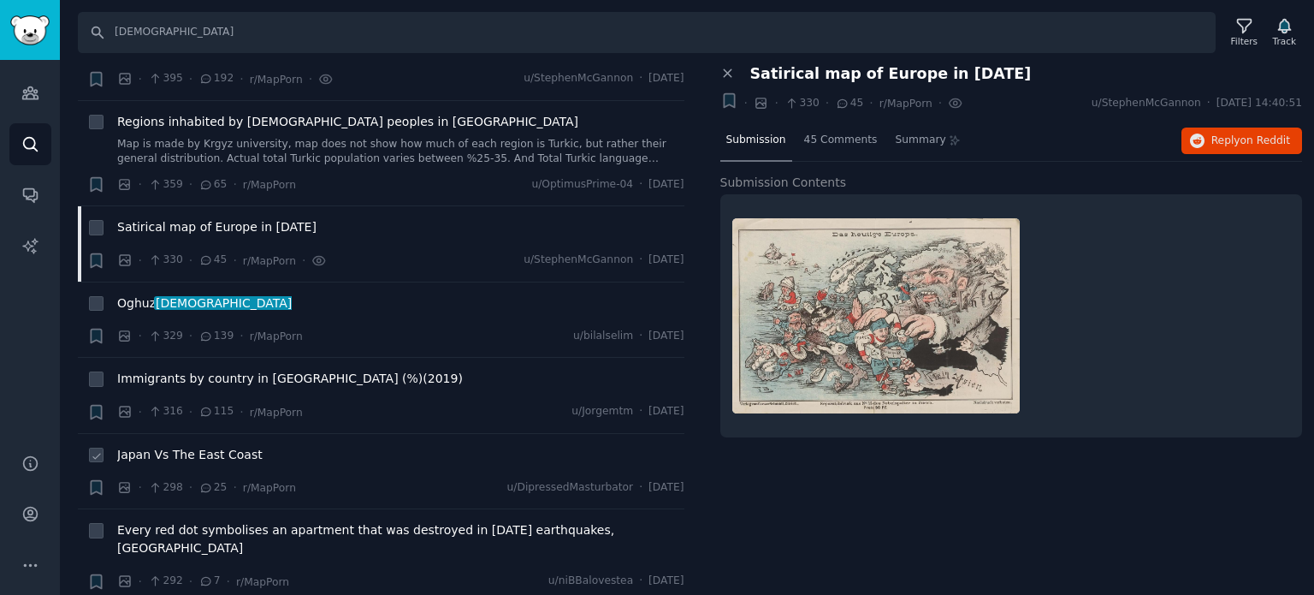
click at [161, 446] on span "Japan Vs The East Coast" at bounding box center [189, 455] width 145 height 18
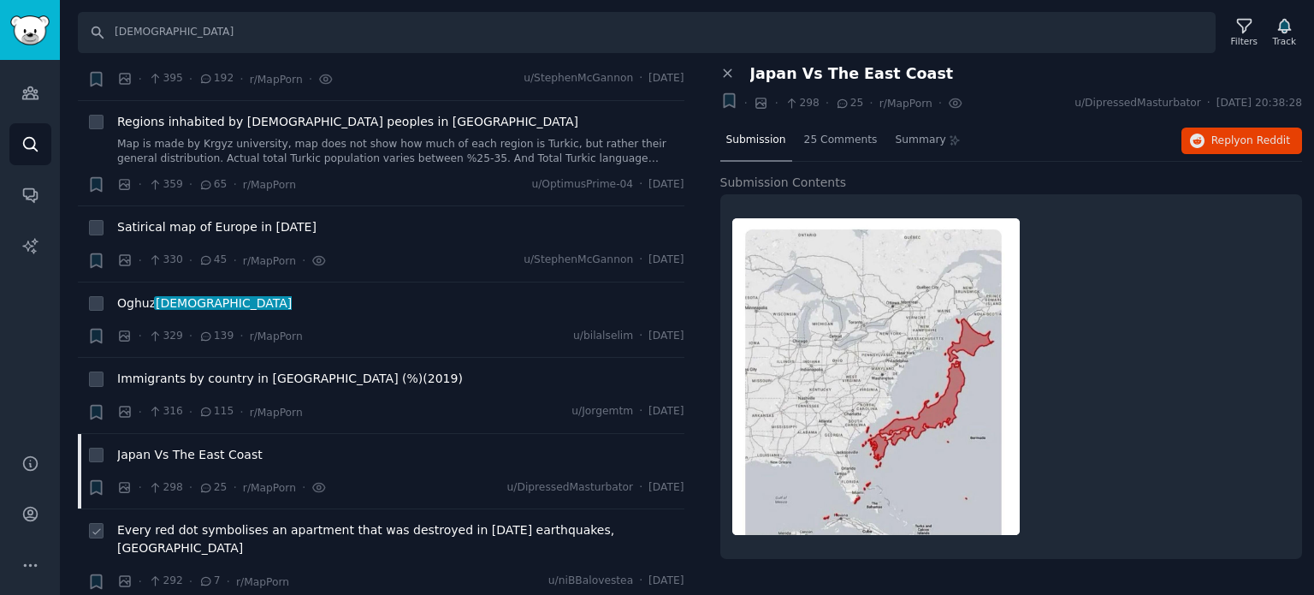
click at [189, 521] on span "Every red dot symbolises an apartment that was destroyed in [DATE] earthquakes,…" at bounding box center [400, 539] width 567 height 36
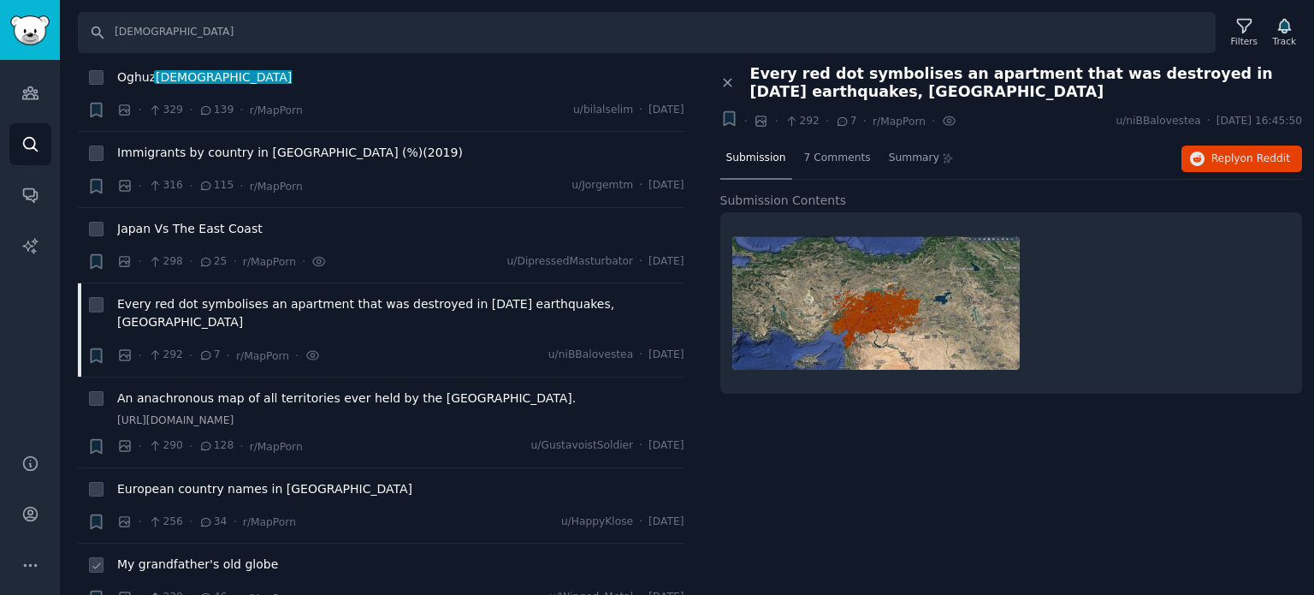
scroll to position [2652, 0]
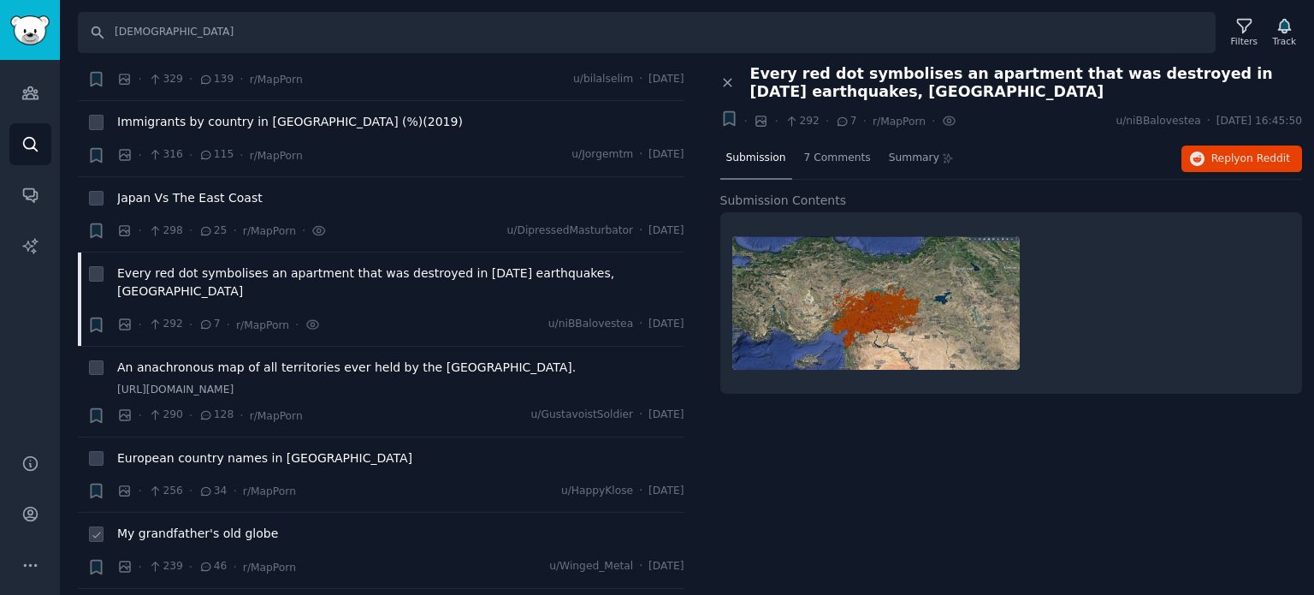
click at [187, 524] on span "My grandfather's old globe" at bounding box center [197, 533] width 161 height 18
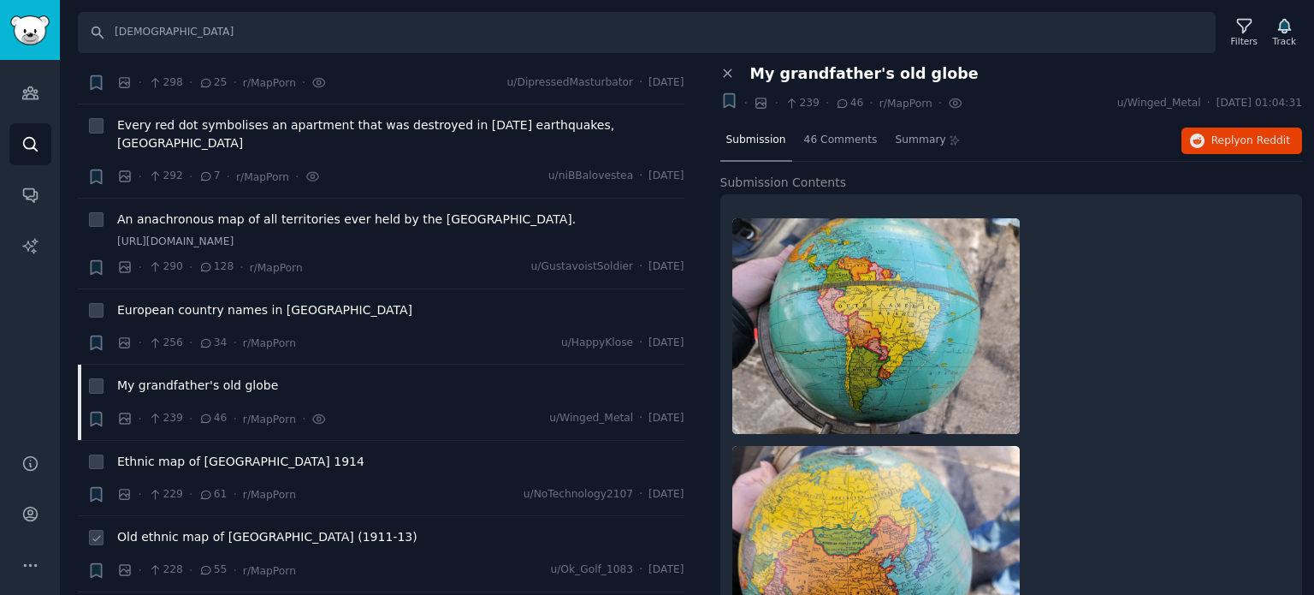
scroll to position [2823, 0]
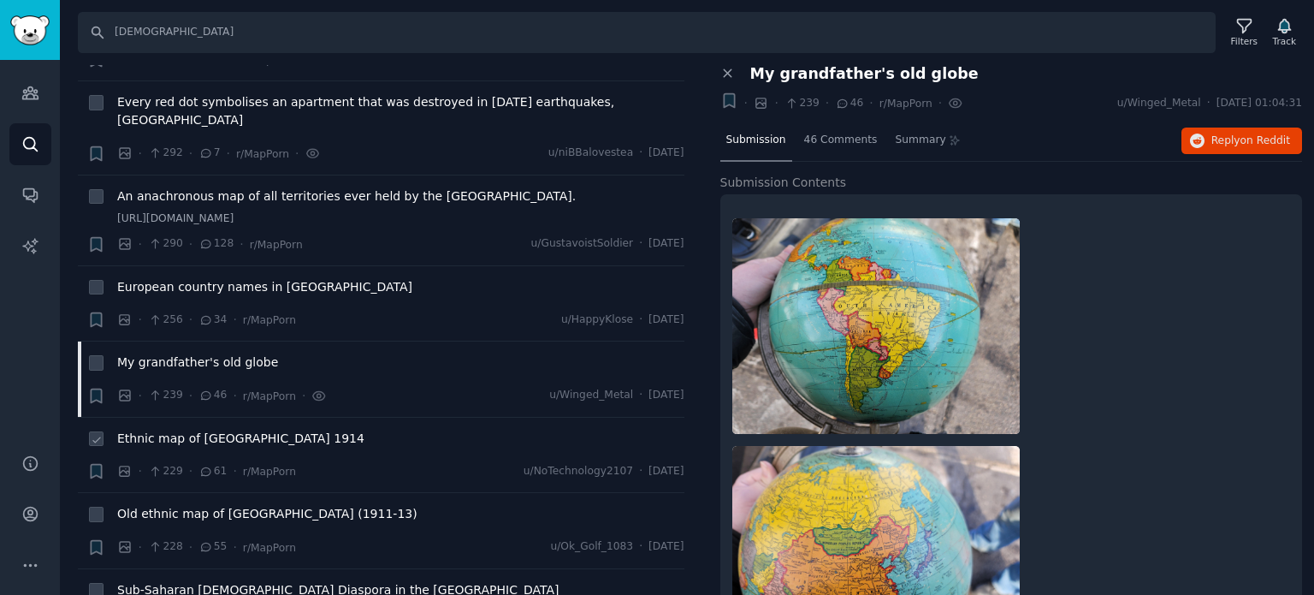
click at [192, 429] on span "Ethnic map of [GEOGRAPHIC_DATA] 1914" at bounding box center [240, 438] width 247 height 18
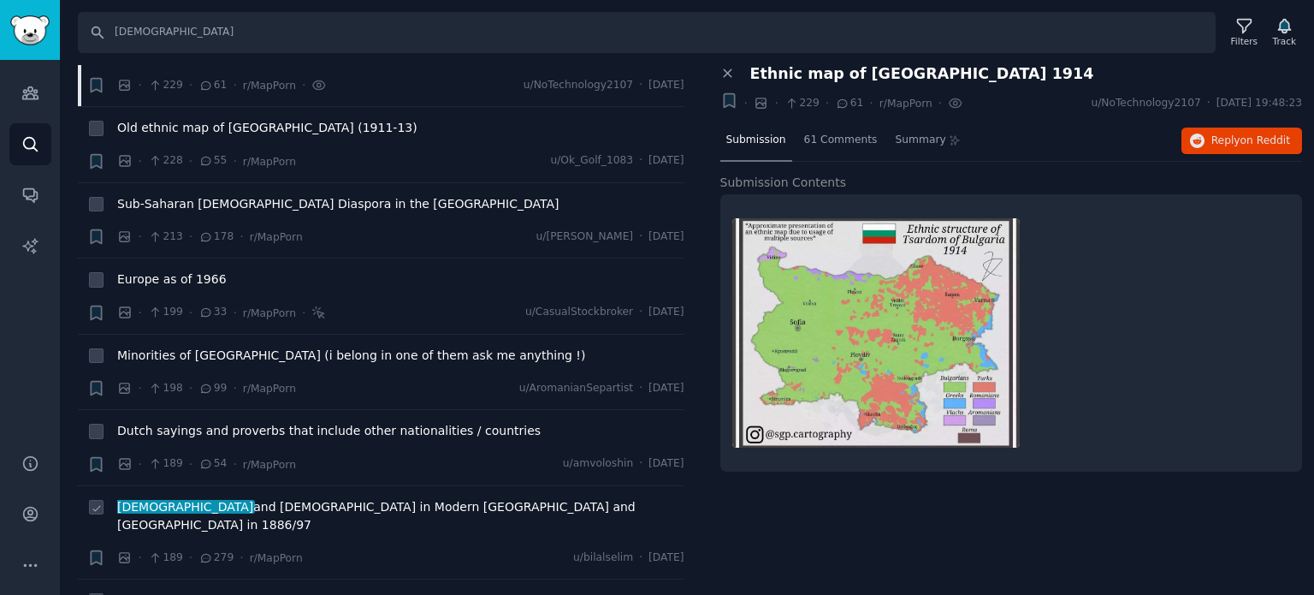
scroll to position [3251, 0]
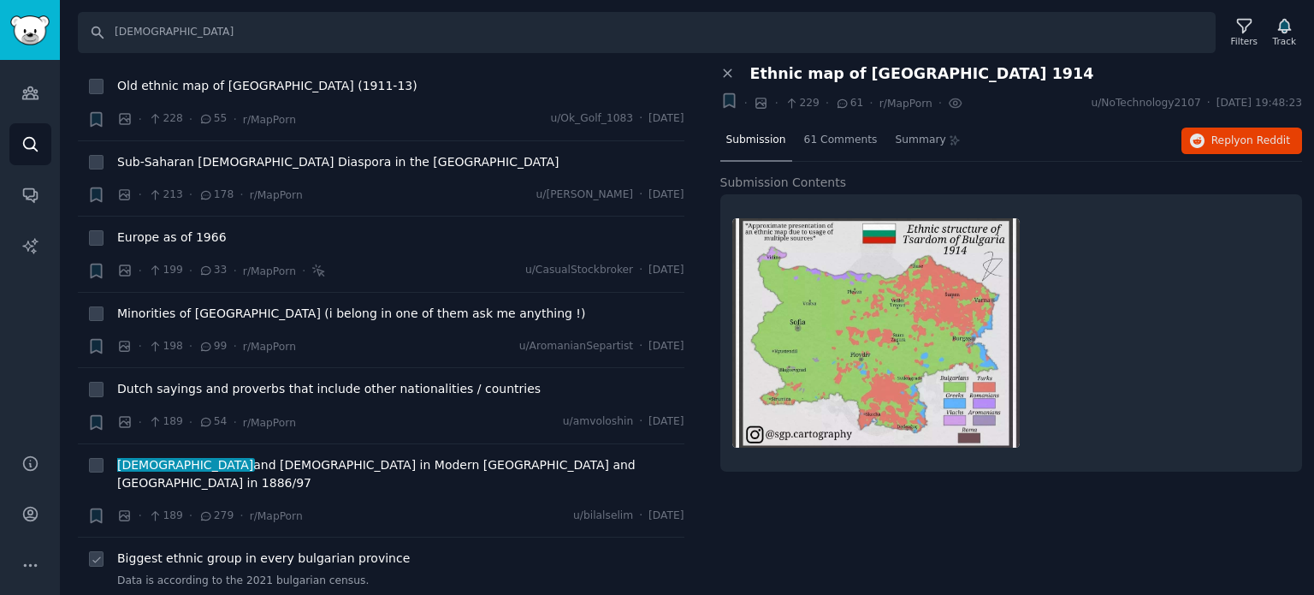
click at [210, 549] on span "Biggest ethnic group in every bulgarian province" at bounding box center [263, 558] width 293 height 18
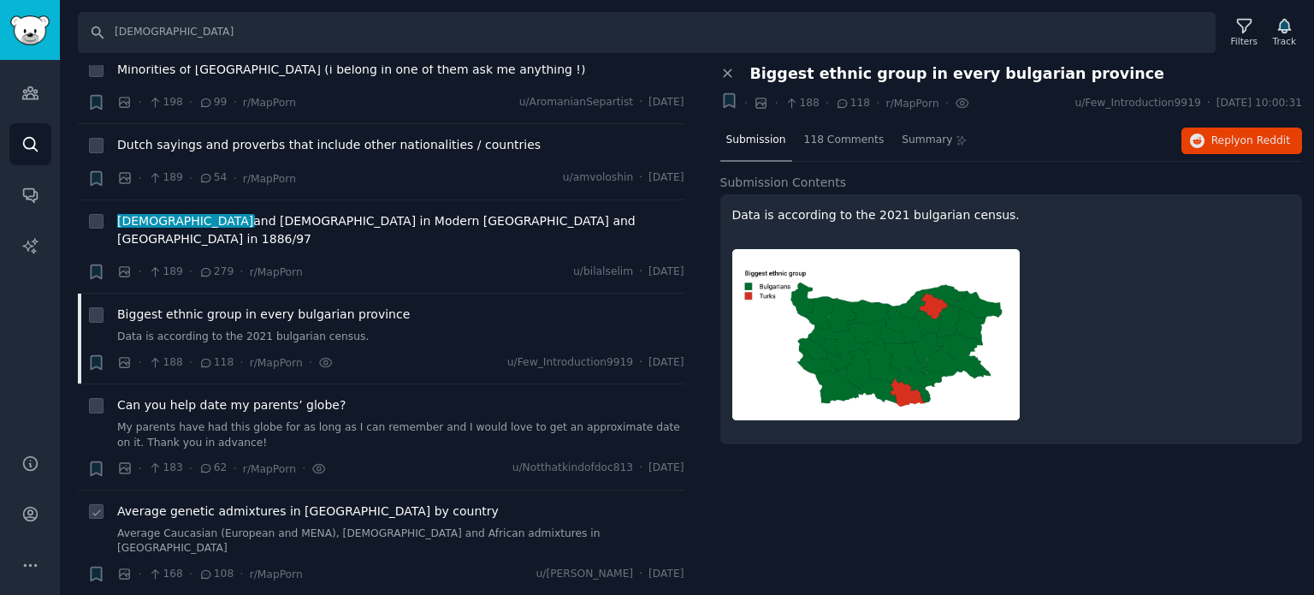
scroll to position [3508, 0]
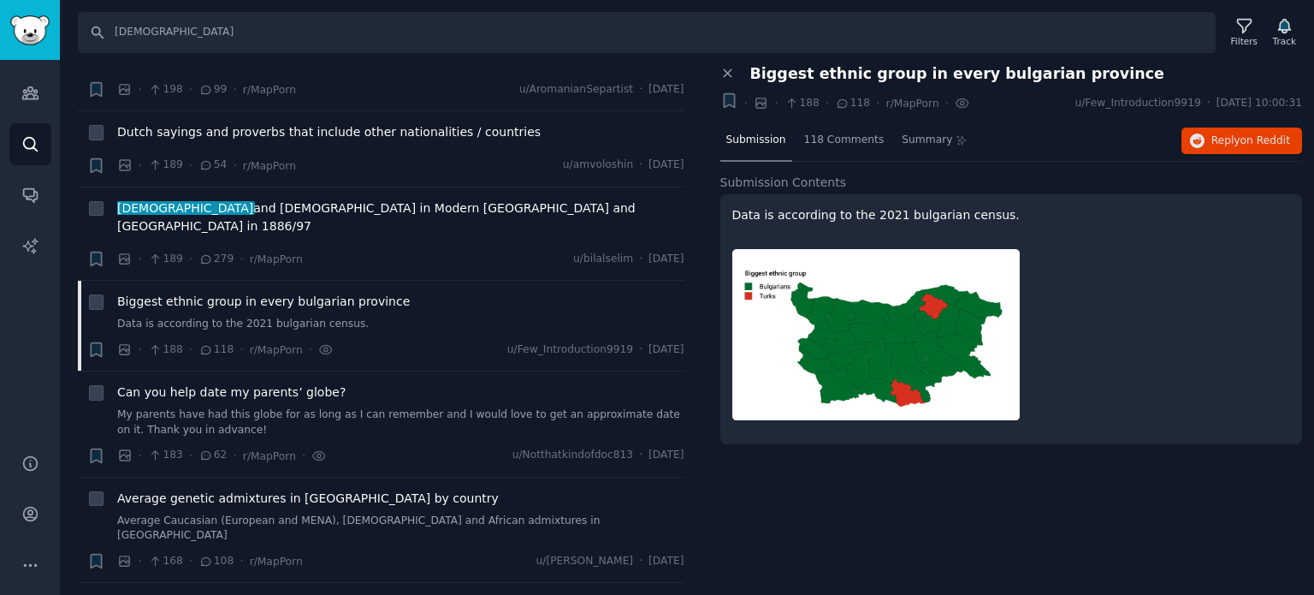
click at [233, 594] on span "Ethnic map of [GEOGRAPHIC_DATA]" at bounding box center [223, 604] width 213 height 18
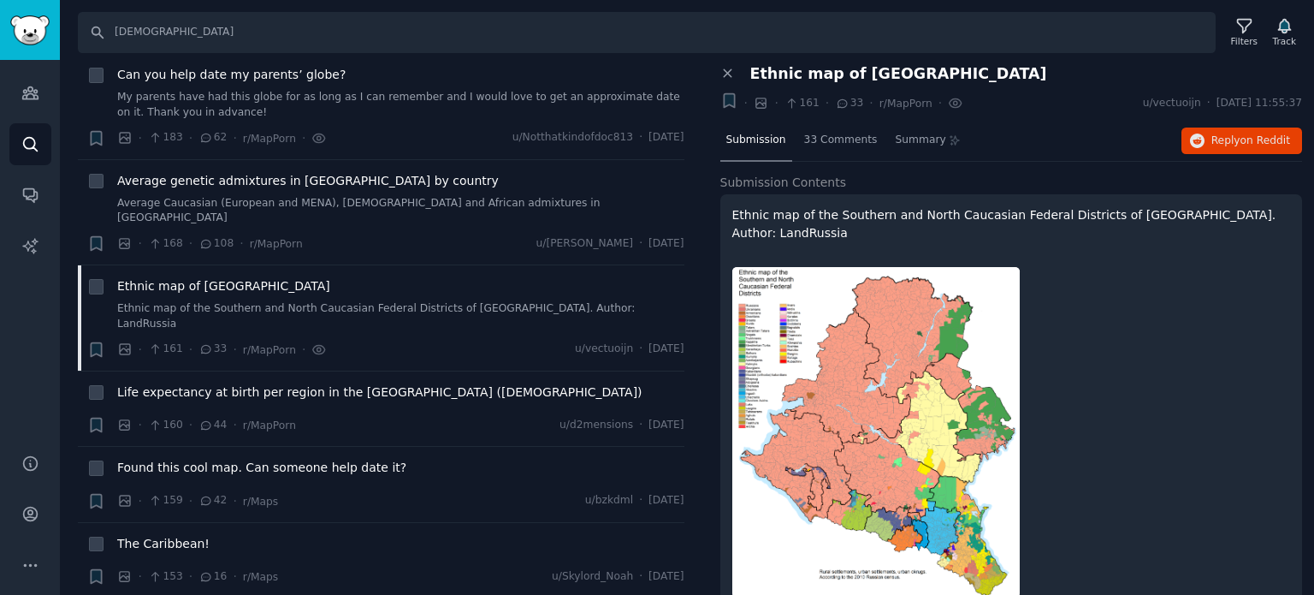
scroll to position [3850, 0]
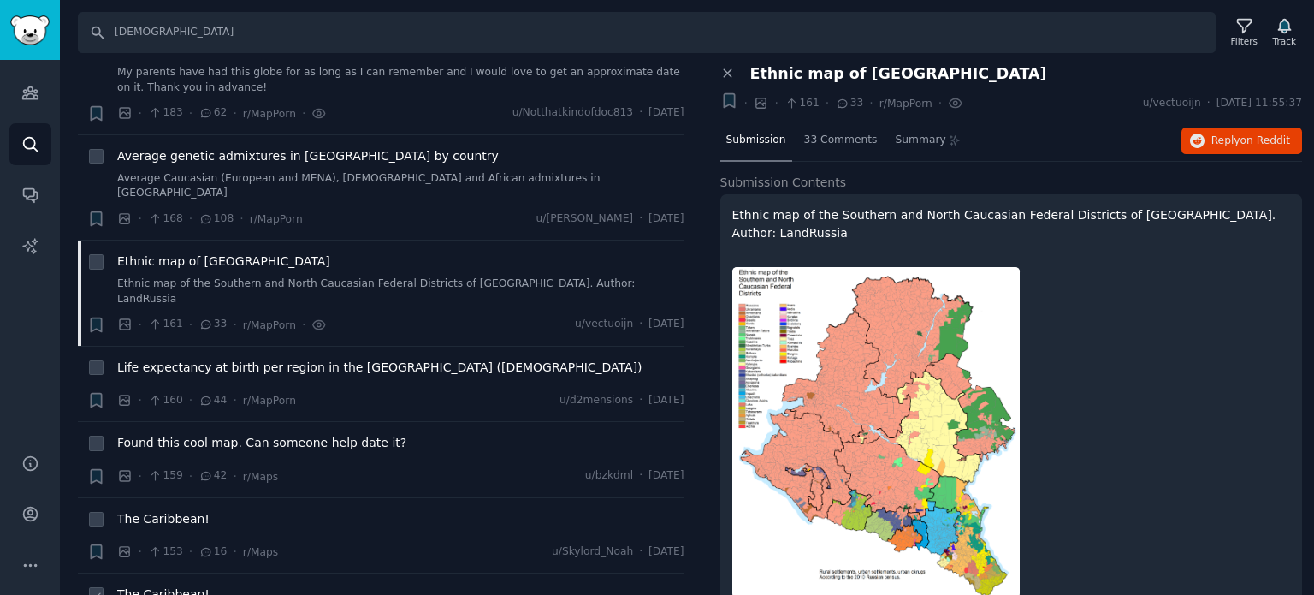
click at [183, 585] on span "The Caribbean!" at bounding box center [163, 594] width 92 height 18
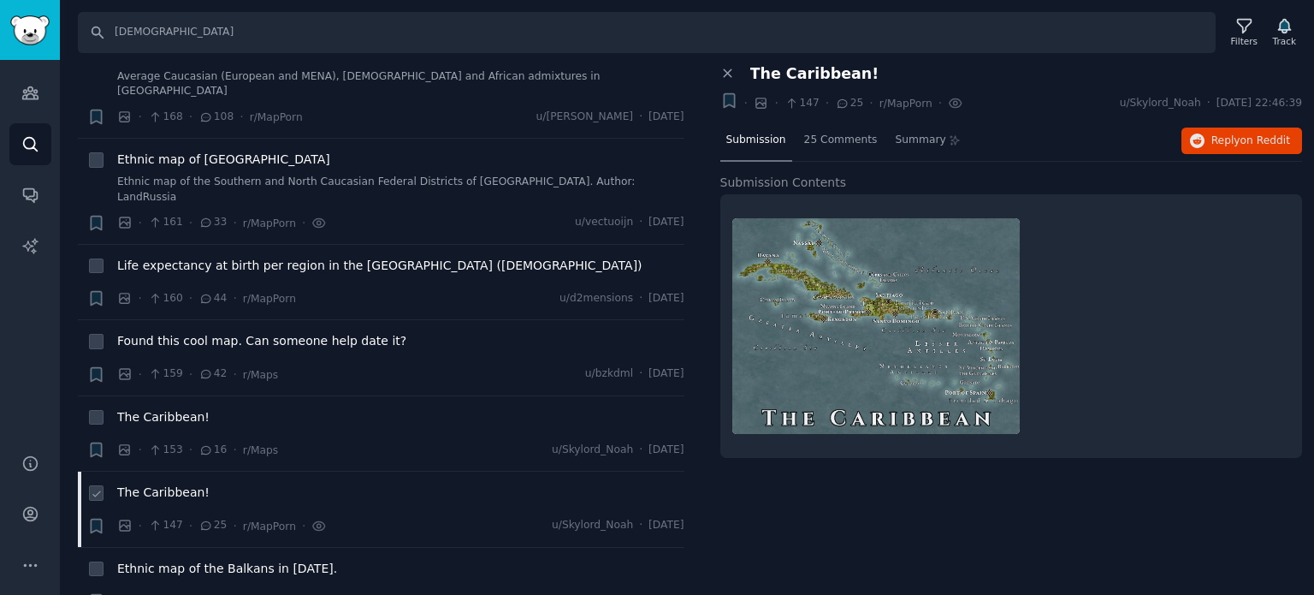
scroll to position [4107, 0]
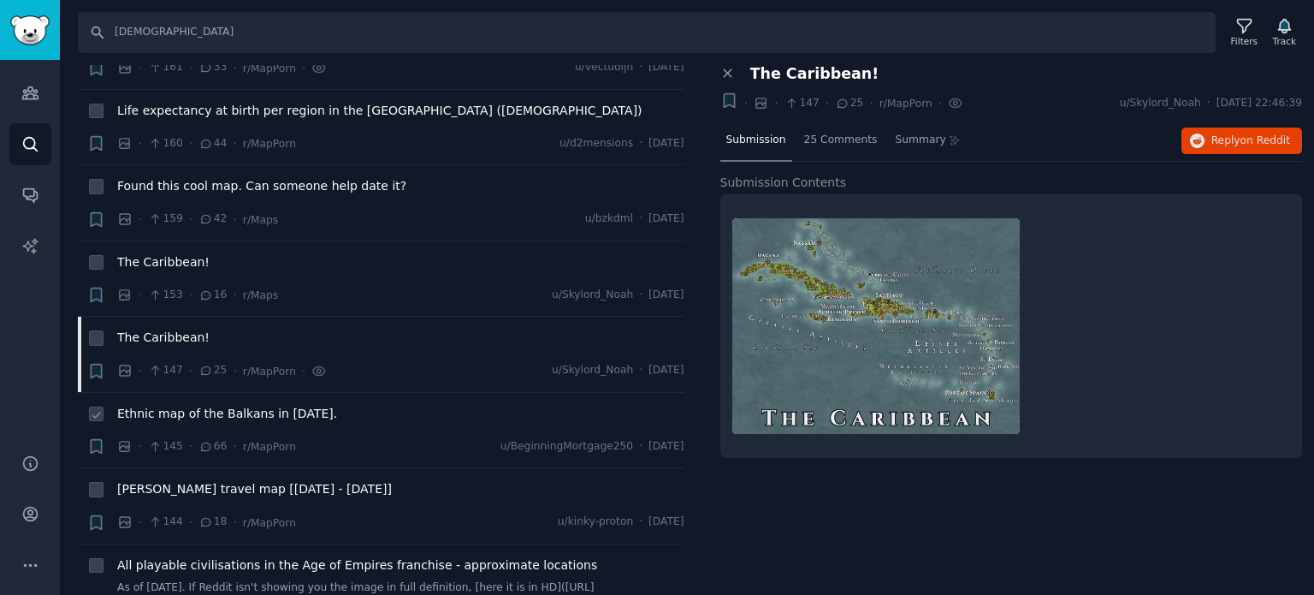
click at [260, 405] on span "Ethnic map of the Balkans in [DATE]." at bounding box center [227, 414] width 220 height 18
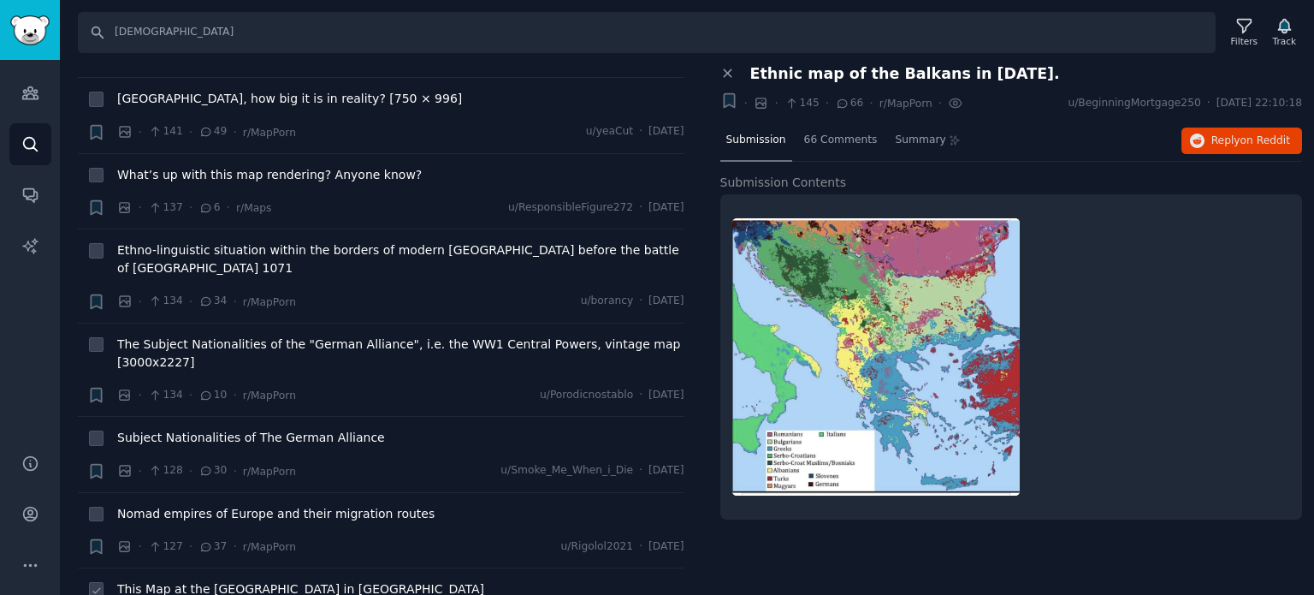
scroll to position [4706, 0]
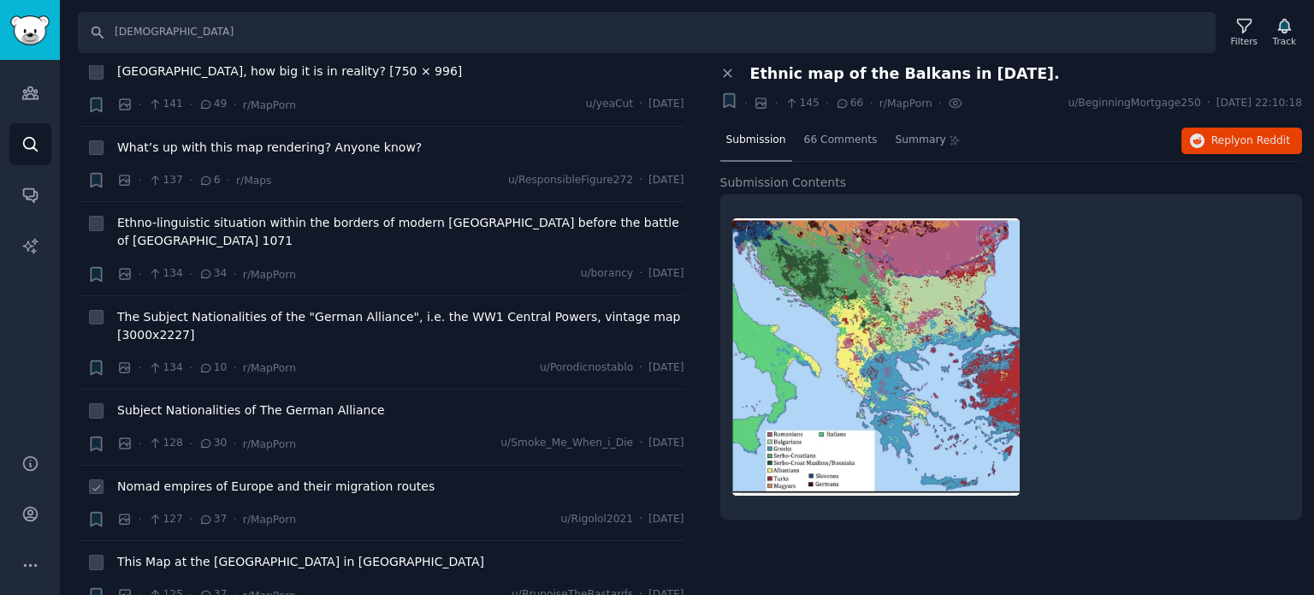
click at [230, 477] on span "Nomad empires of Europe and their migration routes" at bounding box center [275, 486] width 317 height 18
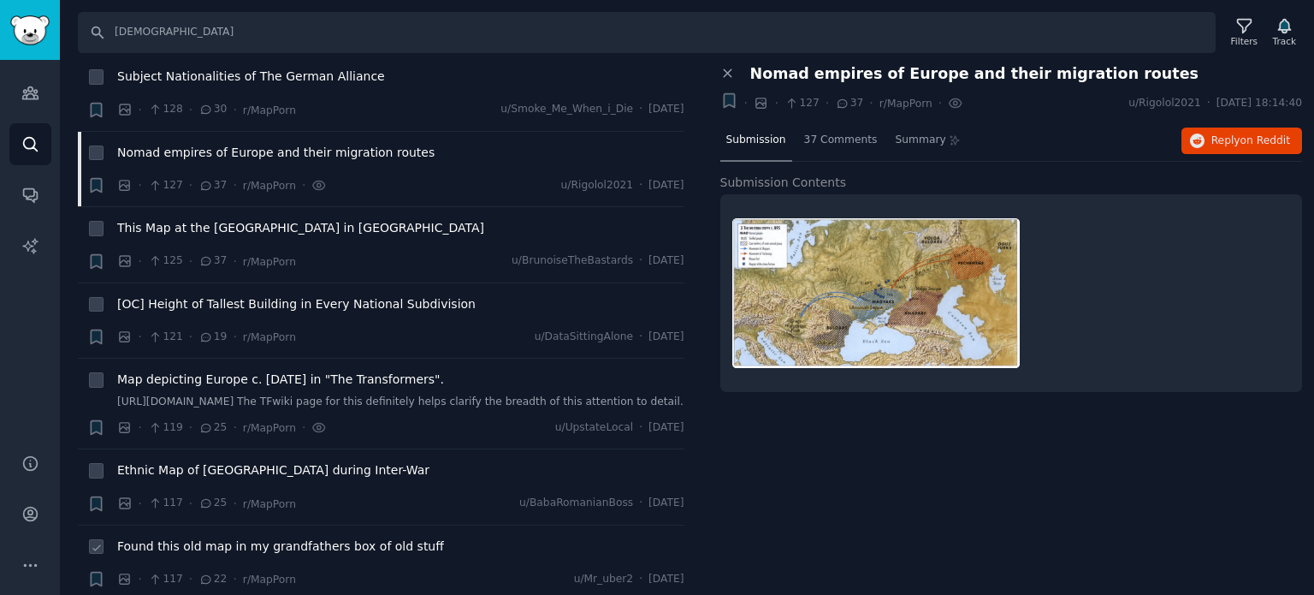
scroll to position [5048, 0]
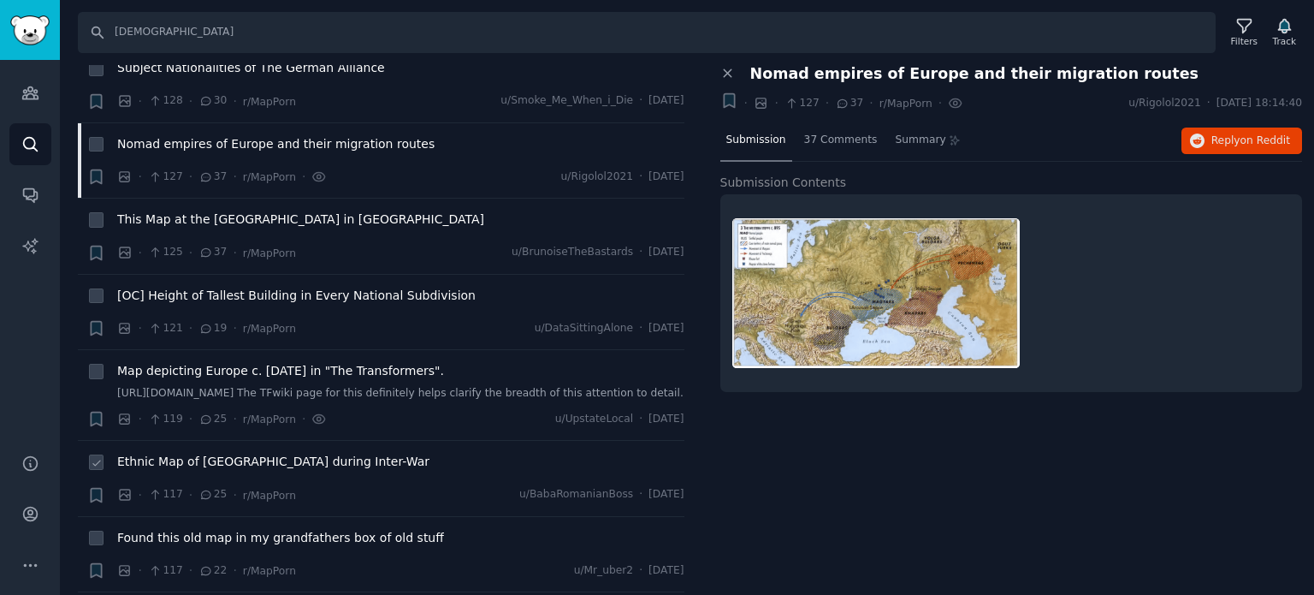
click at [226, 453] on span "Ethnic Map of [GEOGRAPHIC_DATA] during Inter-War" at bounding box center [273, 462] width 312 height 18
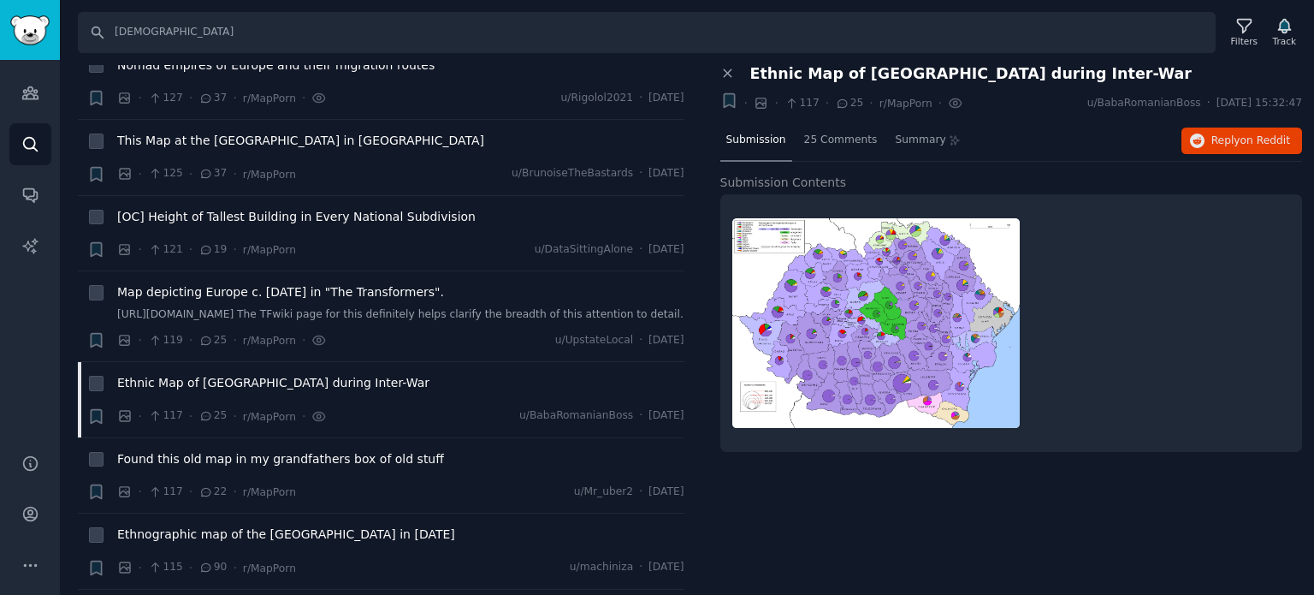
scroll to position [5304, 0]
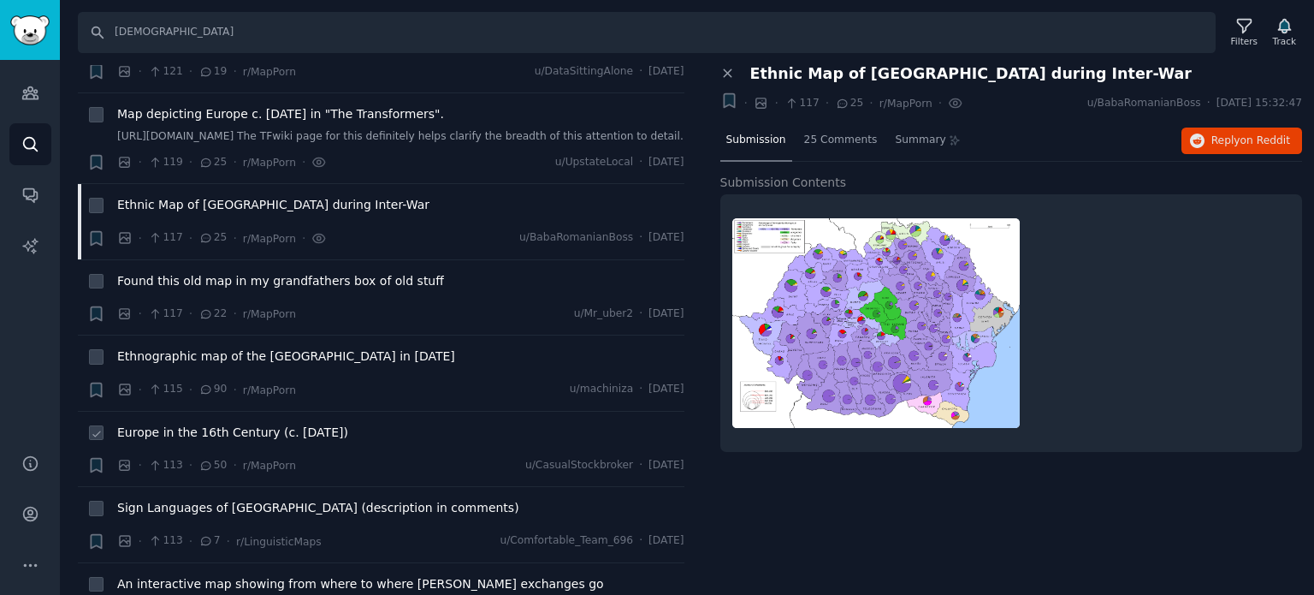
click at [223, 423] on span "Europe in the 16th Century (c. [DATE])" at bounding box center [232, 432] width 231 height 18
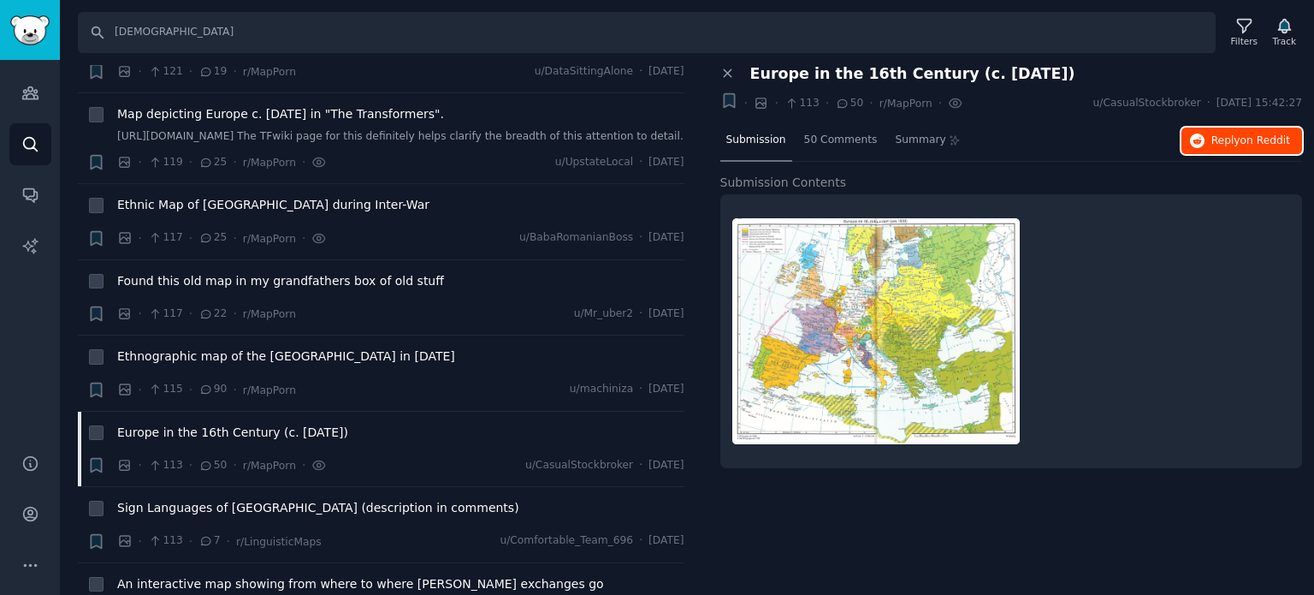
click at [1230, 148] on button "Reply on Reddit" at bounding box center [1242, 140] width 121 height 27
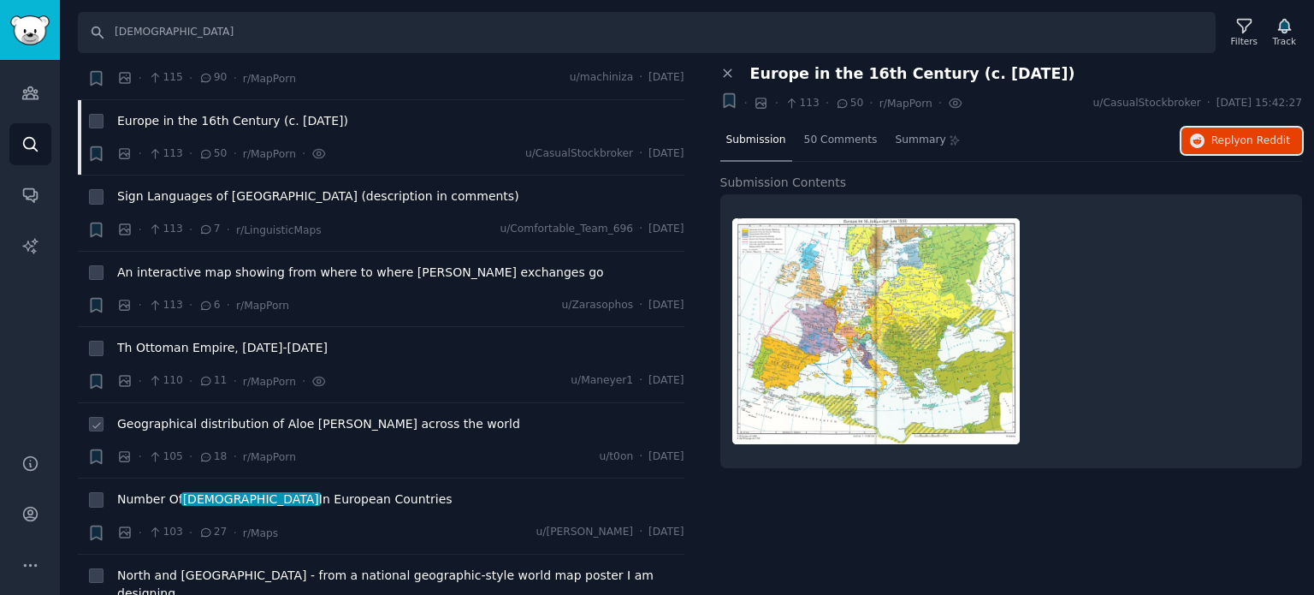
scroll to position [5647, 0]
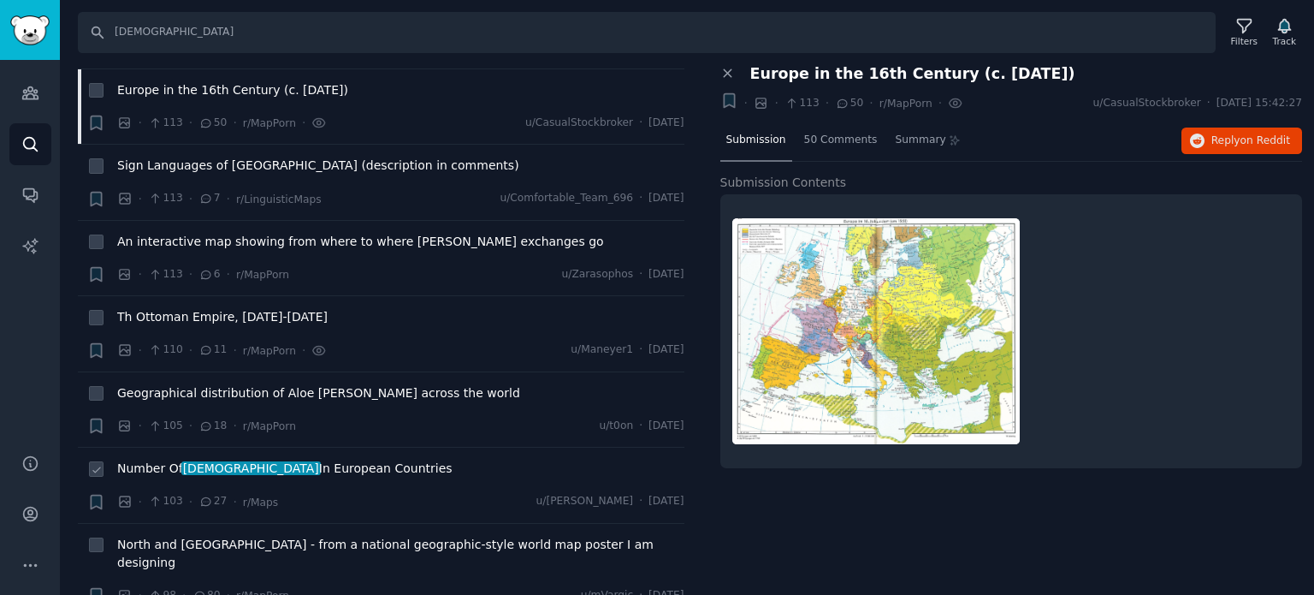
click at [240, 459] on span "Number Of turks In European Countries" at bounding box center [284, 468] width 335 height 18
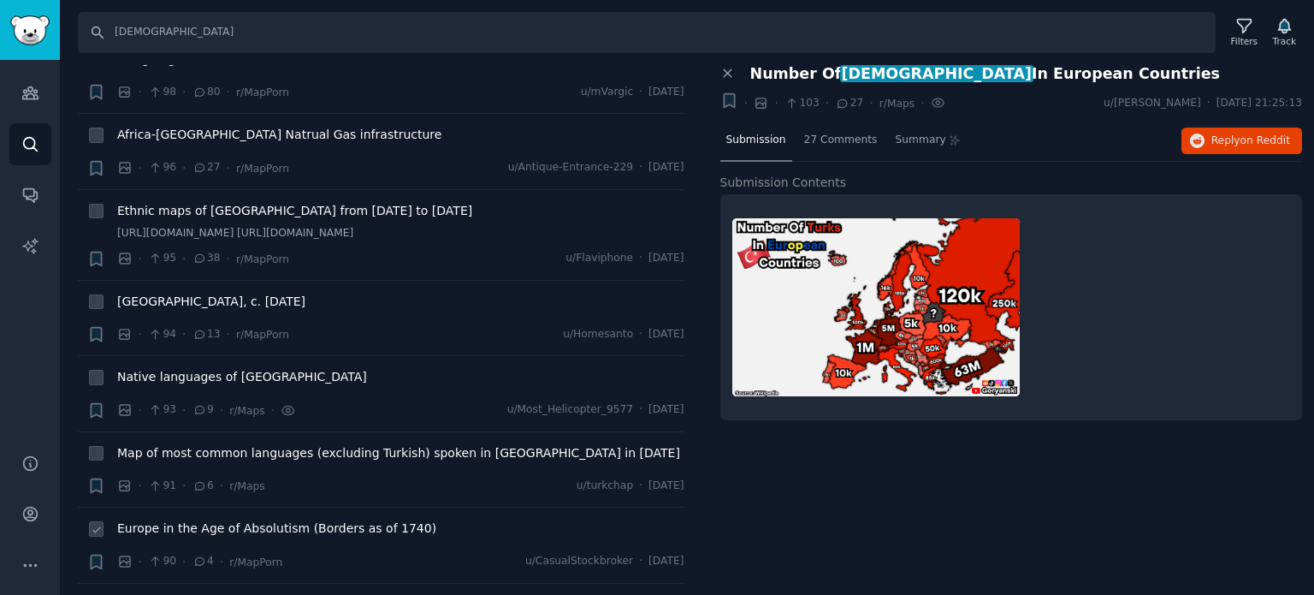
scroll to position [6160, 0]
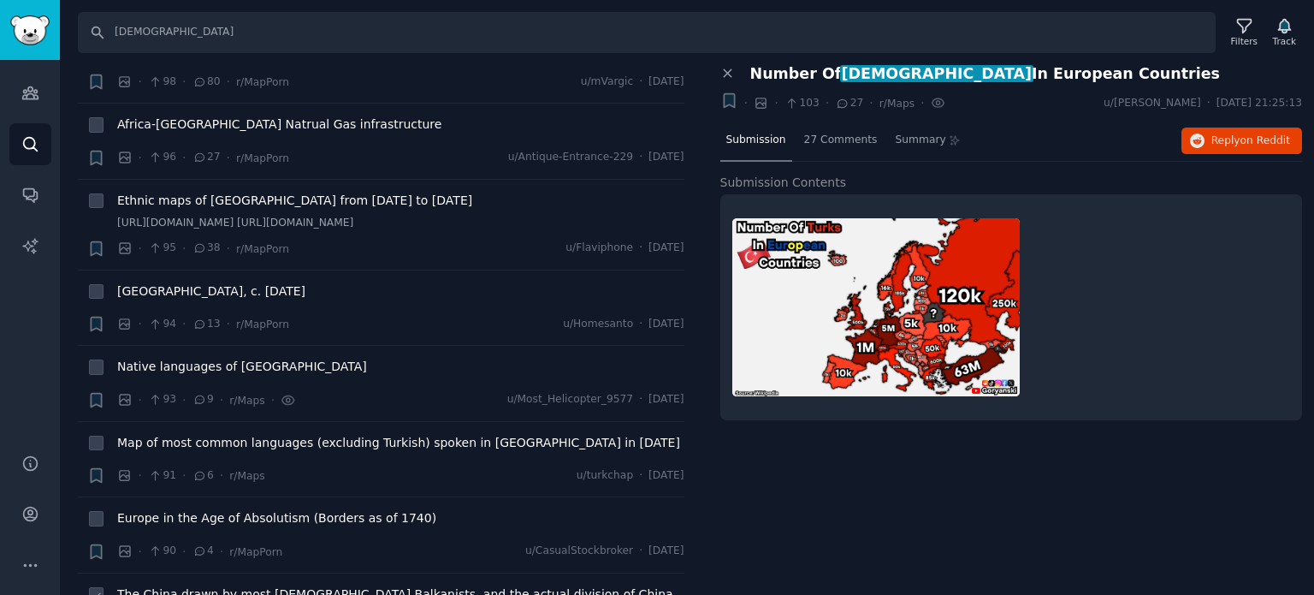
click at [258, 585] on span "The China drawn by most [DEMOGRAPHIC_DATA] Balkanists, and the actual division …" at bounding box center [395, 594] width 556 height 18
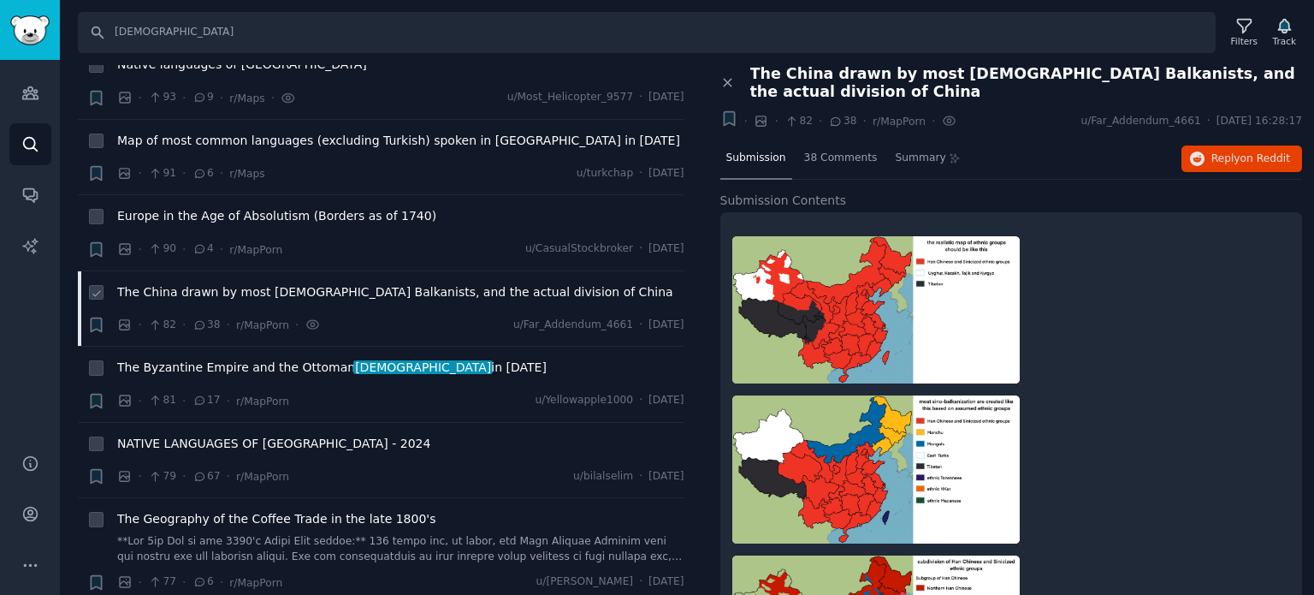
scroll to position [6502, 0]
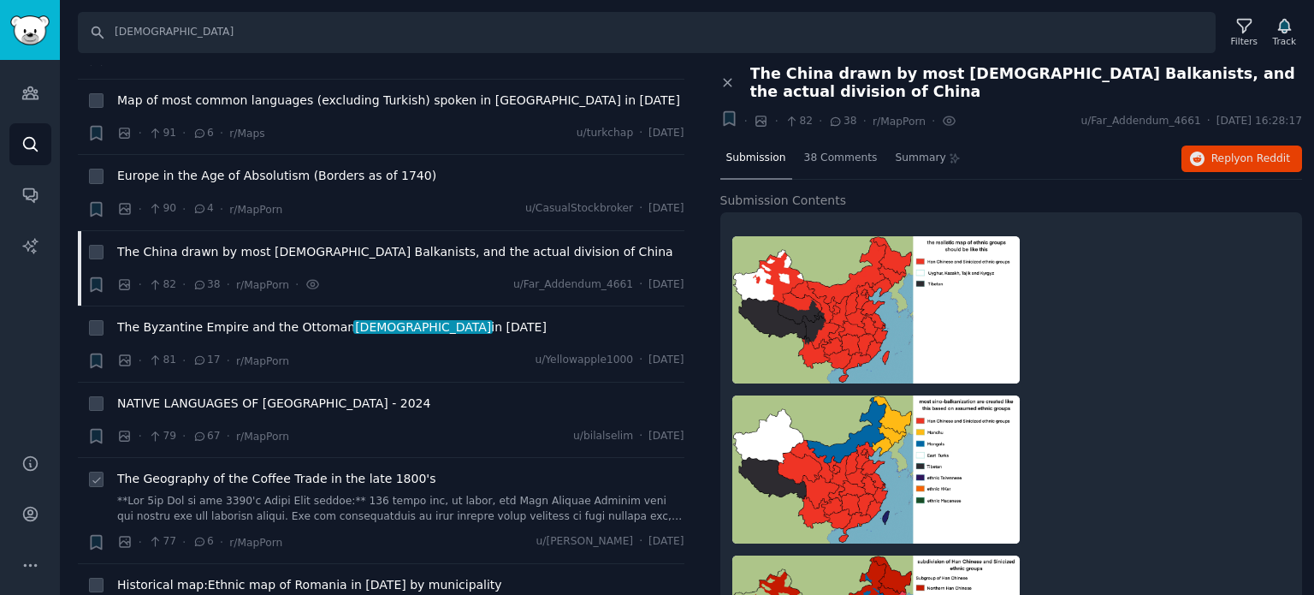
click at [213, 470] on span "The Geography of the Coffee Trade in the late 1800's" at bounding box center [276, 479] width 318 height 18
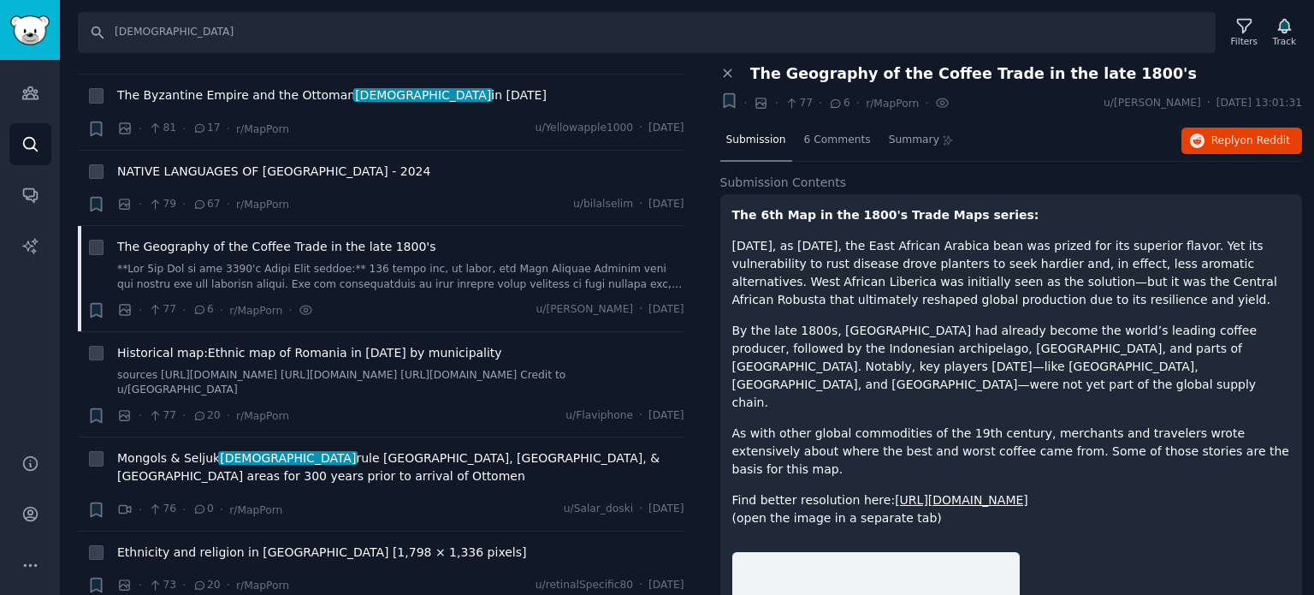
scroll to position [6759, 0]
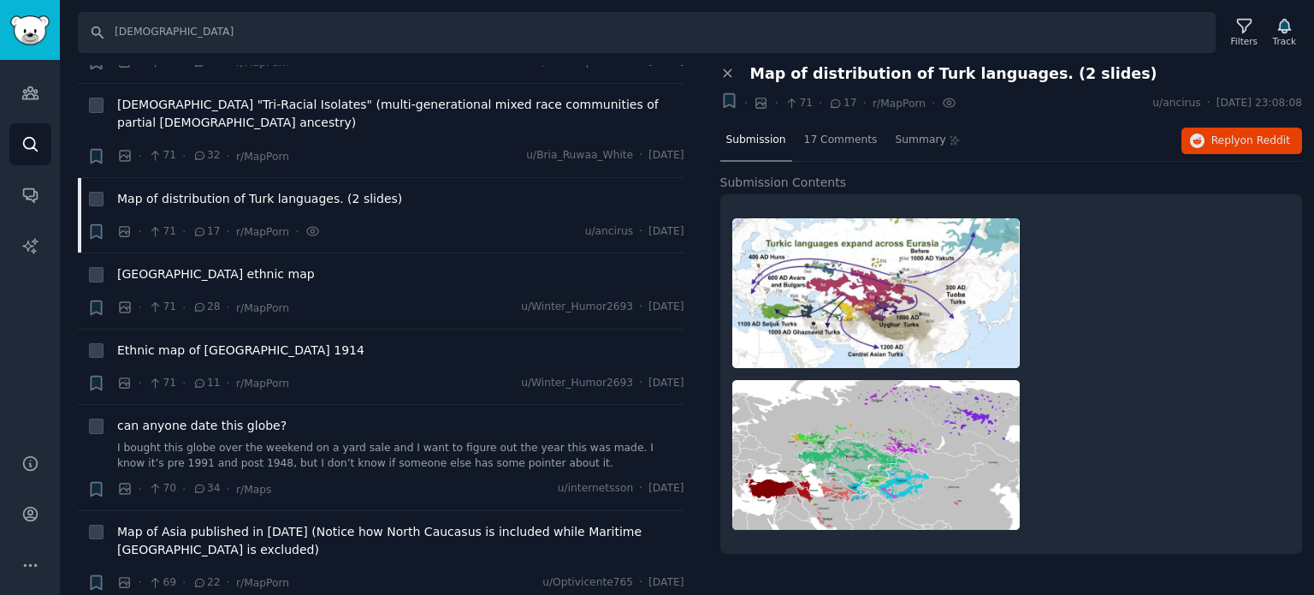
scroll to position [7272, 0]
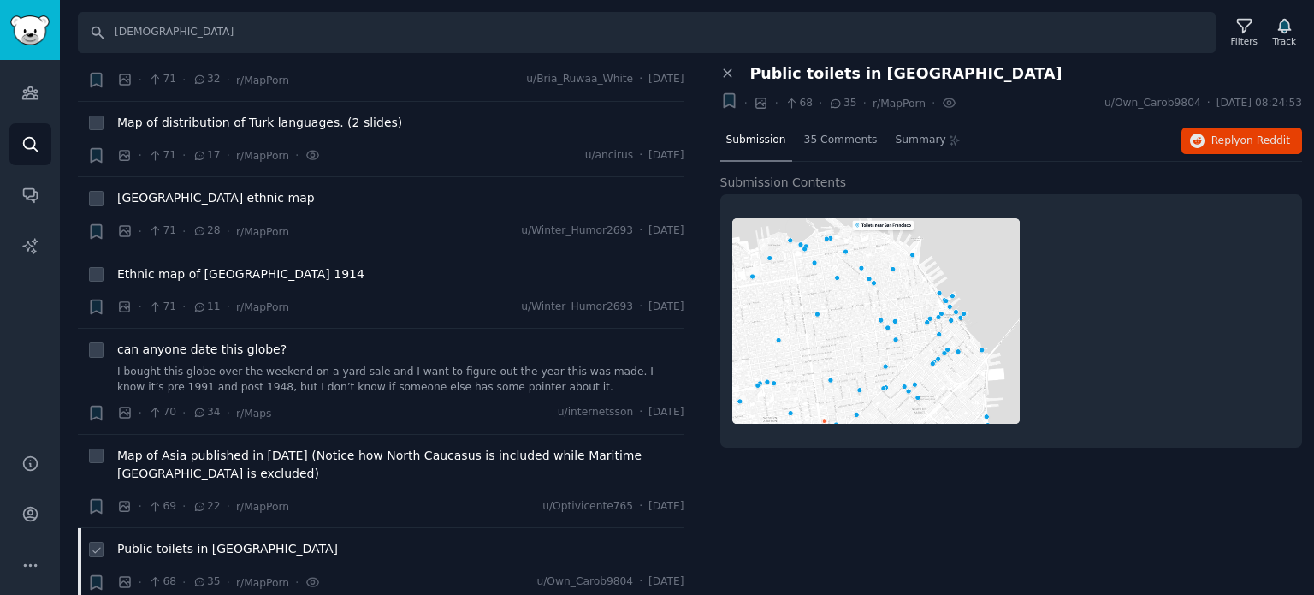
scroll to position [7443, 0]
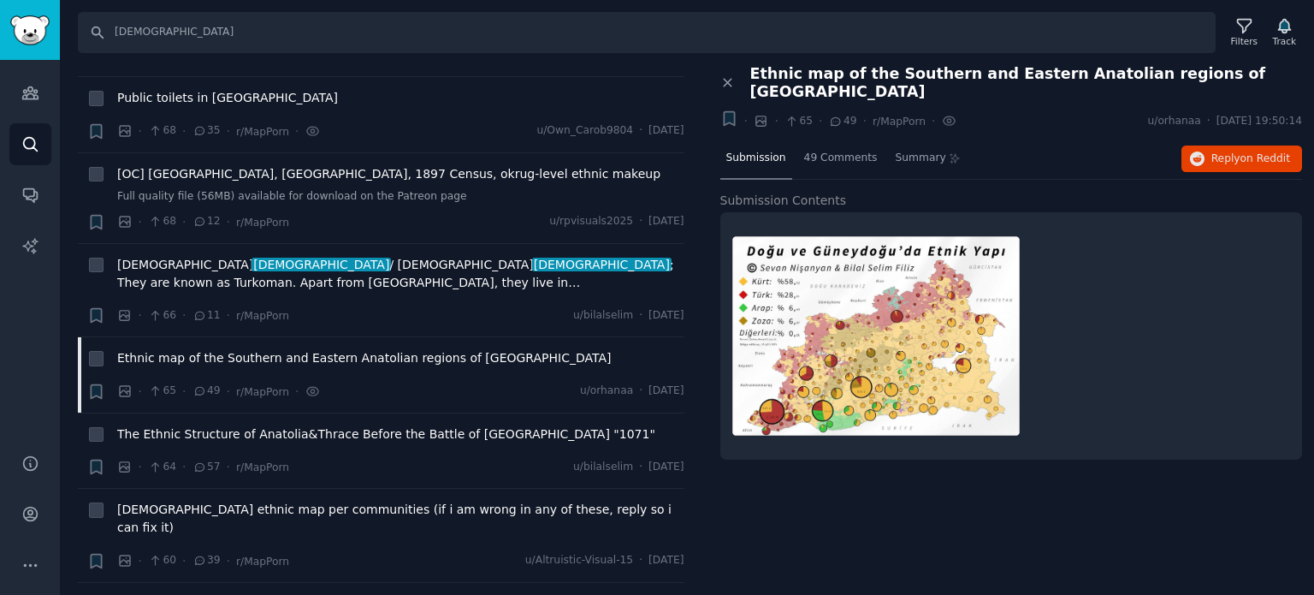
scroll to position [7785, 0]
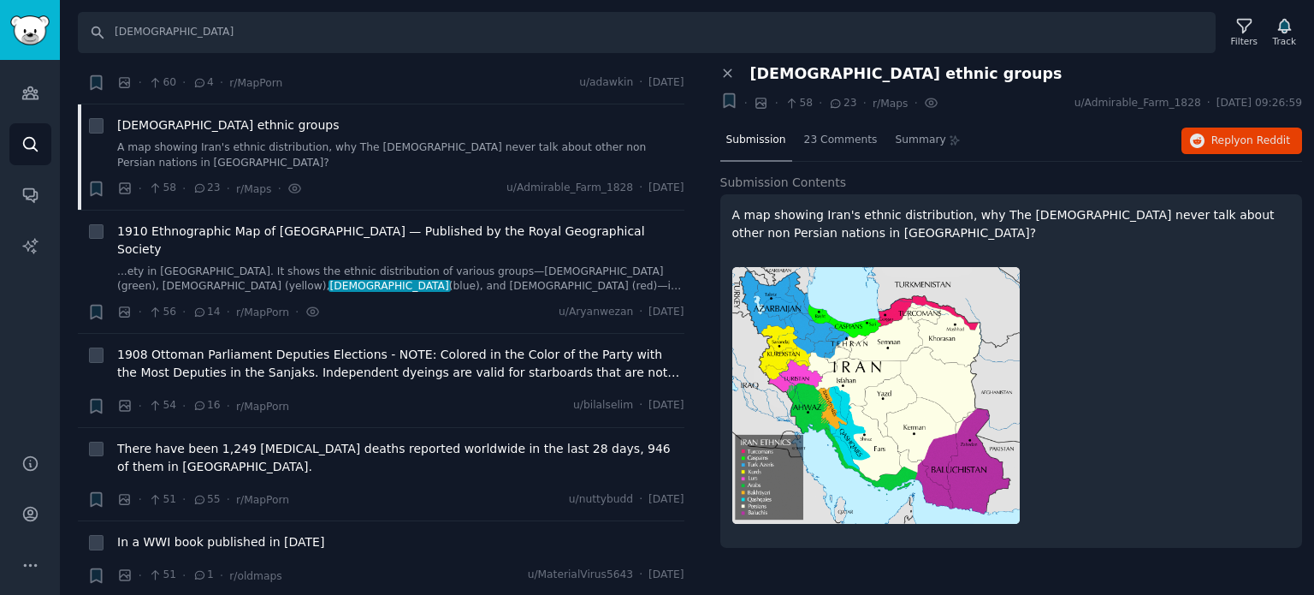
scroll to position [8555, 0]
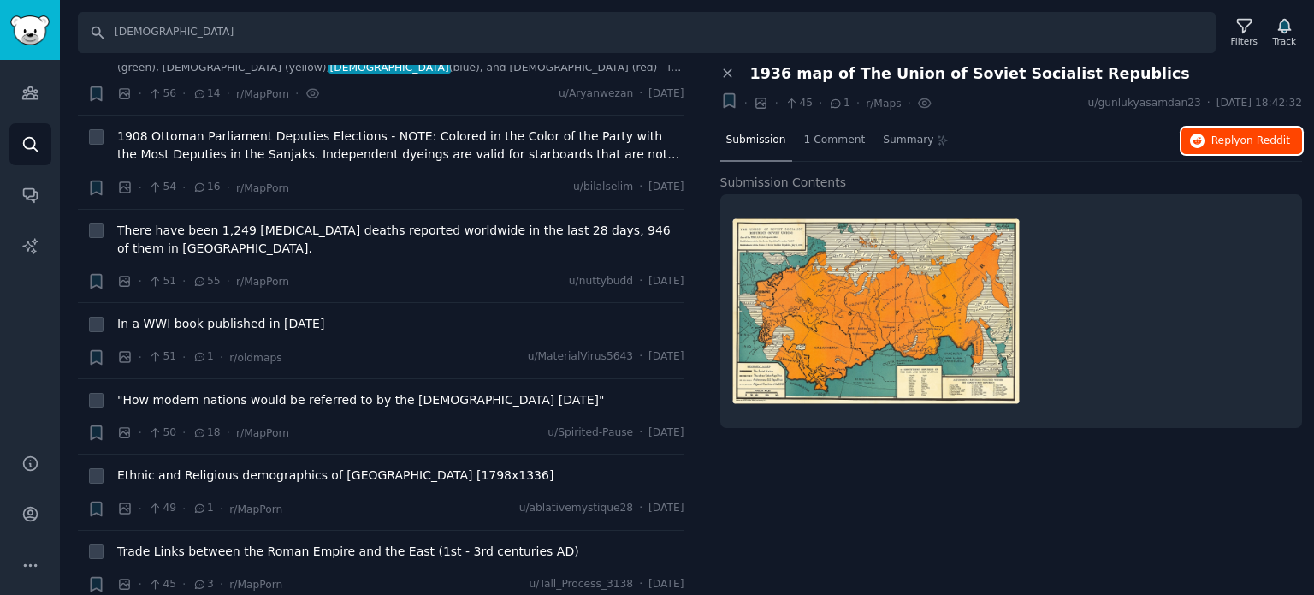
click at [1209, 132] on button "Reply on Reddit" at bounding box center [1242, 140] width 121 height 27
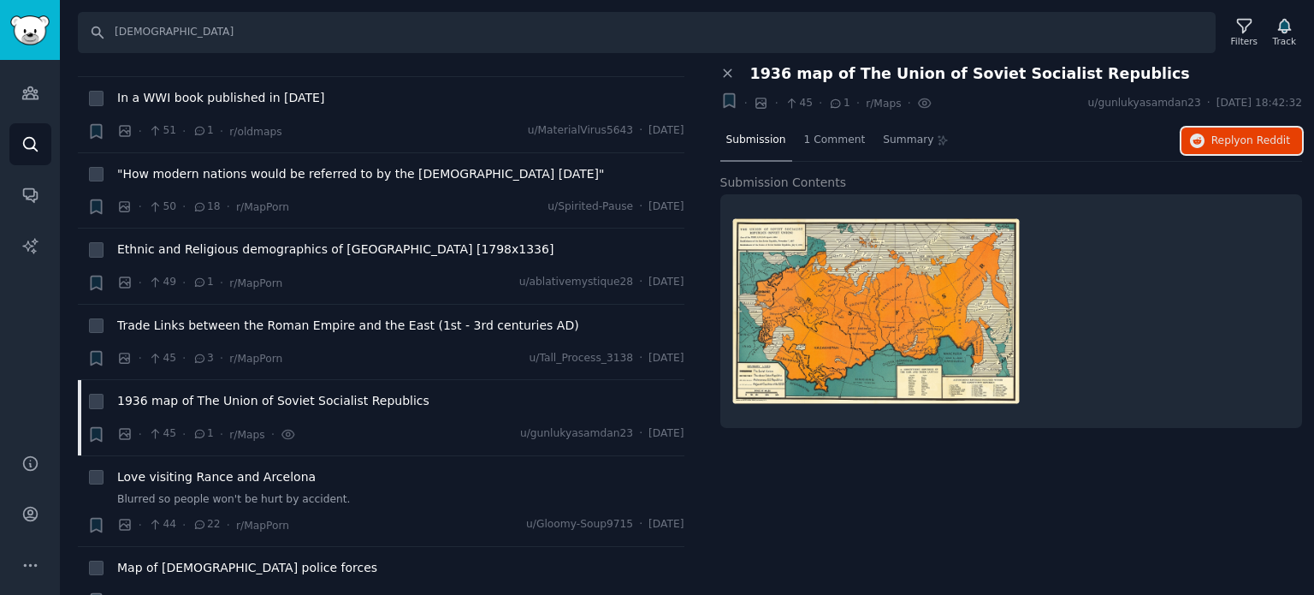
scroll to position [8812, 0]
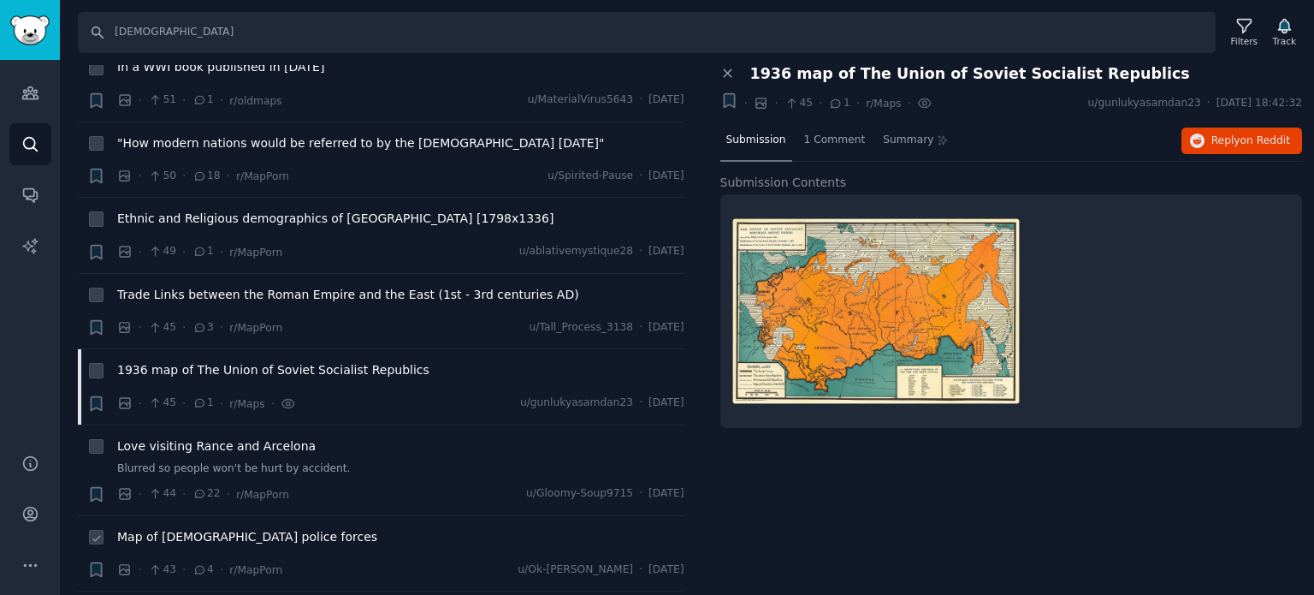
click at [192, 528] on span "Map of [DEMOGRAPHIC_DATA] police forces" at bounding box center [247, 537] width 260 height 18
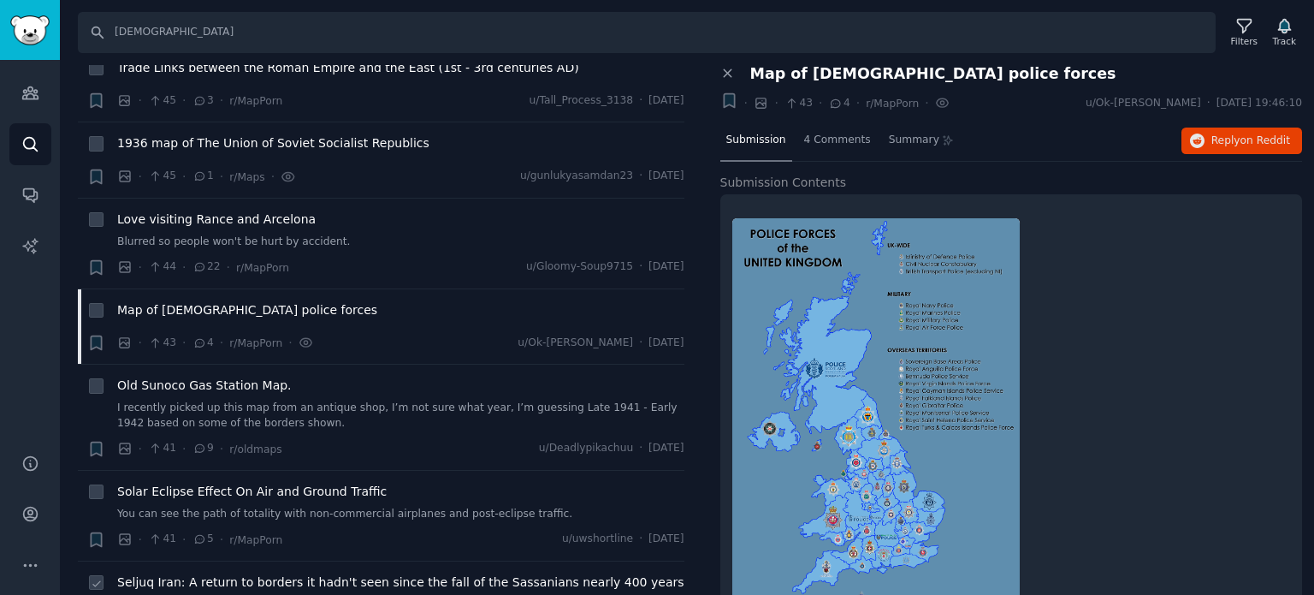
scroll to position [9069, 0]
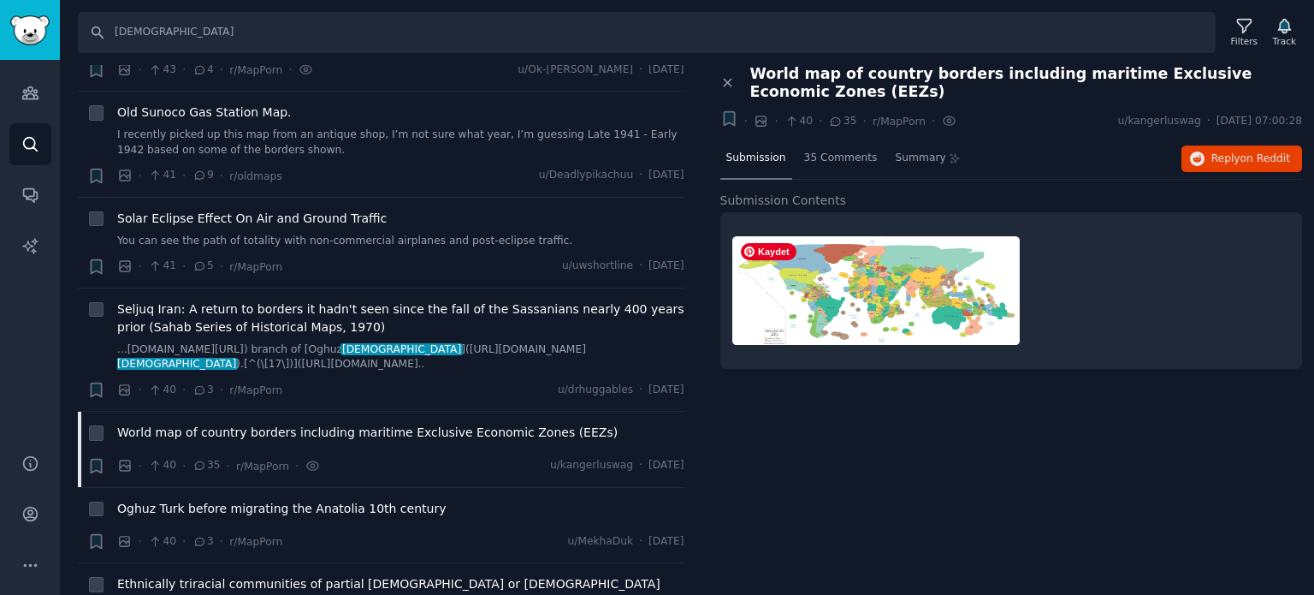
scroll to position [9411, 0]
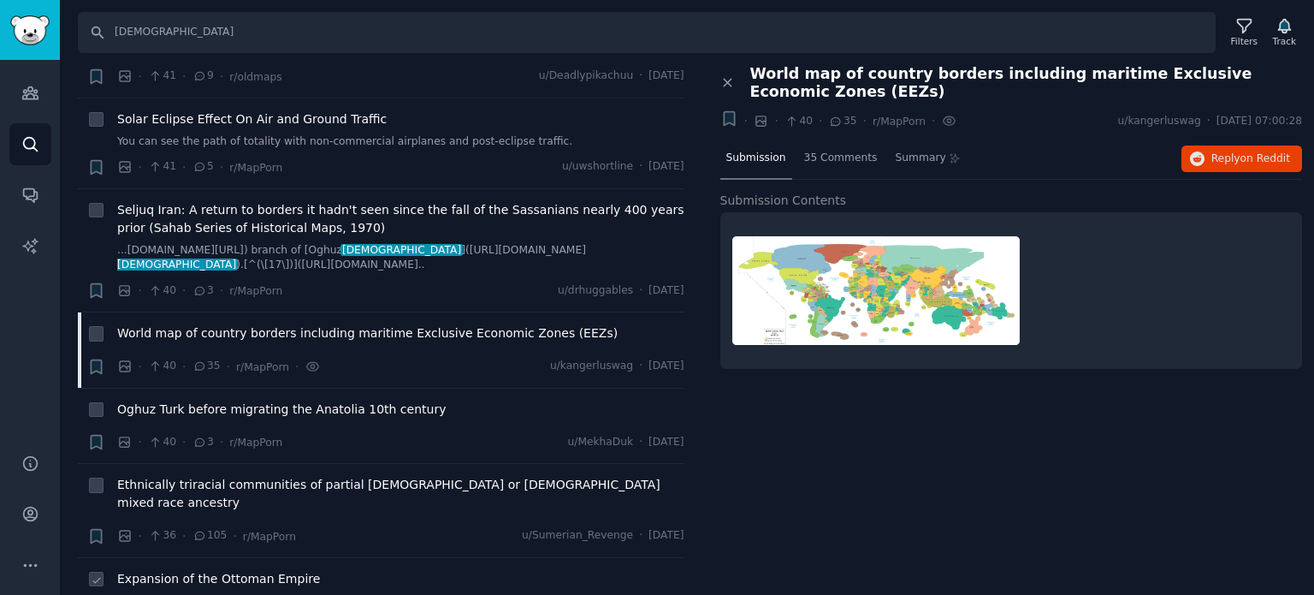
click at [204, 570] on span "Expansion of the Ottoman Empire" at bounding box center [218, 579] width 203 height 18
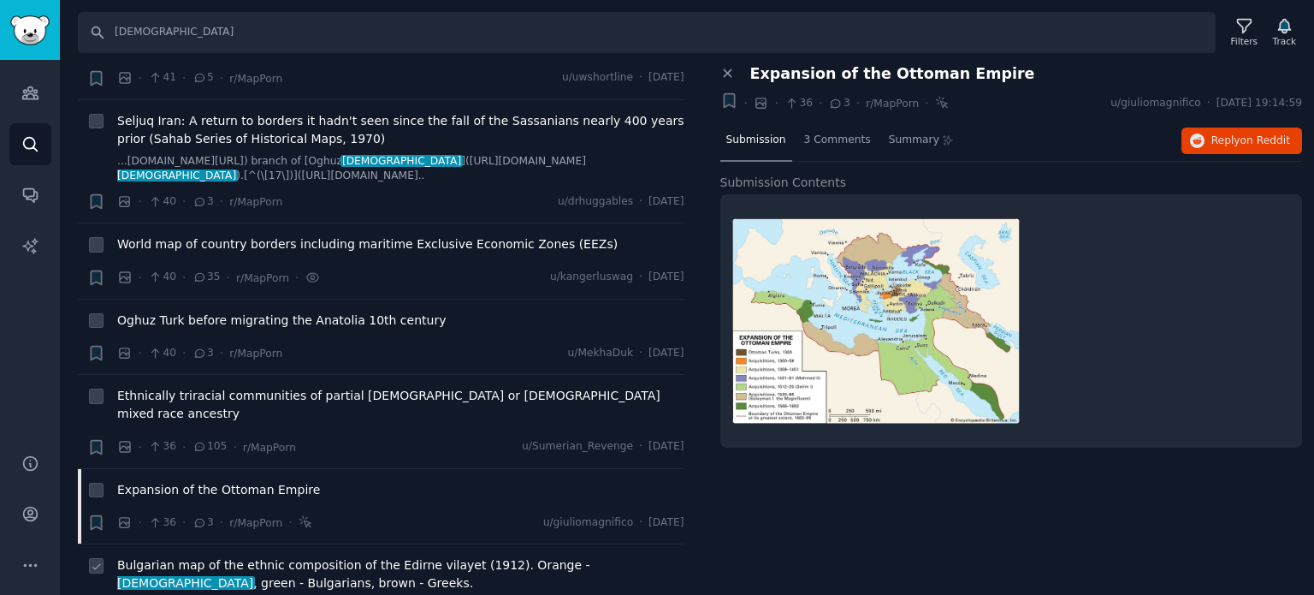
scroll to position [9582, 0]
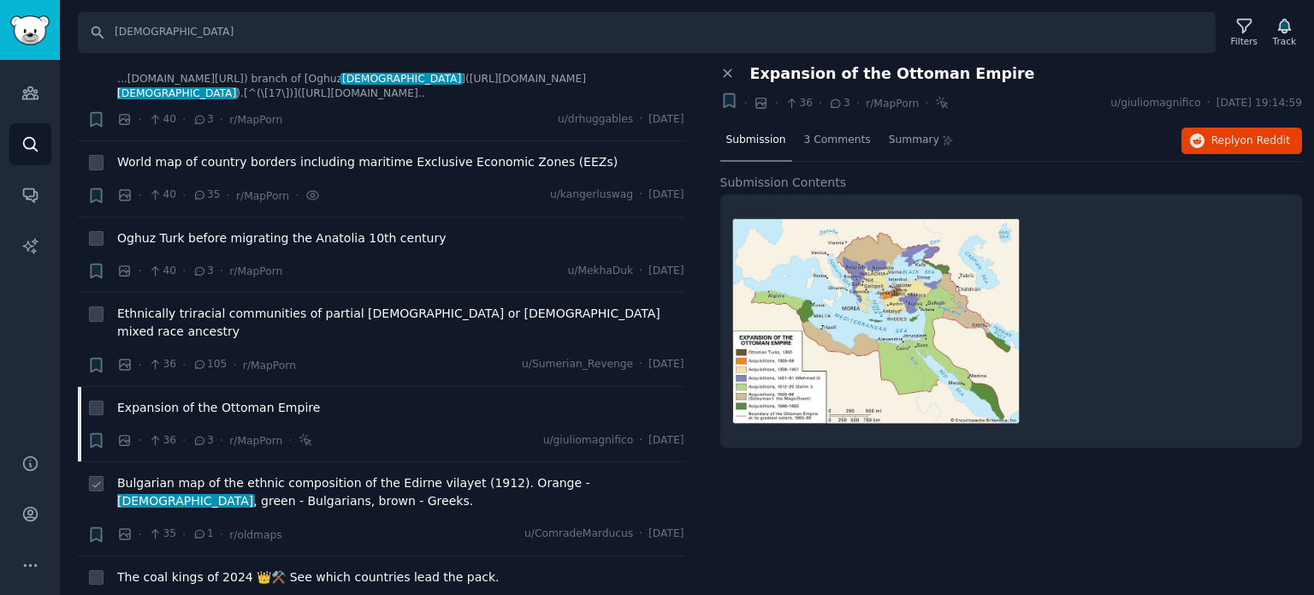
click at [255, 474] on span "Bulgarian map of the ethnic composition of the Edirne vilayet (1912). Orange - …" at bounding box center [400, 492] width 567 height 36
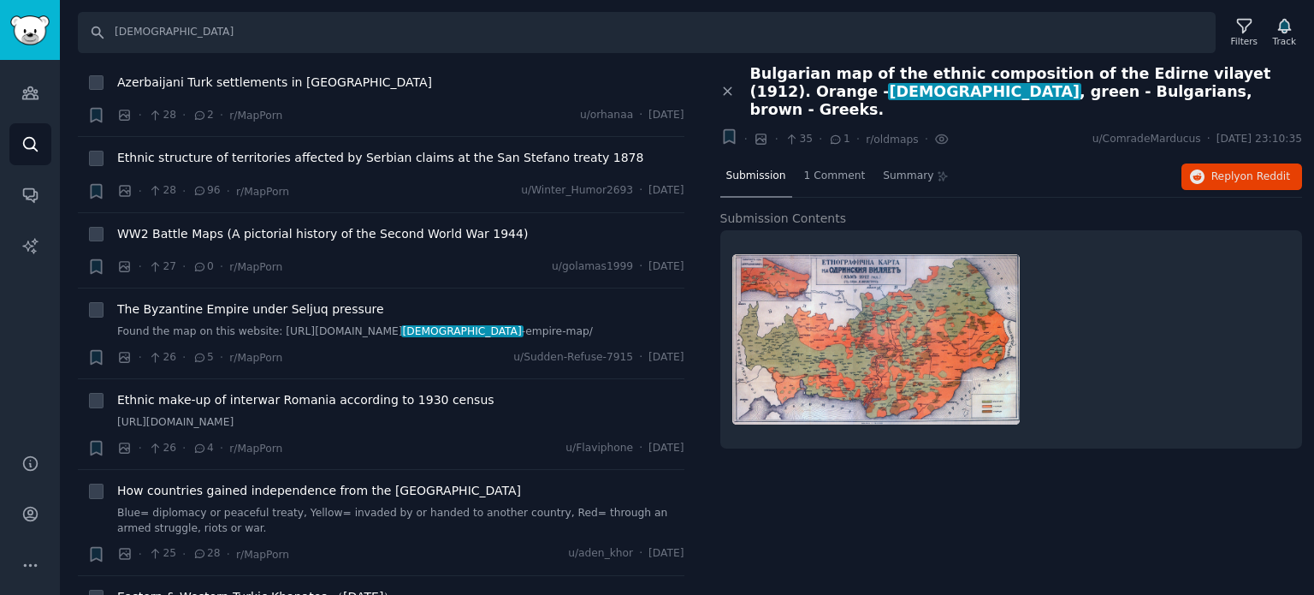
scroll to position [10865, 0]
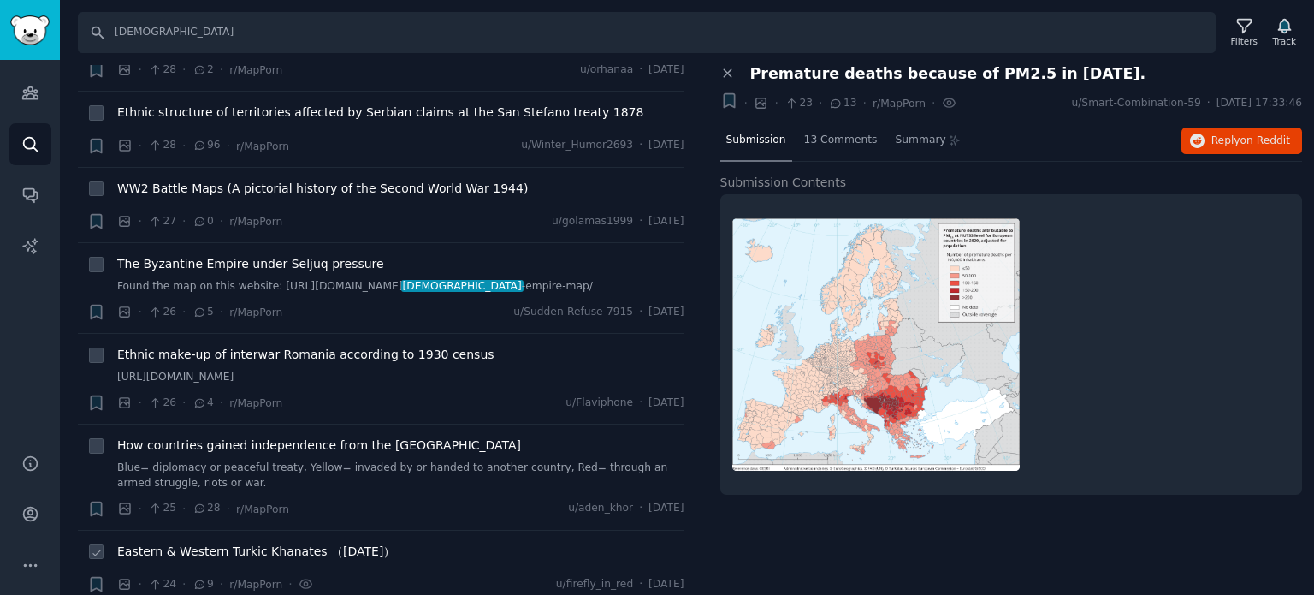
click at [220, 542] on span "Eastern & Western Turkic Khanates （[DATE]）" at bounding box center [256, 551] width 278 height 18
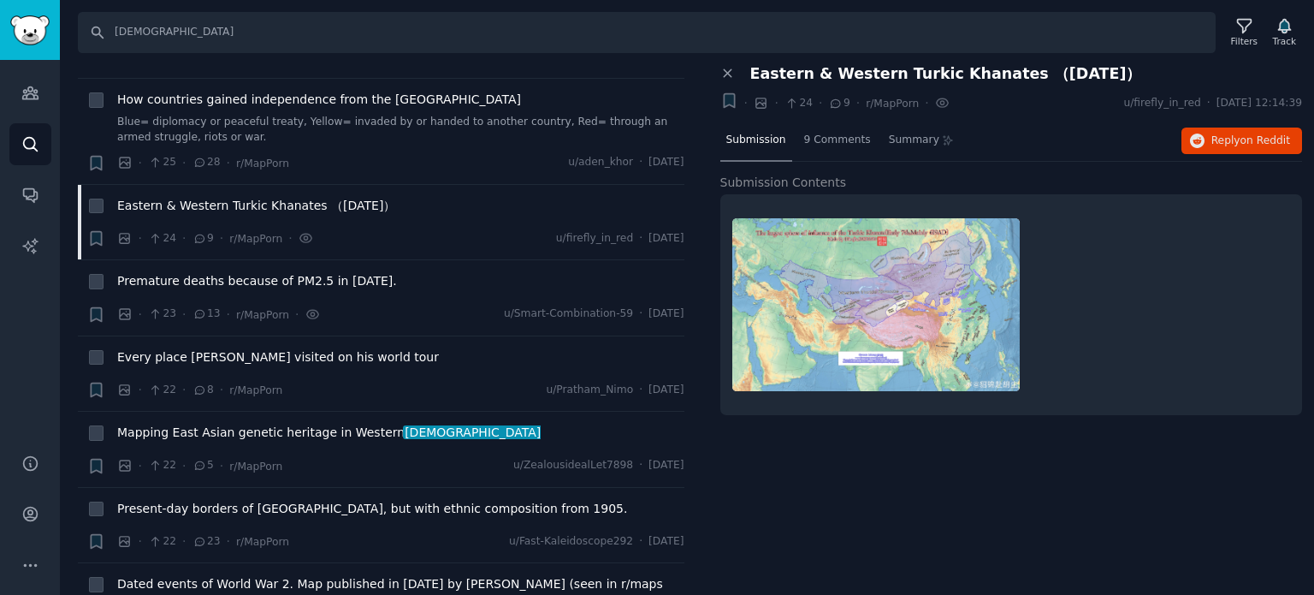
scroll to position [11379, 0]
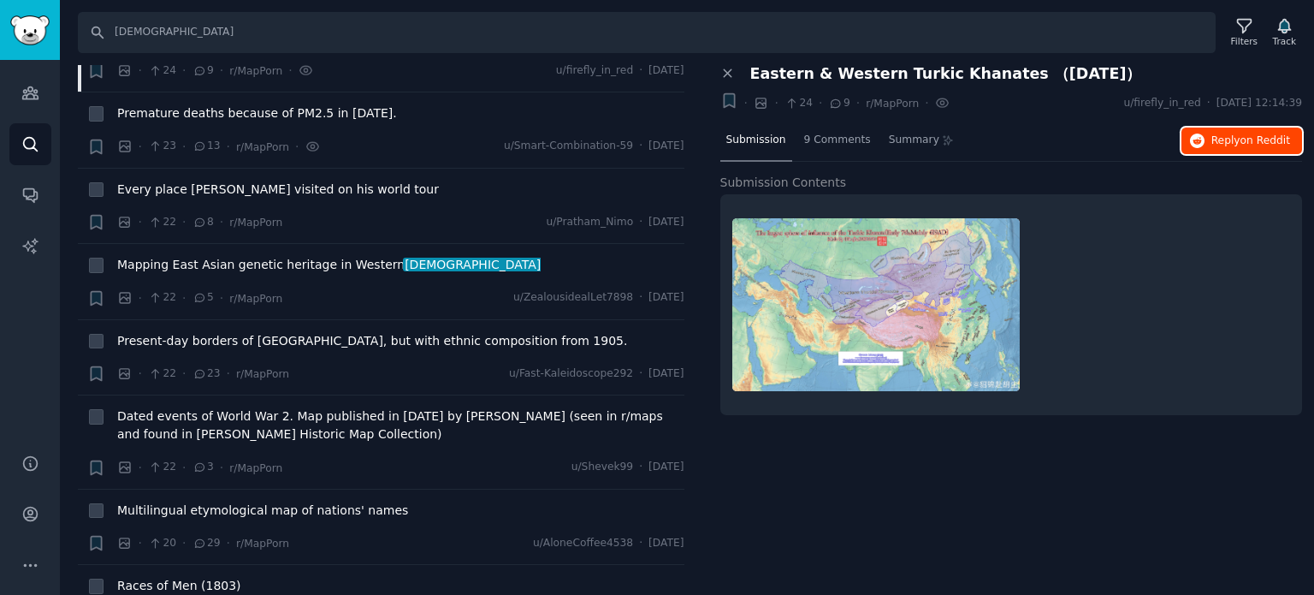
click at [1202, 133] on icon "button" at bounding box center [1197, 140] width 15 height 15
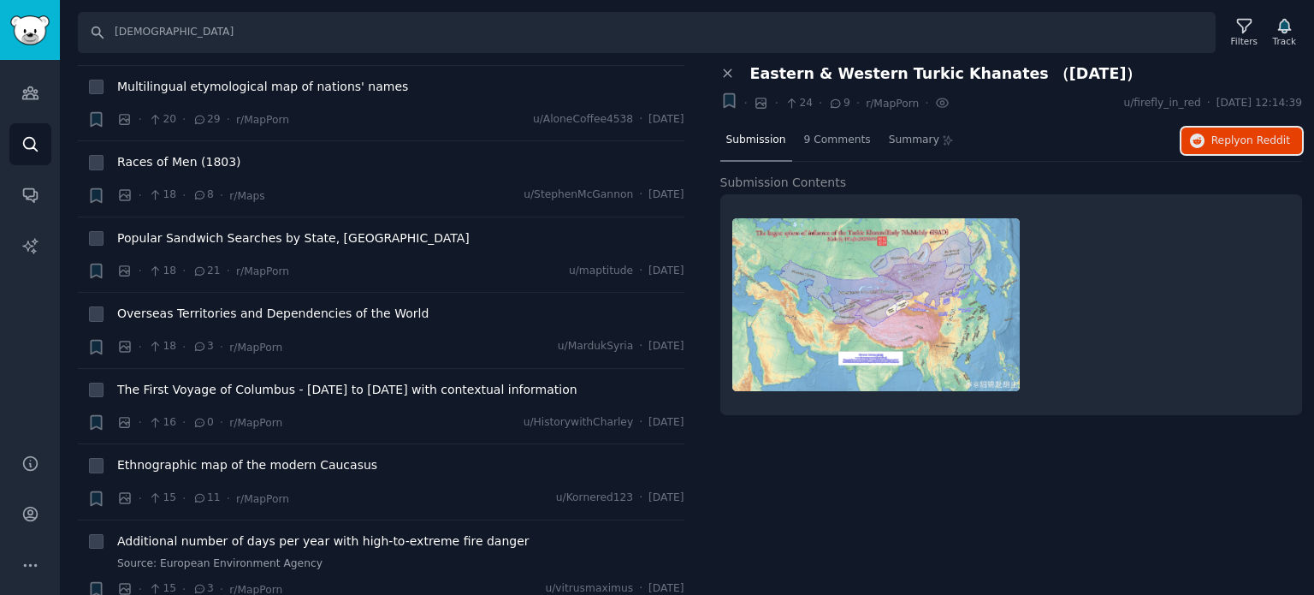
scroll to position [11807, 0]
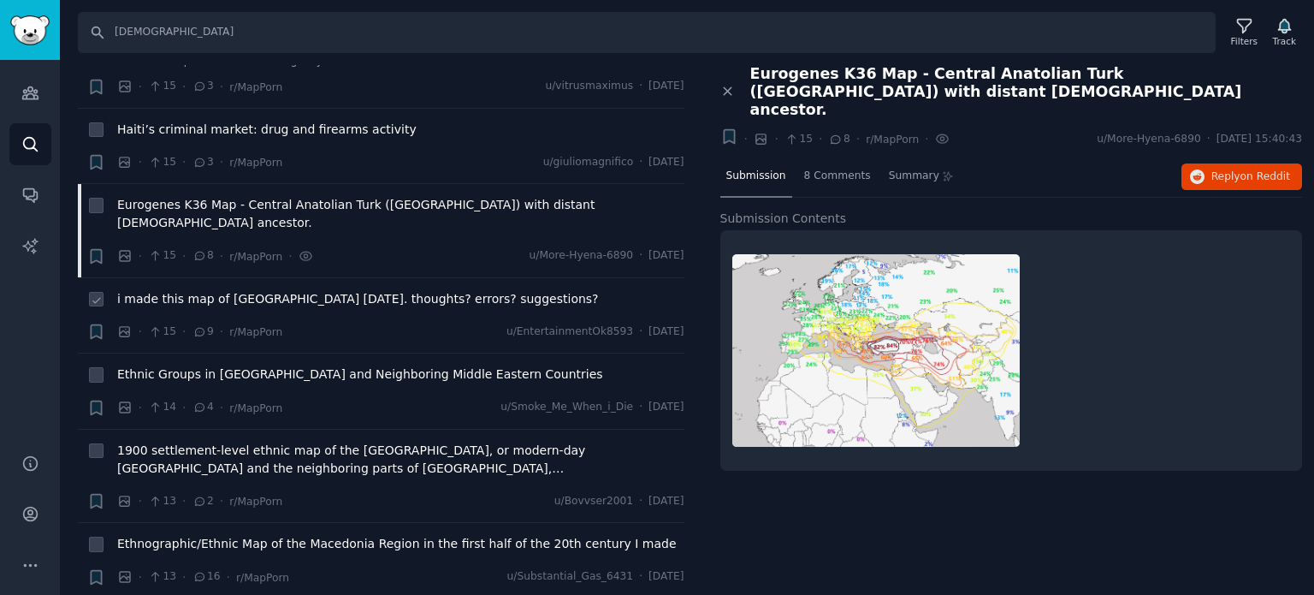
scroll to position [12405, 0]
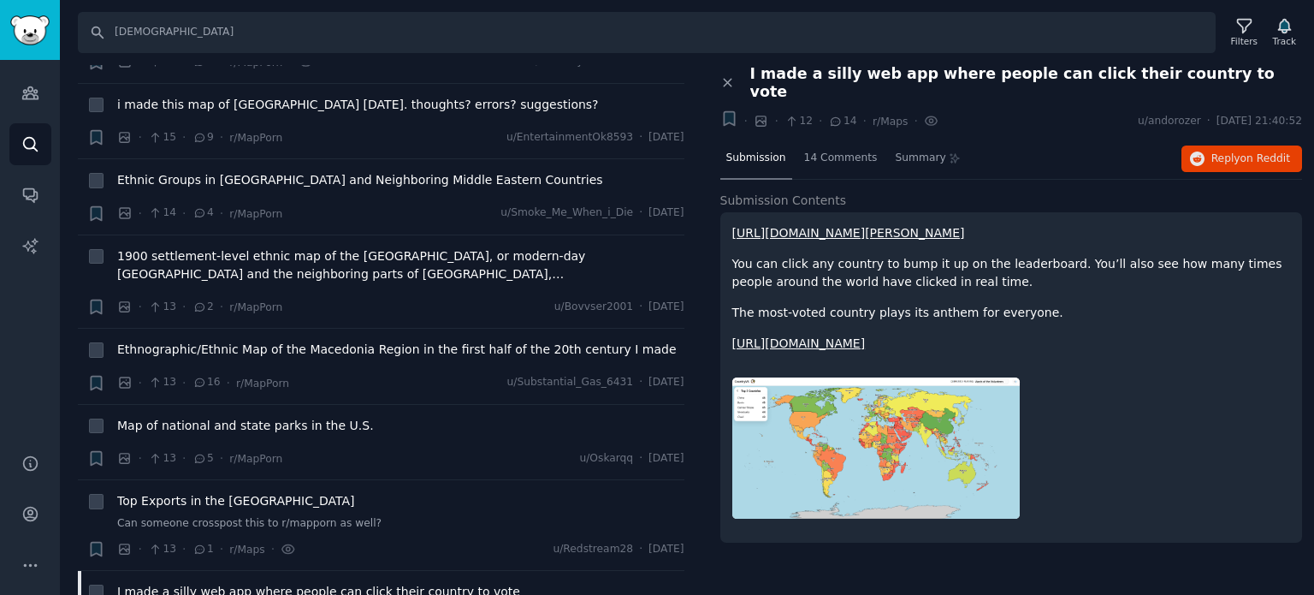
scroll to position [13090, 0]
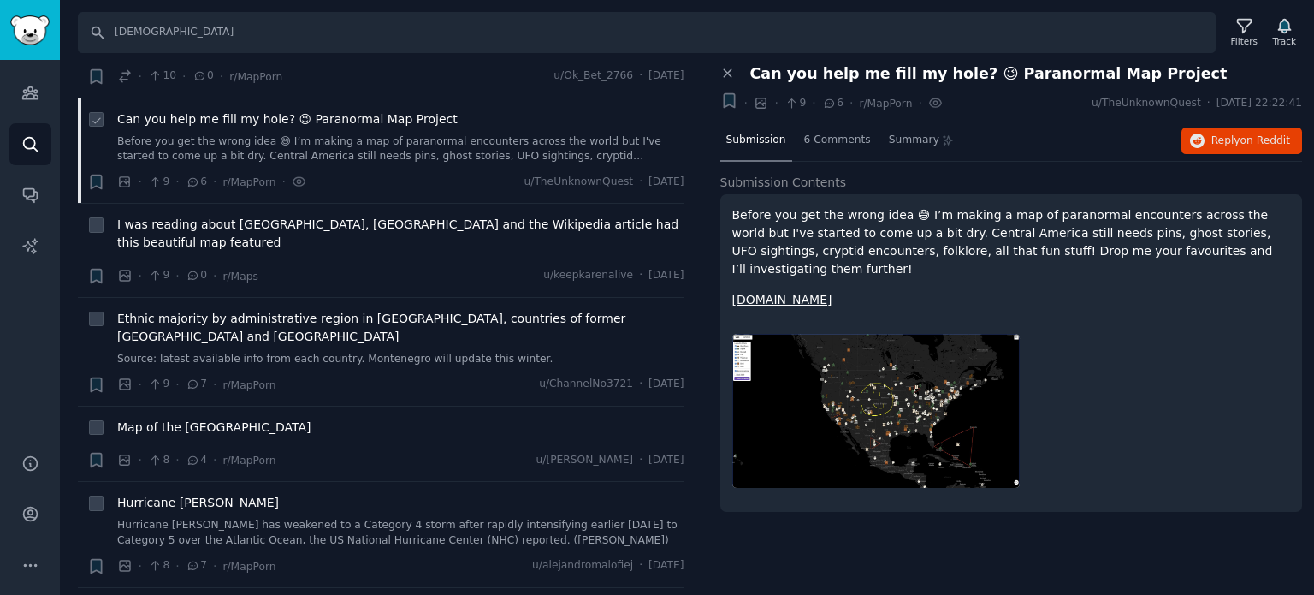
scroll to position [13860, 0]
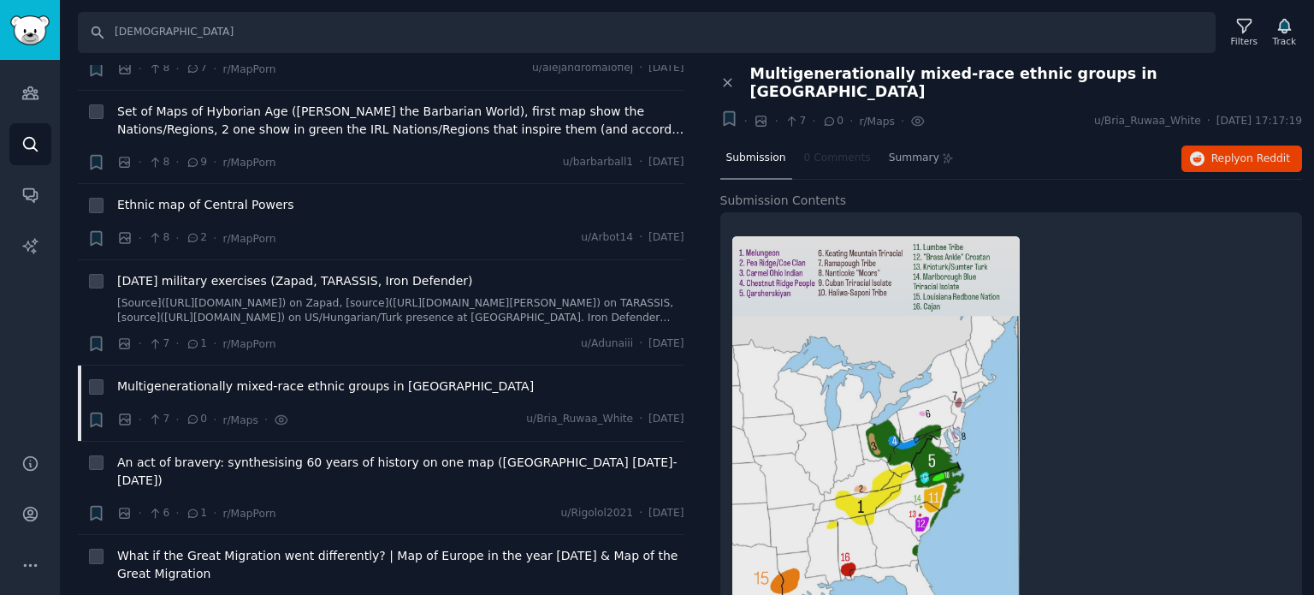
scroll to position [14202, 0]
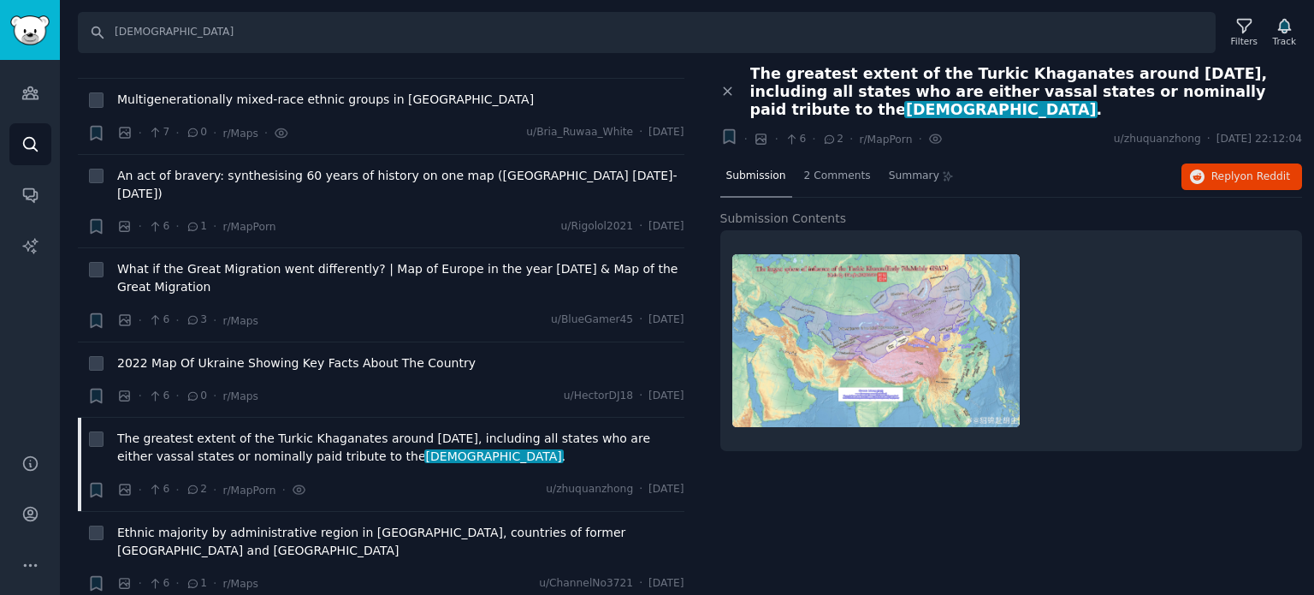
scroll to position [14801, 0]
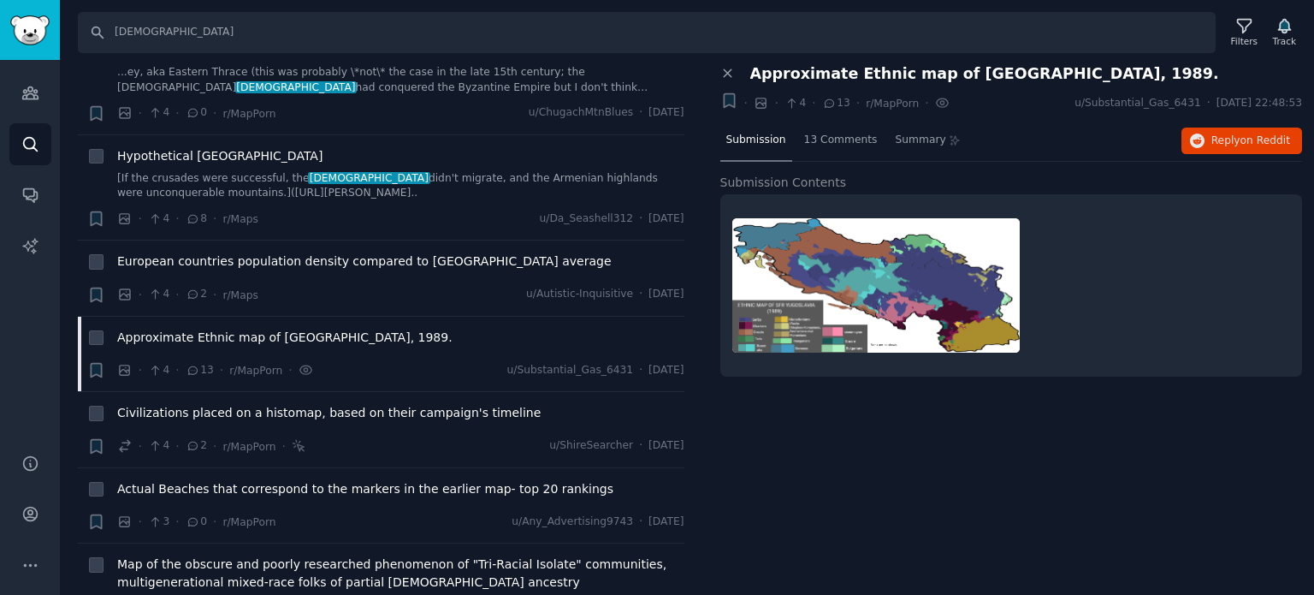
scroll to position [15229, 0]
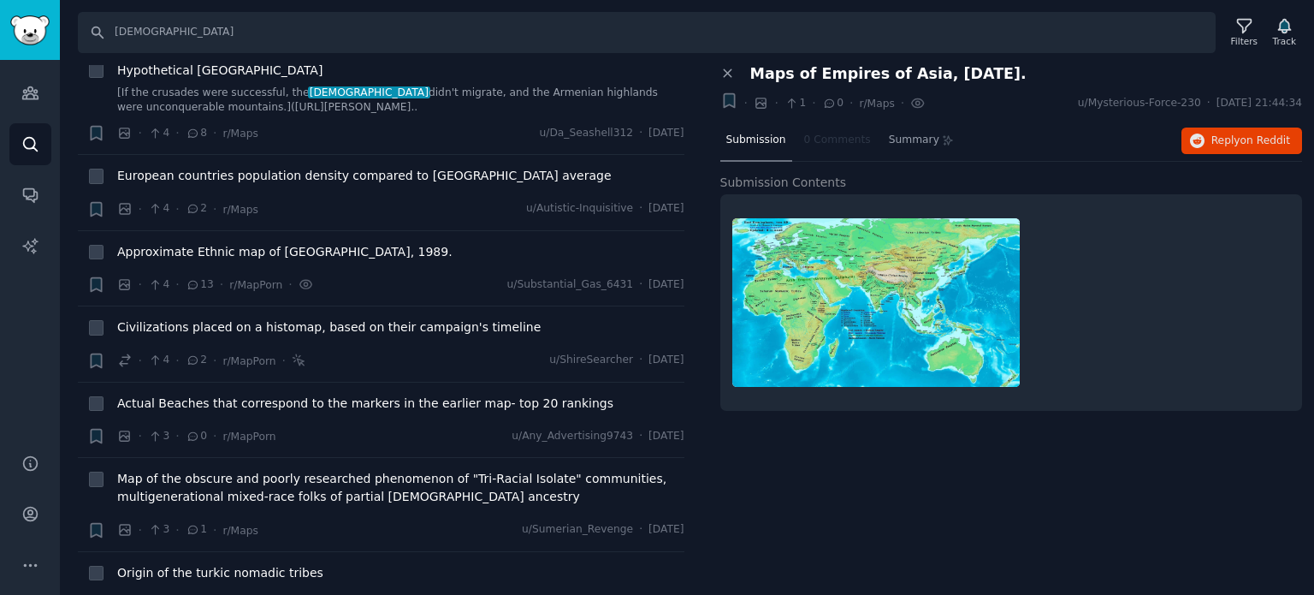
click at [1222, 124] on div "Submission 0 Comments Summary Reply on Reddit" at bounding box center [1011, 141] width 583 height 41
click at [1219, 136] on span "Reply on Reddit" at bounding box center [1250, 140] width 79 height 15
